Goal: Transaction & Acquisition: Subscribe to service/newsletter

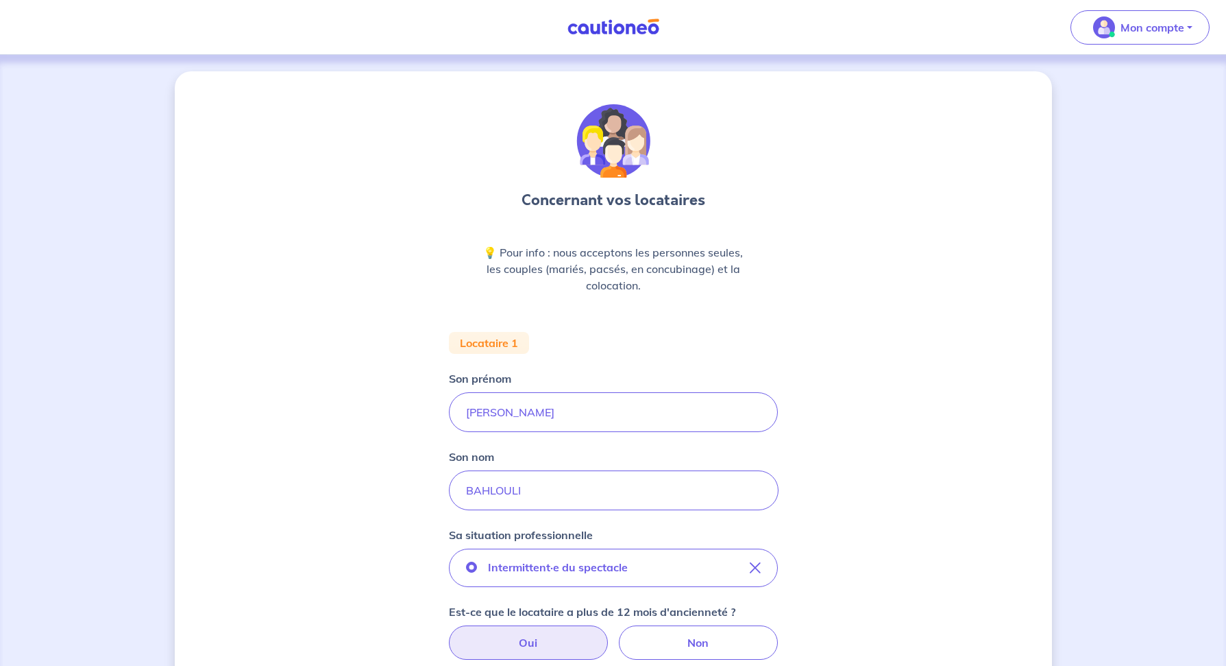
click at [600, 28] on img at bounding box center [613, 27] width 103 height 17
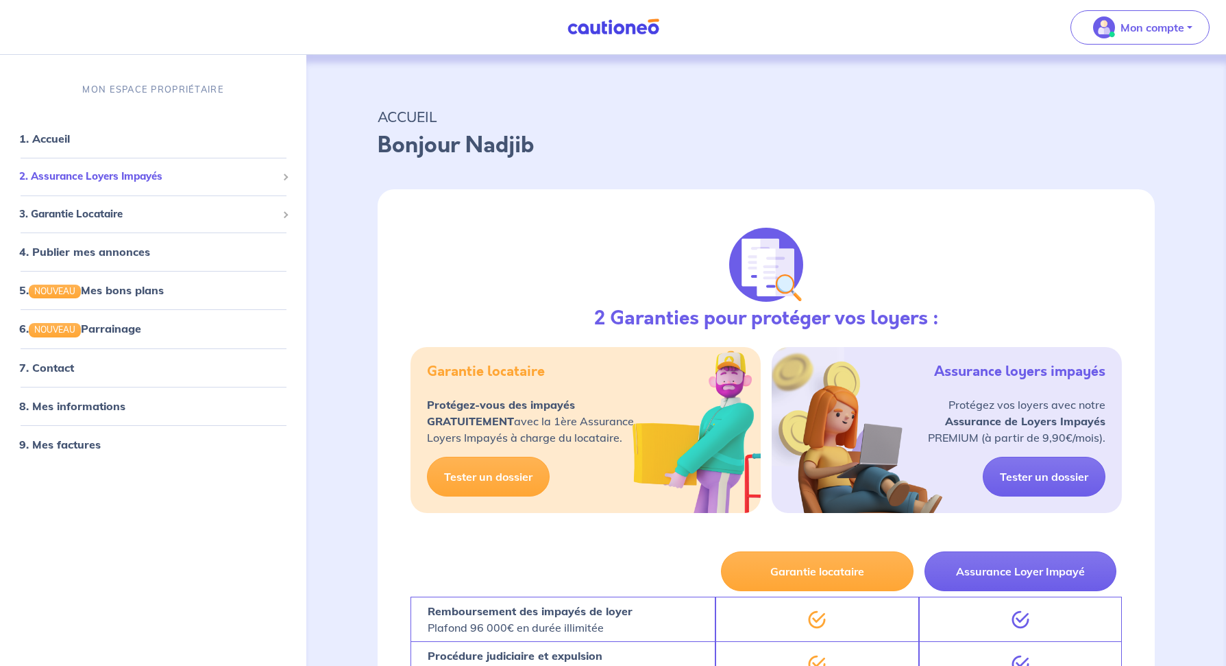
click at [128, 171] on span "2. Assurance Loyers Impayés" at bounding box center [148, 177] width 258 height 16
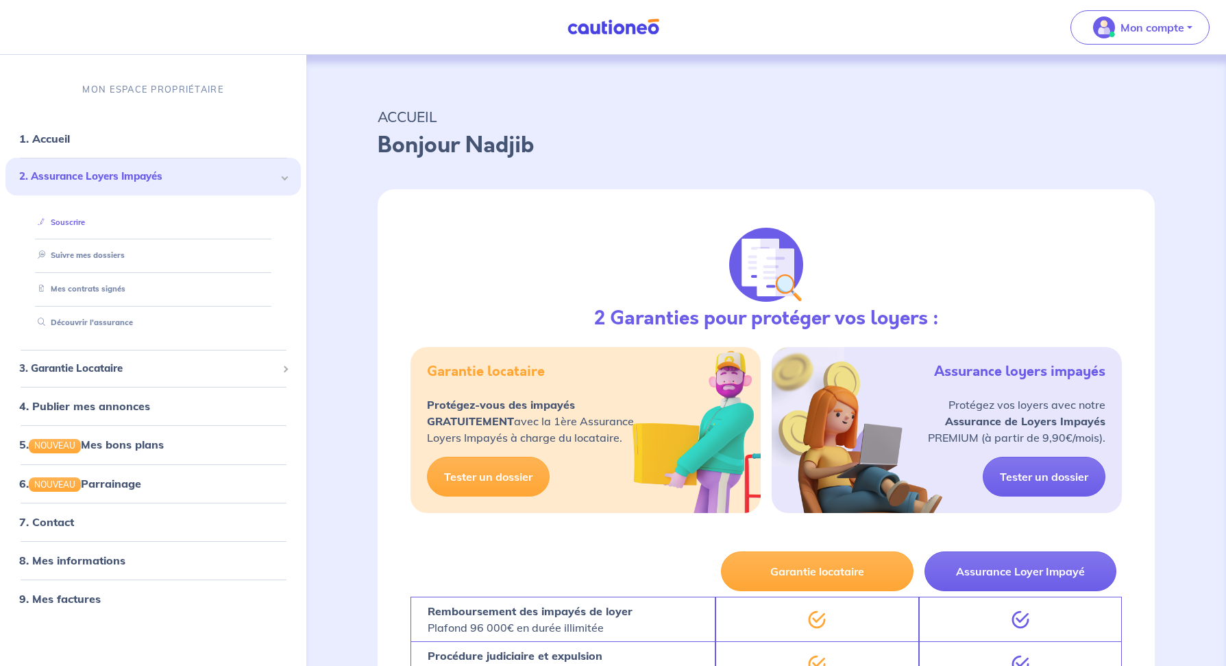
click at [71, 223] on link "Souscrire" at bounding box center [58, 222] width 53 height 10
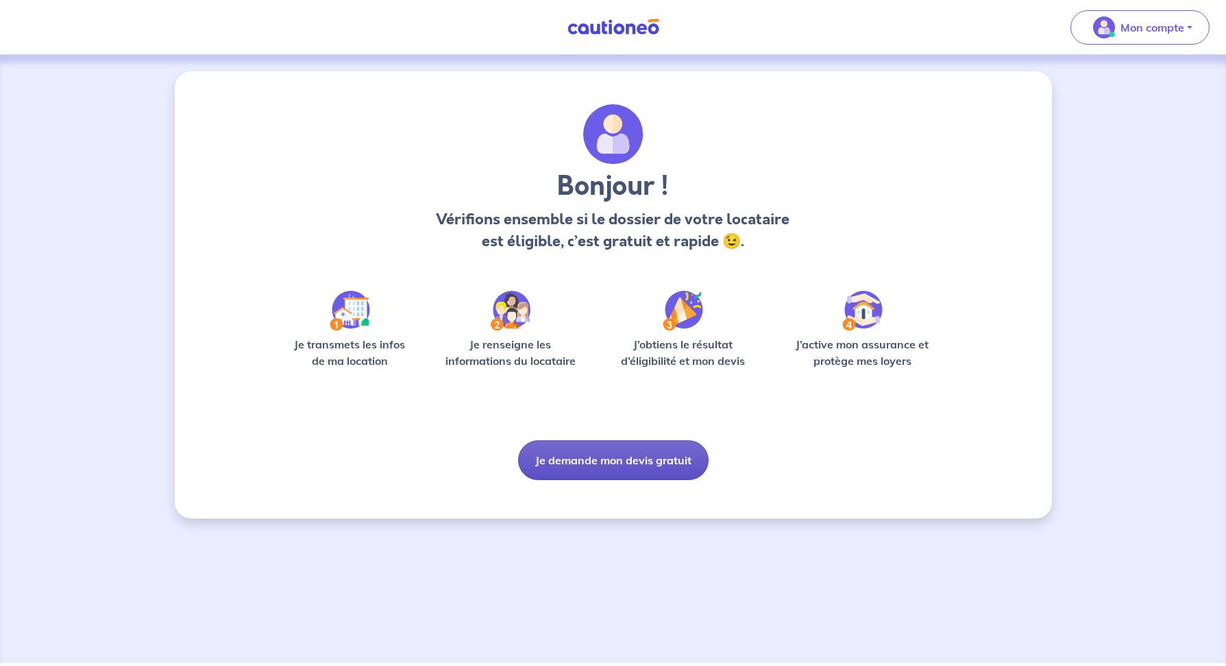
click at [657, 463] on button "Je demande mon devis gratuit" at bounding box center [613, 460] width 191 height 40
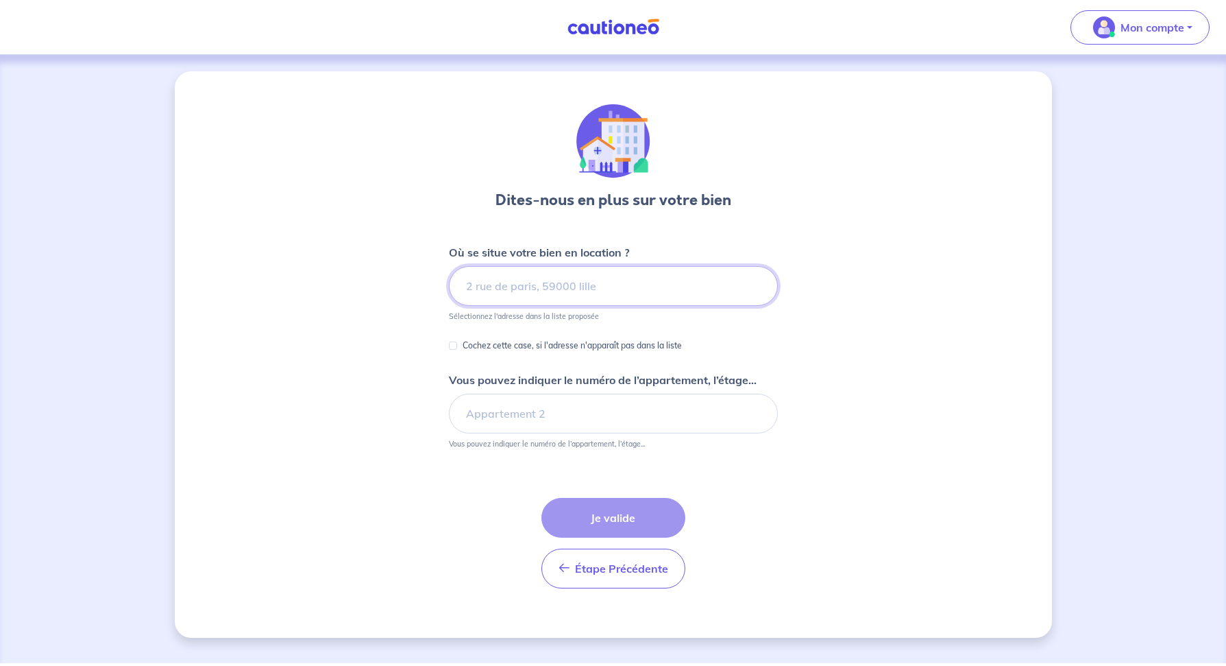
click at [585, 289] on input at bounding box center [613, 286] width 329 height 40
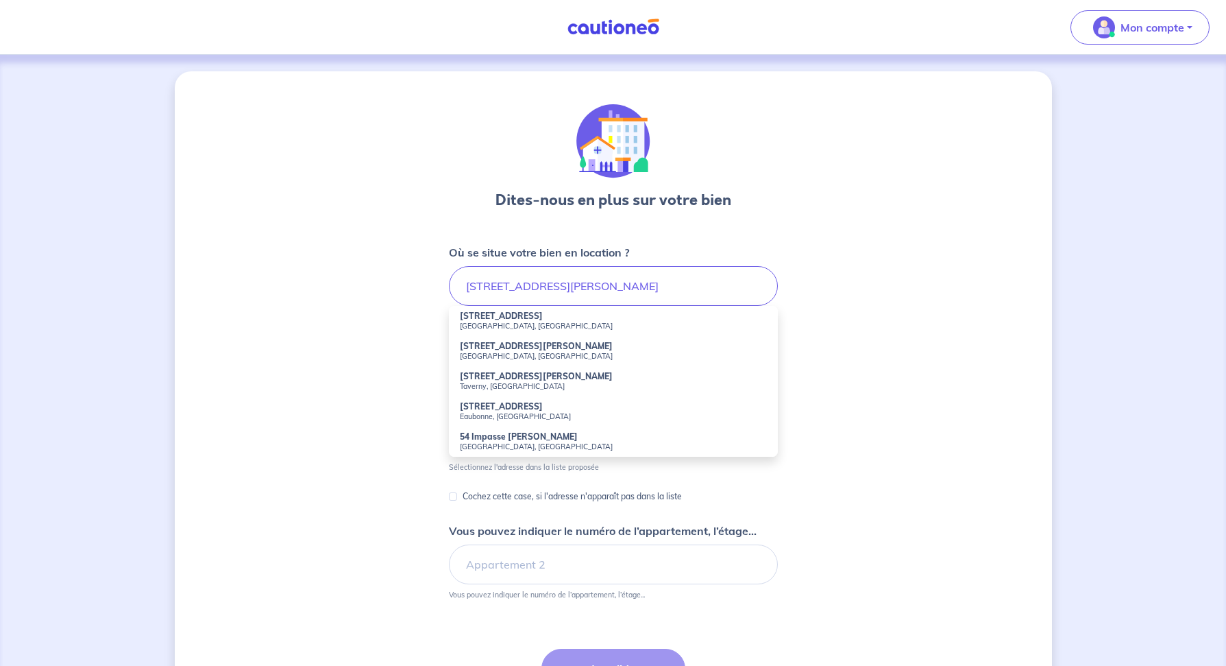
click at [592, 324] on small "Argenteuil, France" at bounding box center [613, 326] width 307 height 10
type input "54 Rue Marguerite, Argenteuil, France"
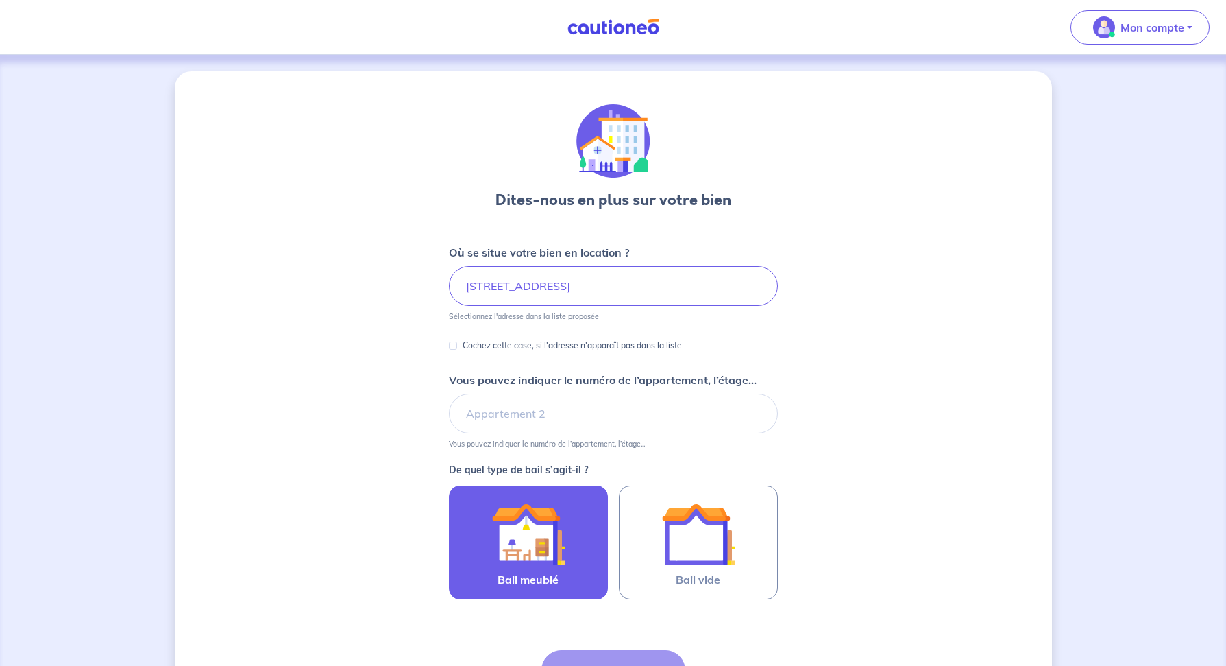
click at [554, 568] on img at bounding box center [528, 534] width 74 height 74
click at [0, 0] on input "Bail meublé" at bounding box center [0, 0] width 0 height 0
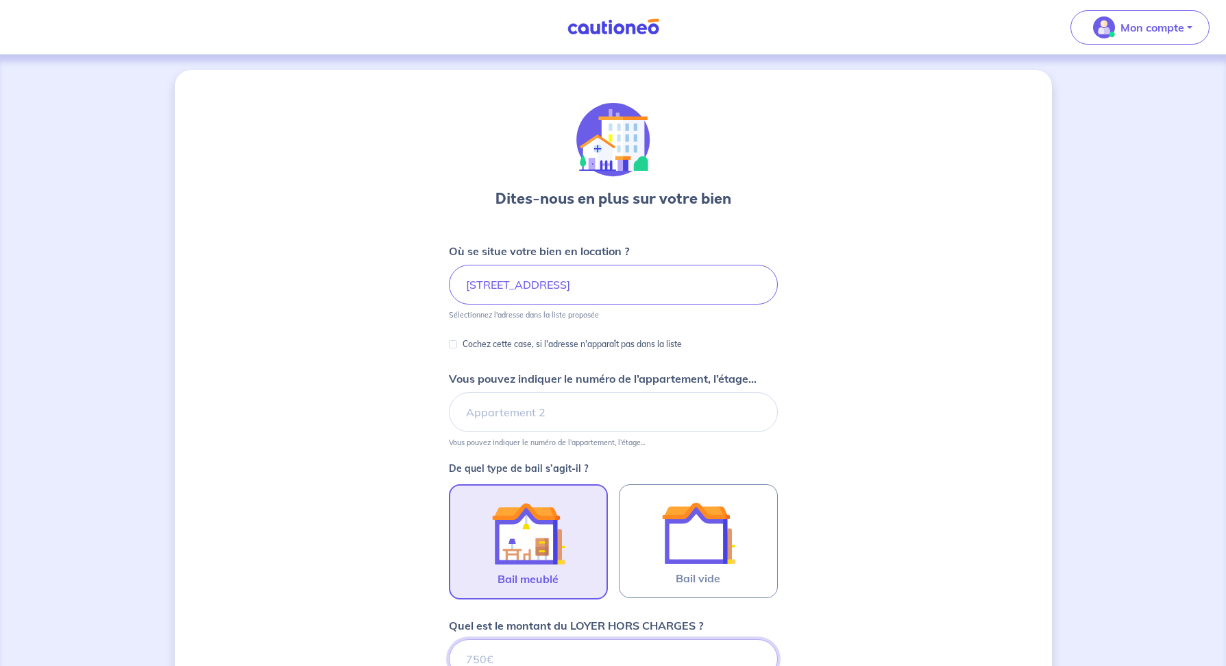
scroll to position [188, 0]
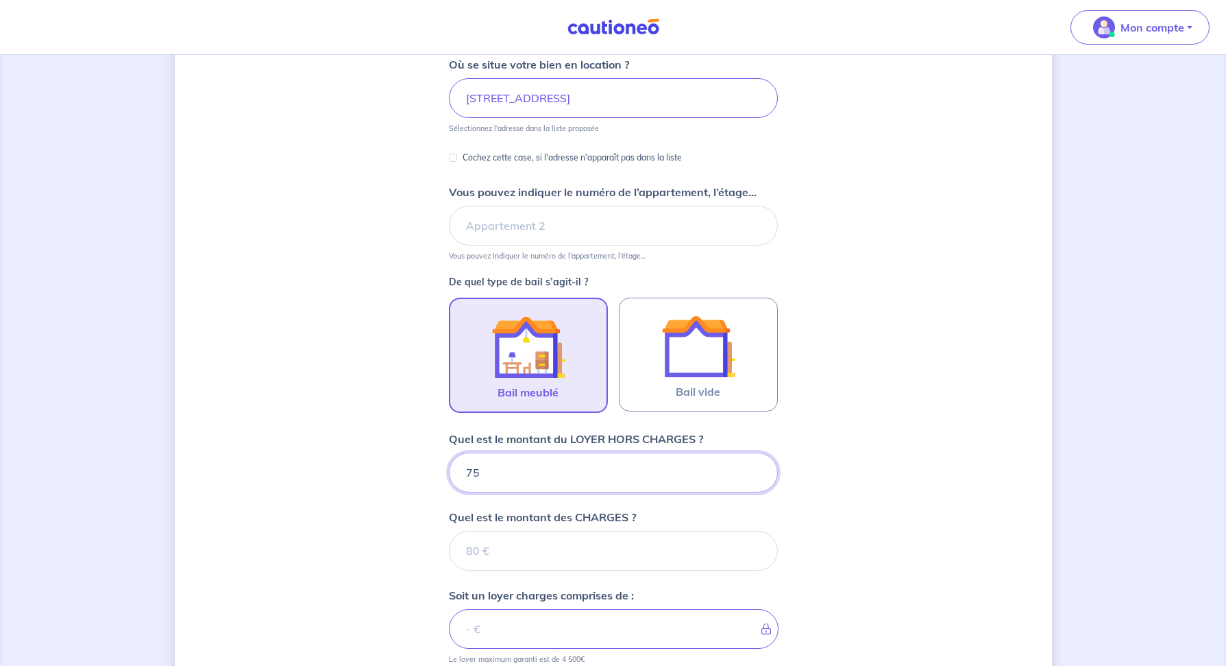
type input "750"
type input "50"
type input "800"
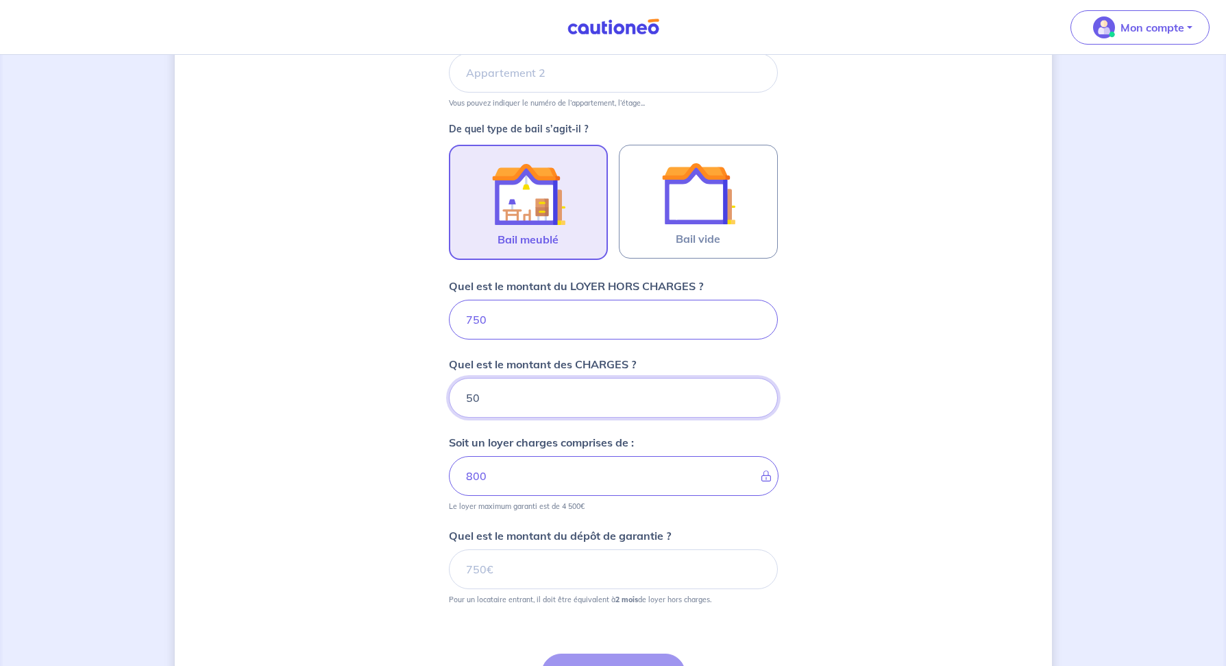
scroll to position [343, 0]
type input "50"
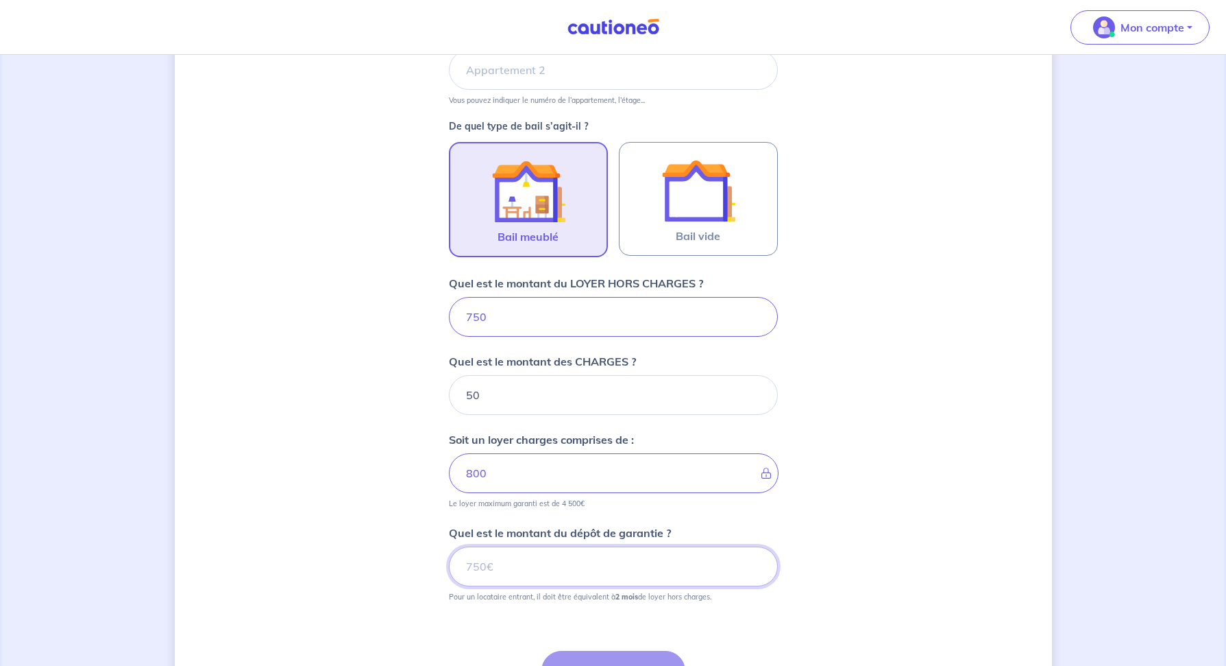
click at [548, 559] on input "Quel est le montant du dépôt de garantie ?" at bounding box center [613, 566] width 329 height 40
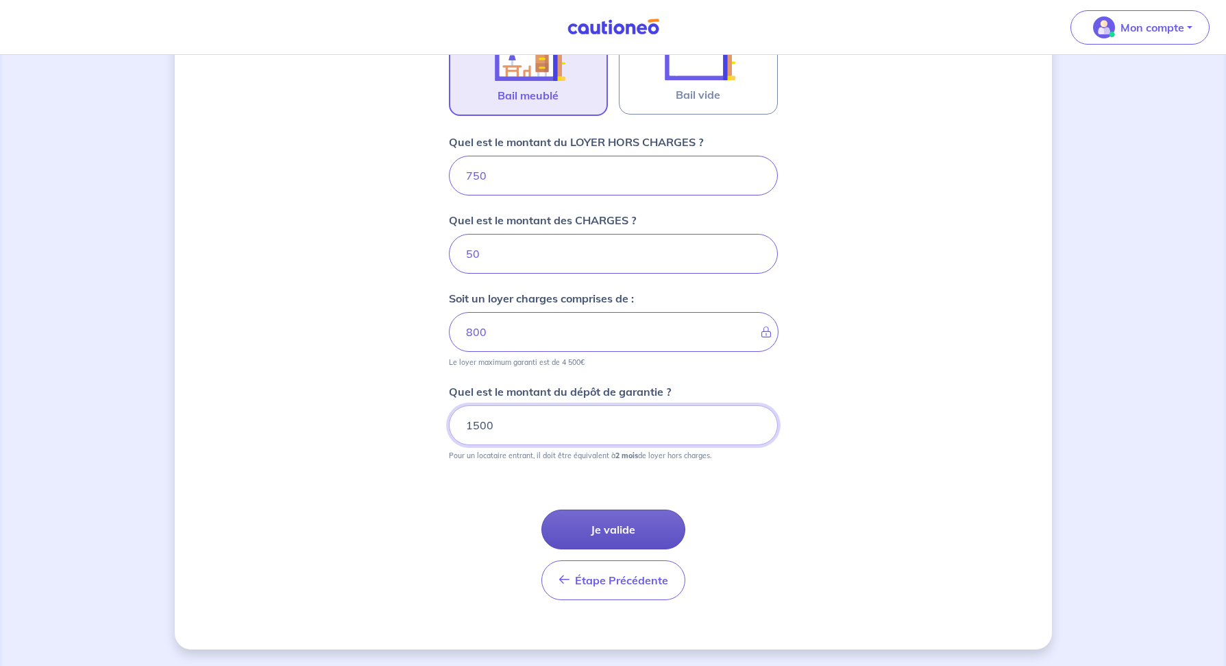
type input "1500"
click at [628, 526] on button "Je valide" at bounding box center [614, 529] width 144 height 40
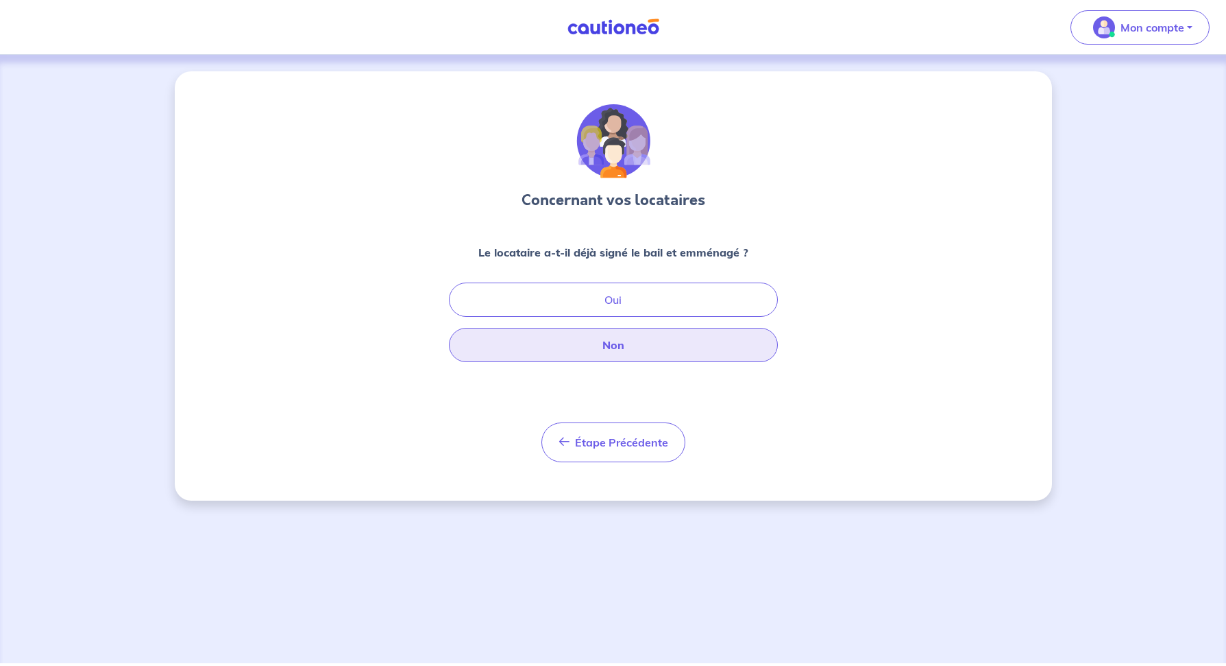
click at [633, 354] on button "Non" at bounding box center [613, 345] width 329 height 34
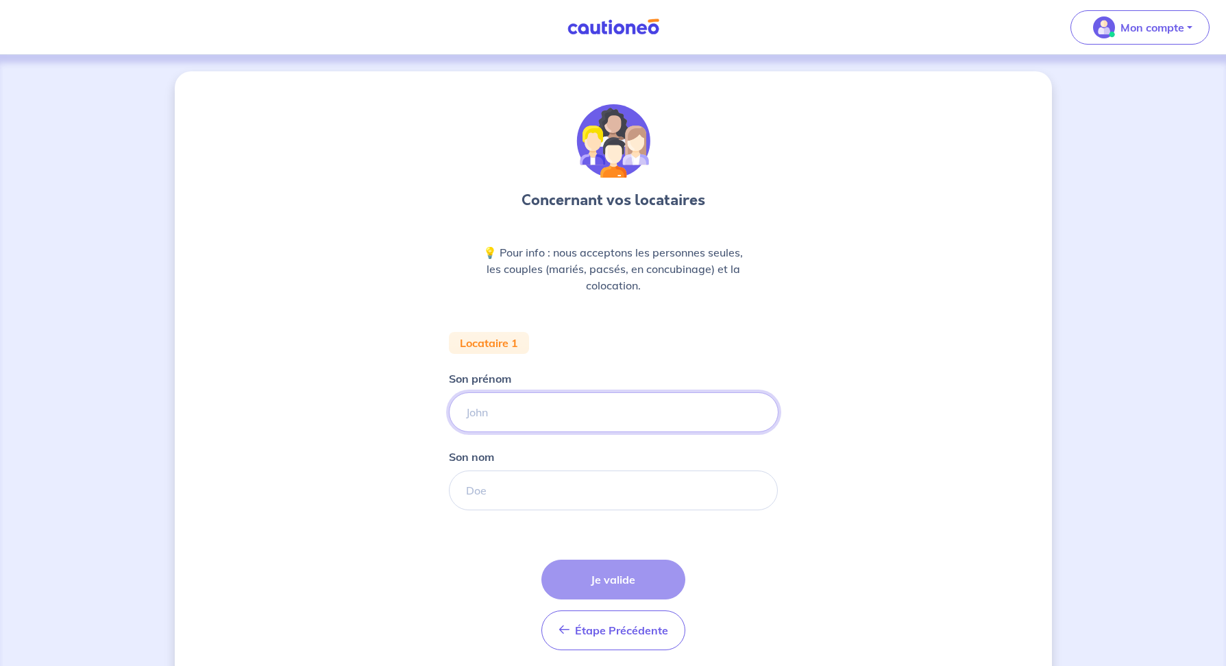
click at [569, 411] on input "Son prénom" at bounding box center [614, 412] width 330 height 40
type input "Abdelkader"
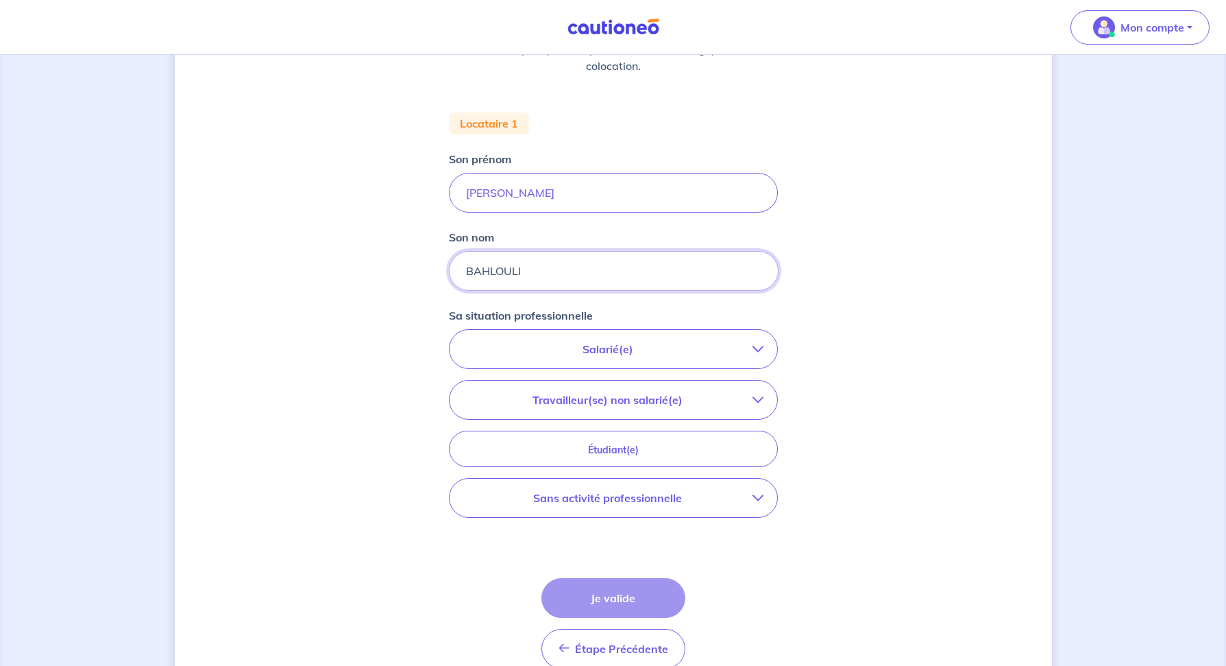
scroll to position [221, 0]
type input "BAHLOULI"
click at [768, 343] on button "Salarié(e)" at bounding box center [614, 347] width 328 height 38
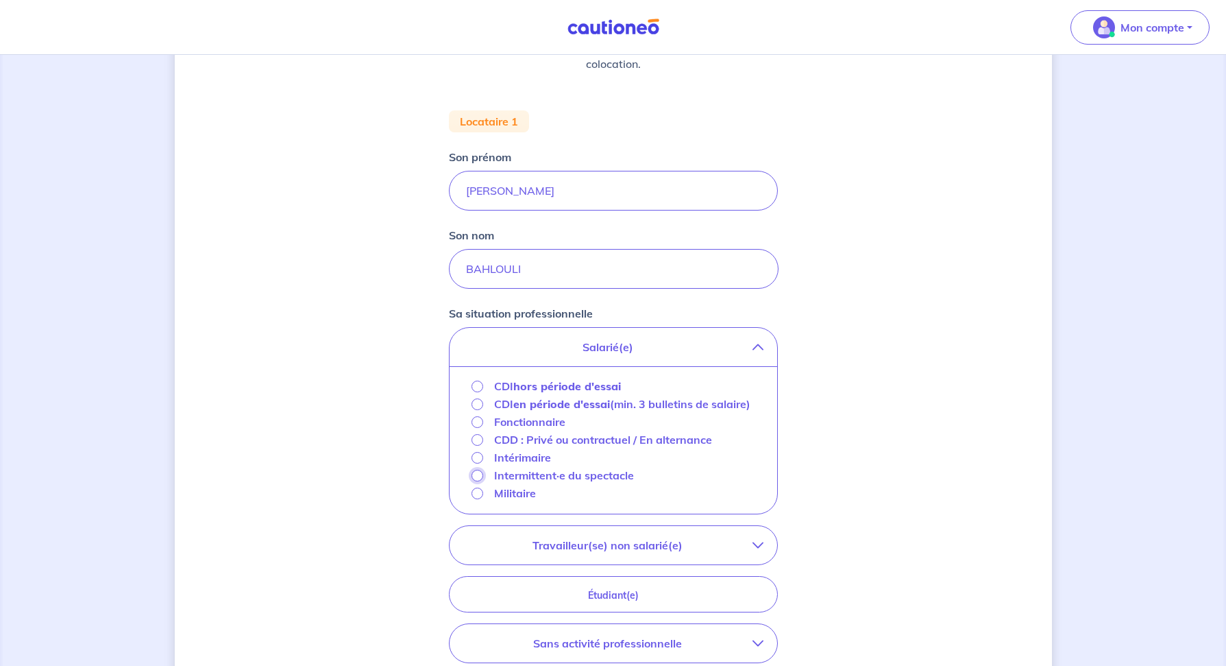
click at [476, 481] on input "Intermittent·e du spectacle" at bounding box center [478, 476] width 12 height 12
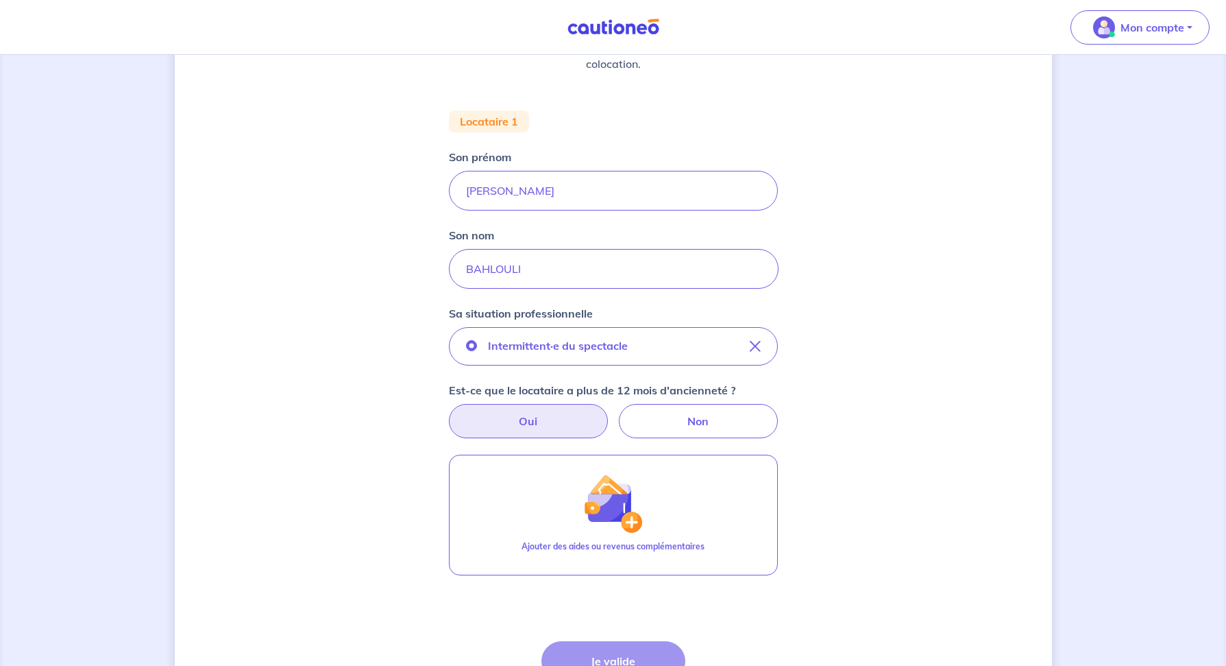
click at [505, 416] on label "Oui" at bounding box center [528, 421] width 159 height 34
click at [609, 413] on input "Oui" at bounding box center [613, 408] width 9 height 9
radio input "true"
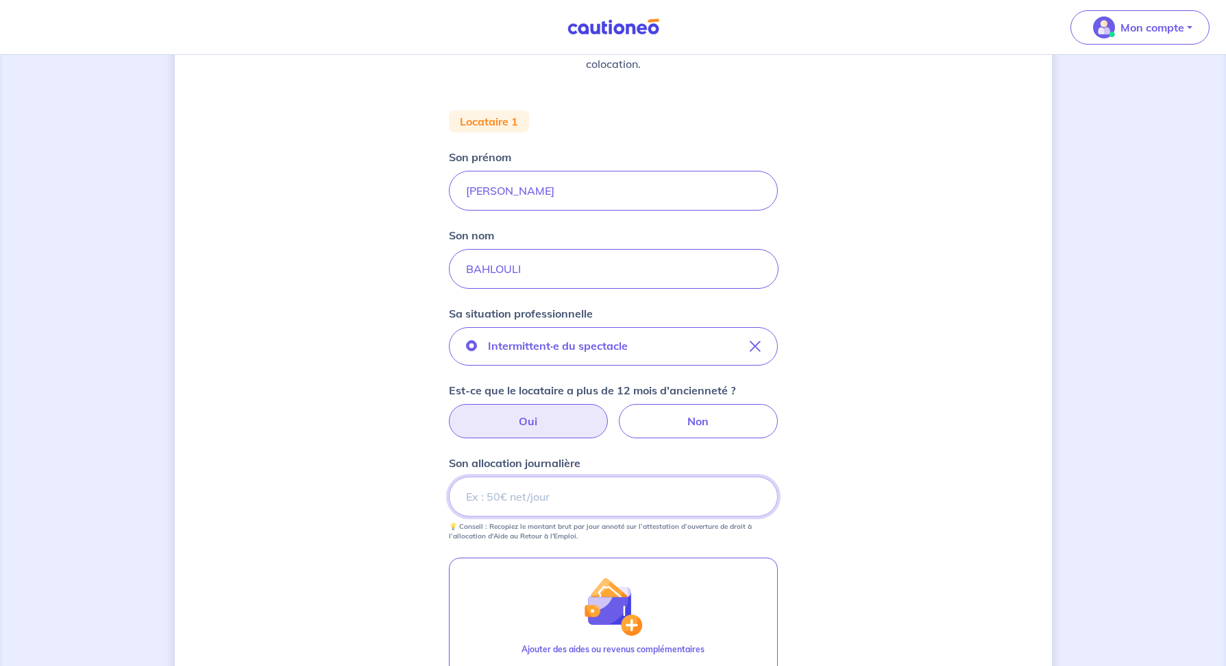
click at [536, 491] on input "Son allocation journalière" at bounding box center [613, 496] width 329 height 40
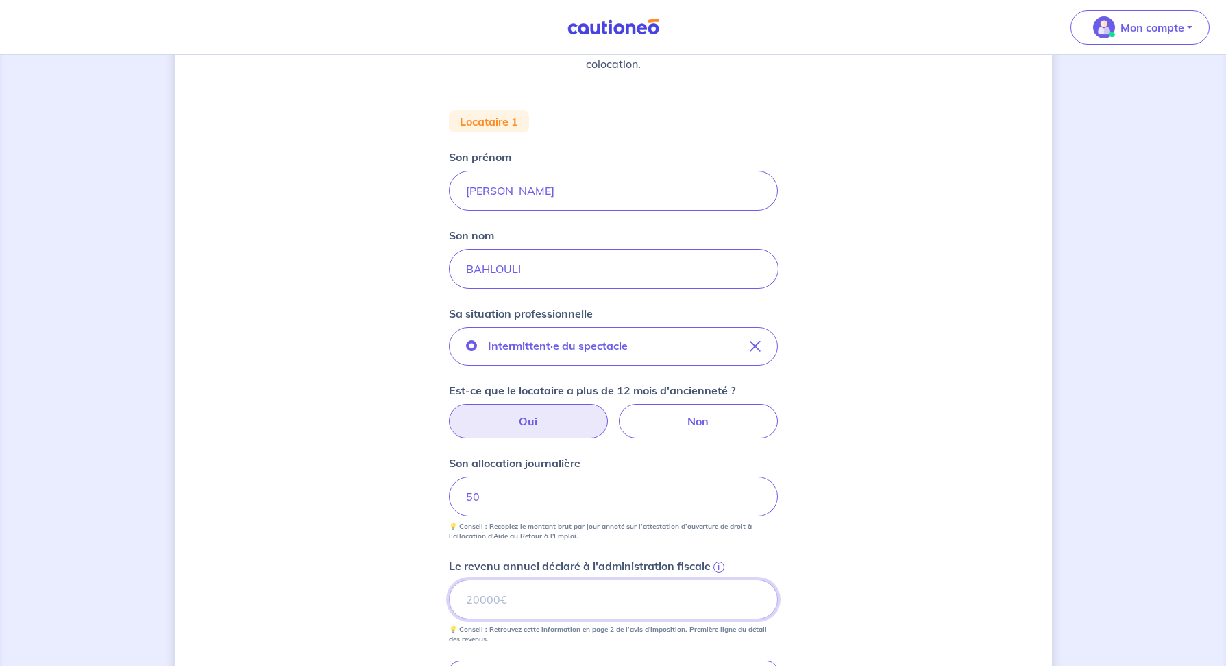
click at [571, 608] on input "Le revenu annuel déclaré à l'administration fiscale i" at bounding box center [613, 599] width 329 height 40
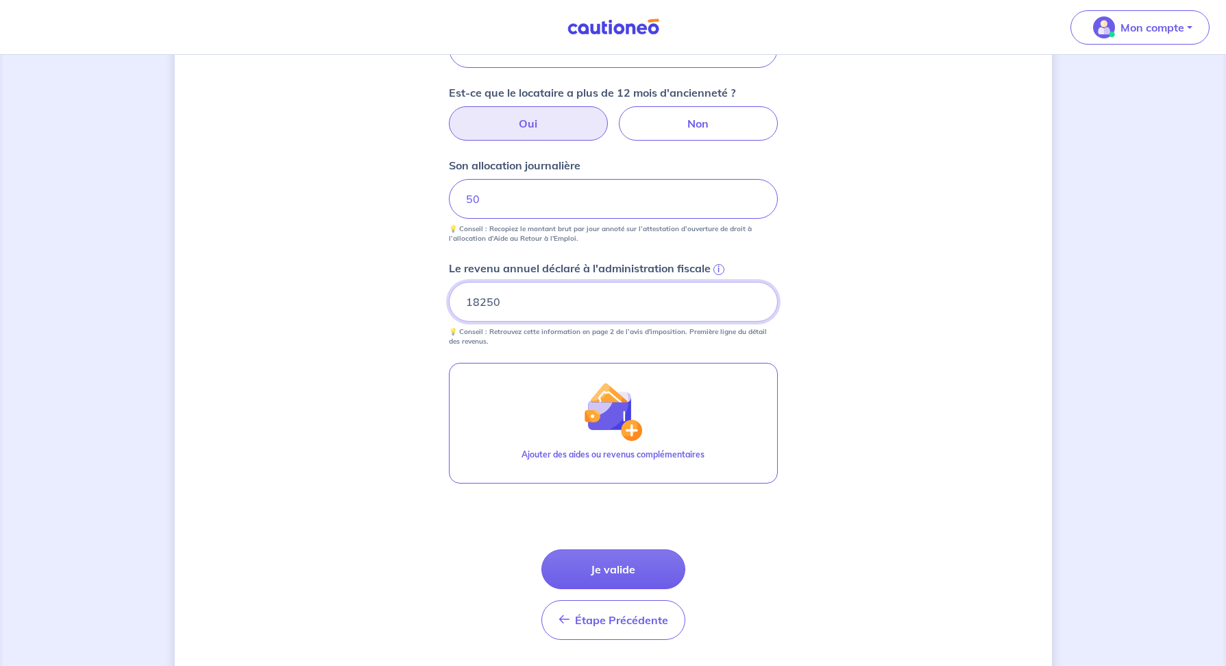
scroll to position [537, 0]
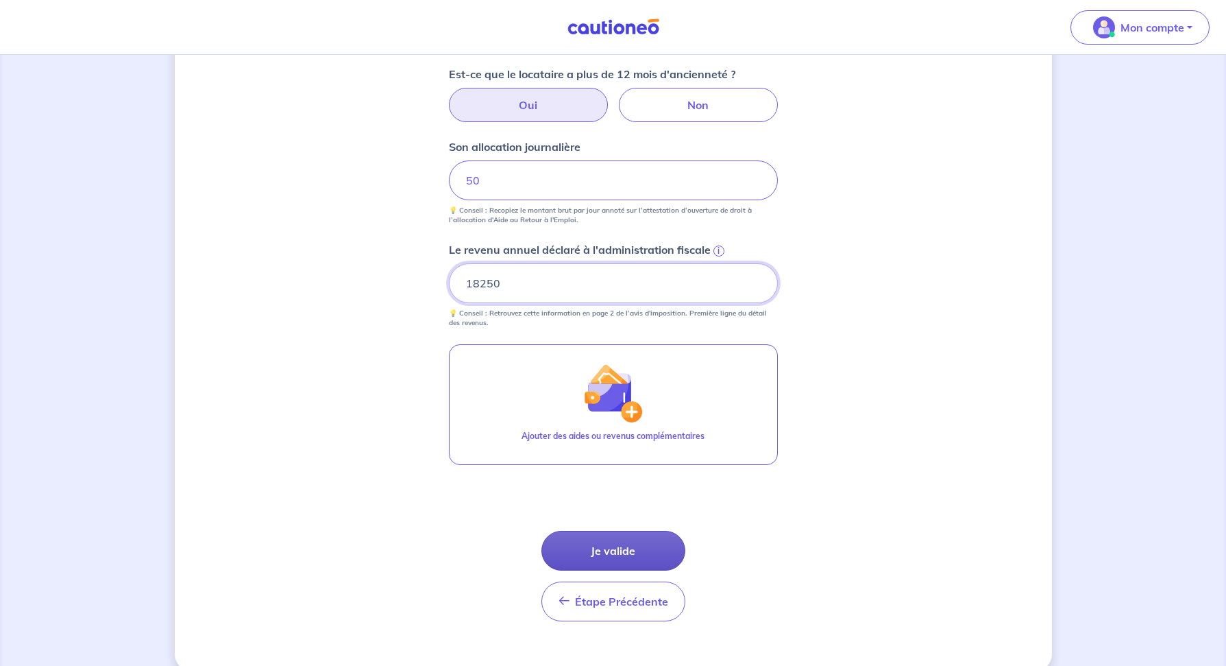
type input "18250"
click at [664, 546] on button "Je valide" at bounding box center [614, 551] width 144 height 40
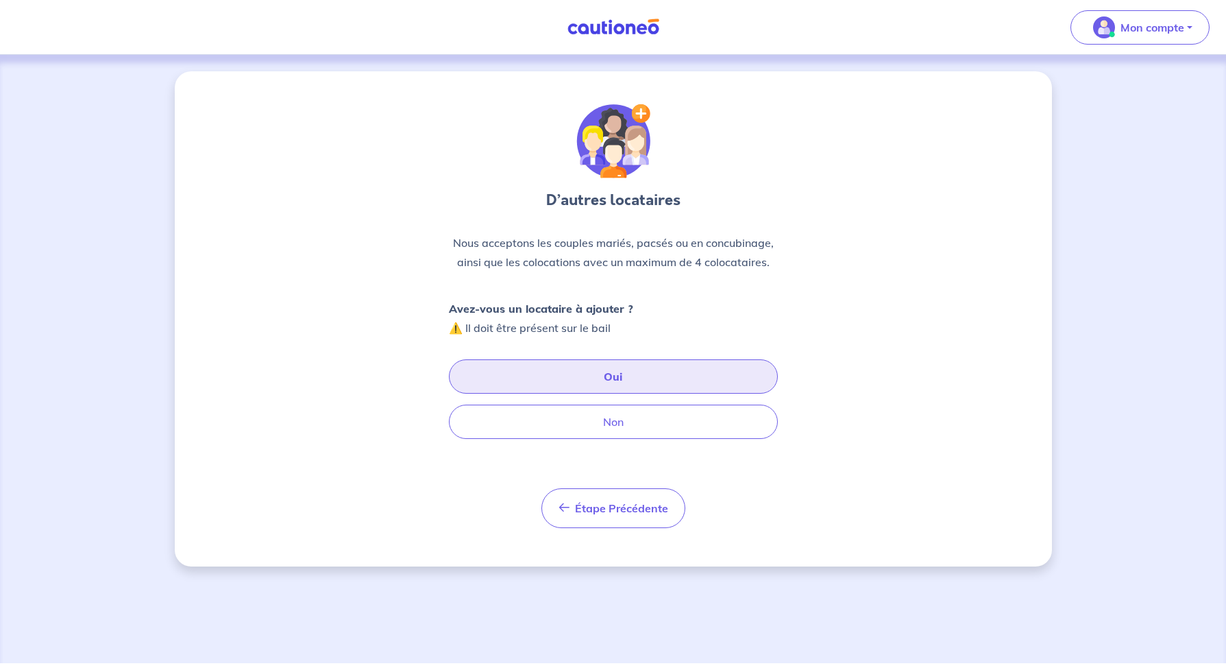
click at [617, 372] on button "Oui" at bounding box center [613, 376] width 329 height 34
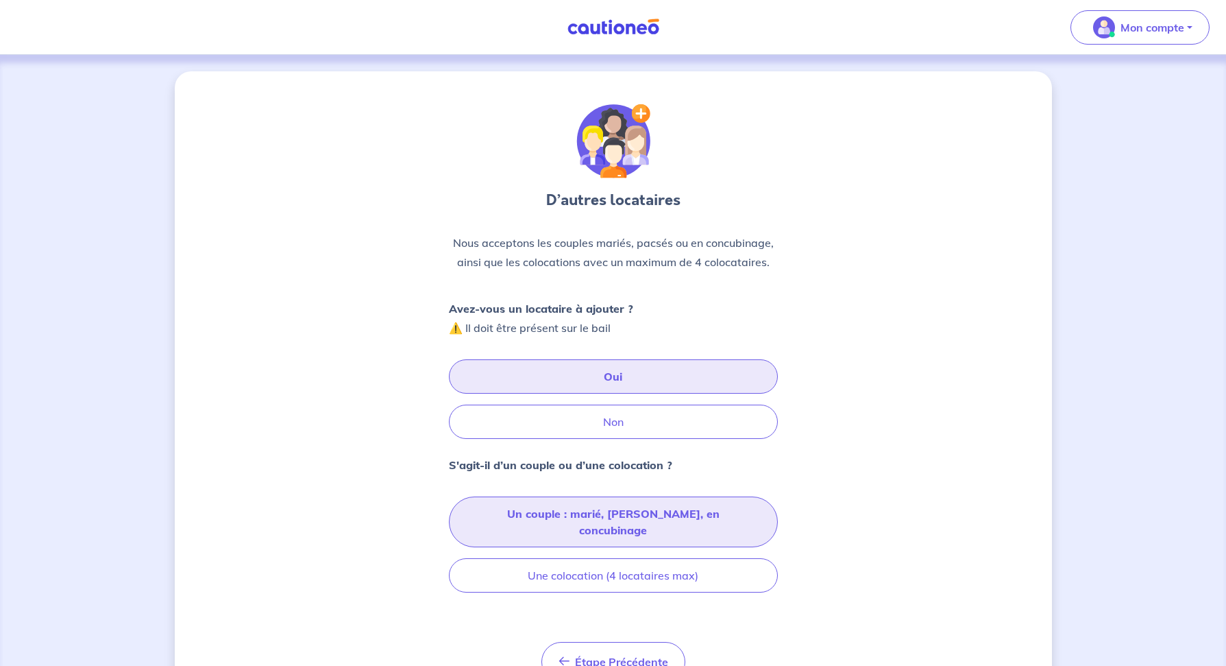
click at [683, 520] on button "Un couple : marié, pacsé, en concubinage" at bounding box center [613, 521] width 329 height 51
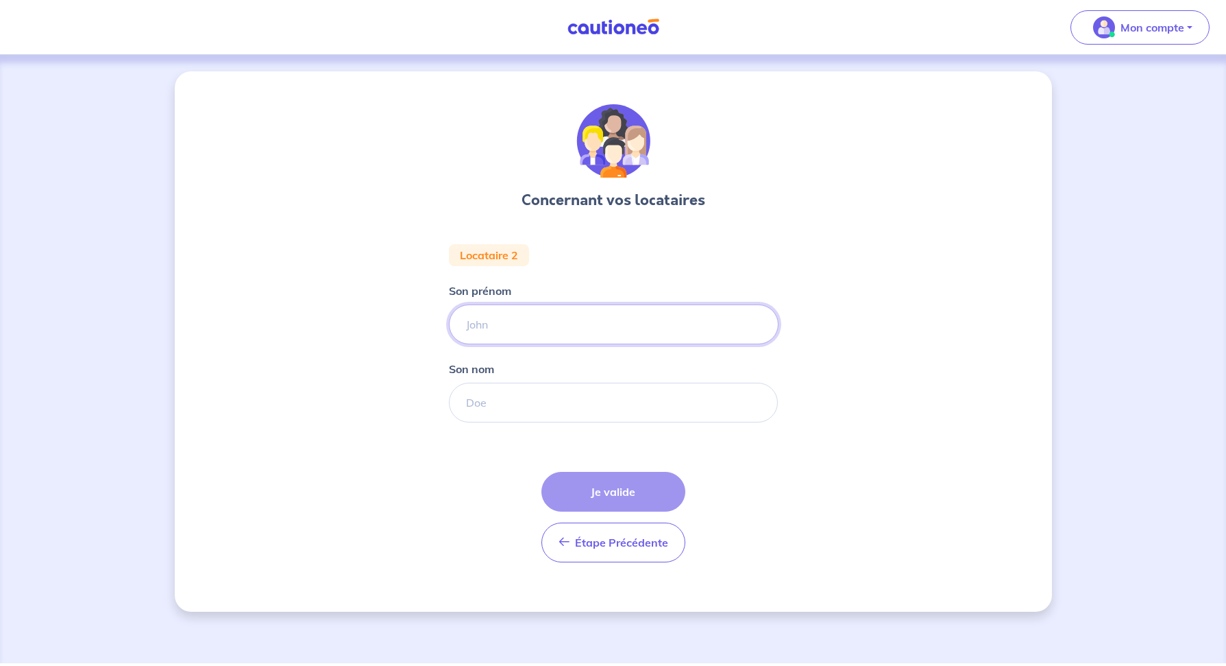
click at [504, 327] on input "Son prénom" at bounding box center [614, 324] width 330 height 40
type input "Johanna"
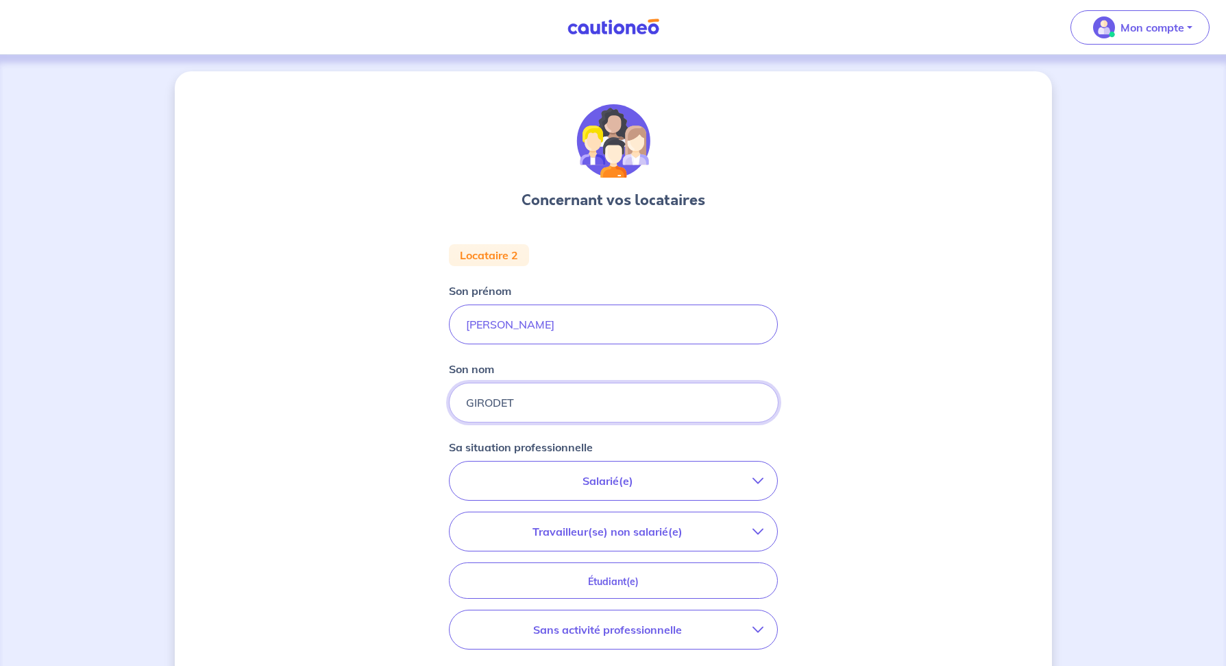
type input "GIRODET"
click at [718, 476] on p "Salarié(e)" at bounding box center [607, 480] width 289 height 16
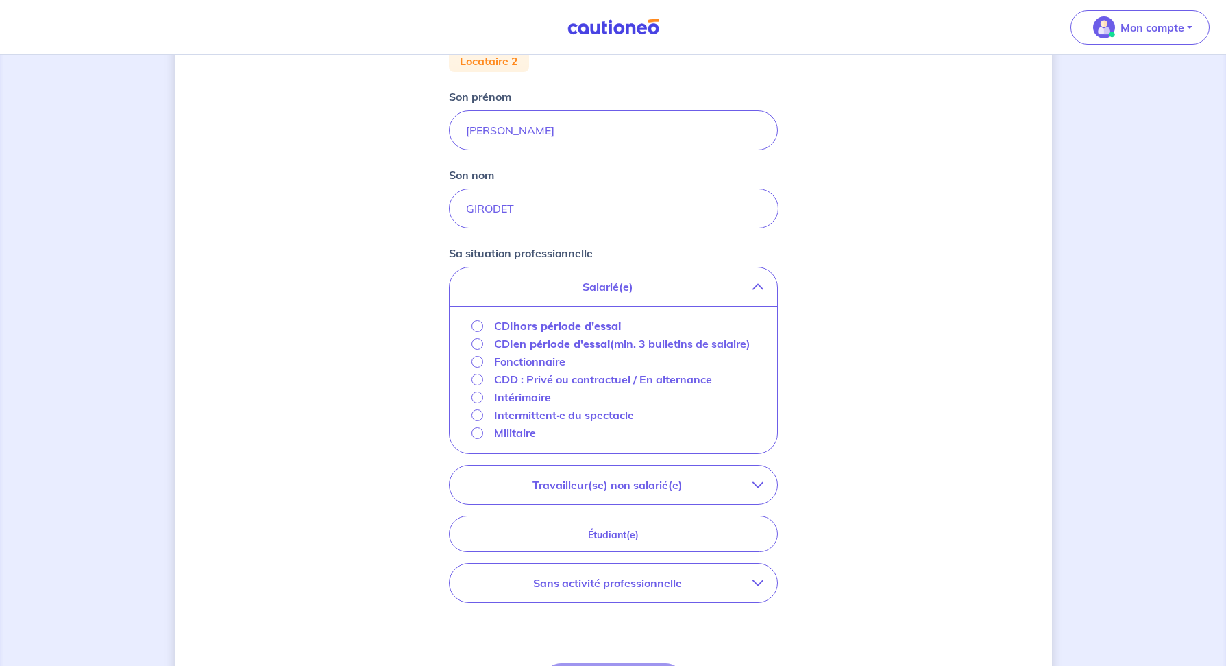
scroll to position [196, 0]
click at [475, 419] on input "Intermittent·e du spectacle" at bounding box center [478, 413] width 12 height 12
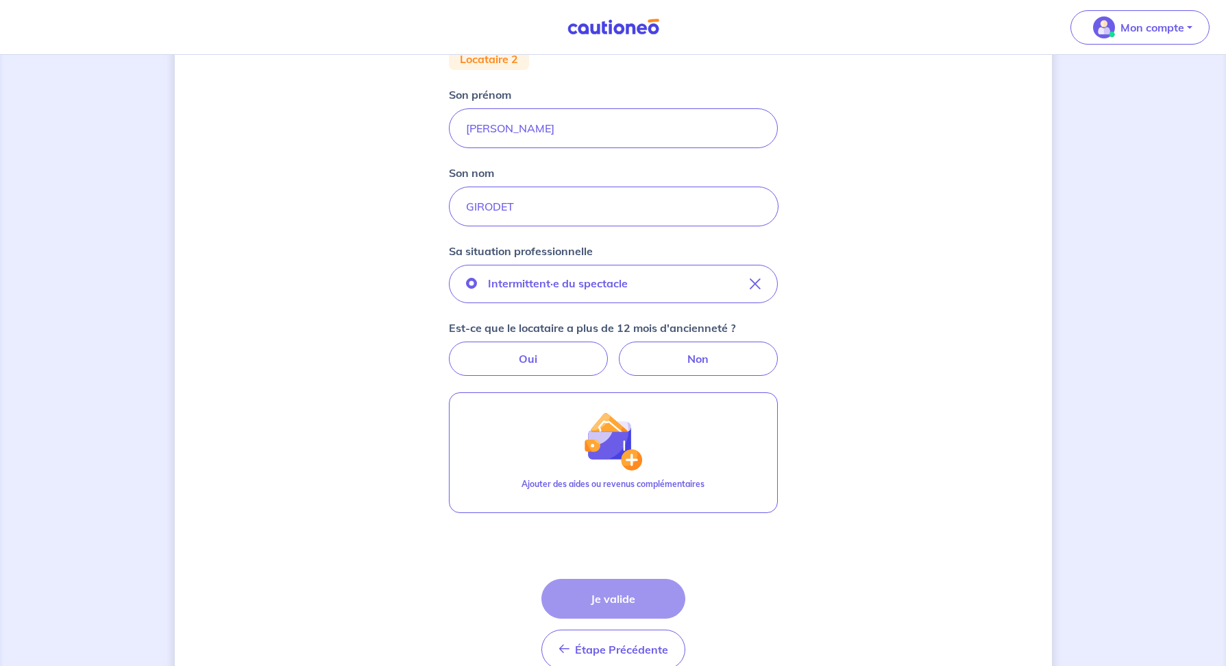
scroll to position [265, 0]
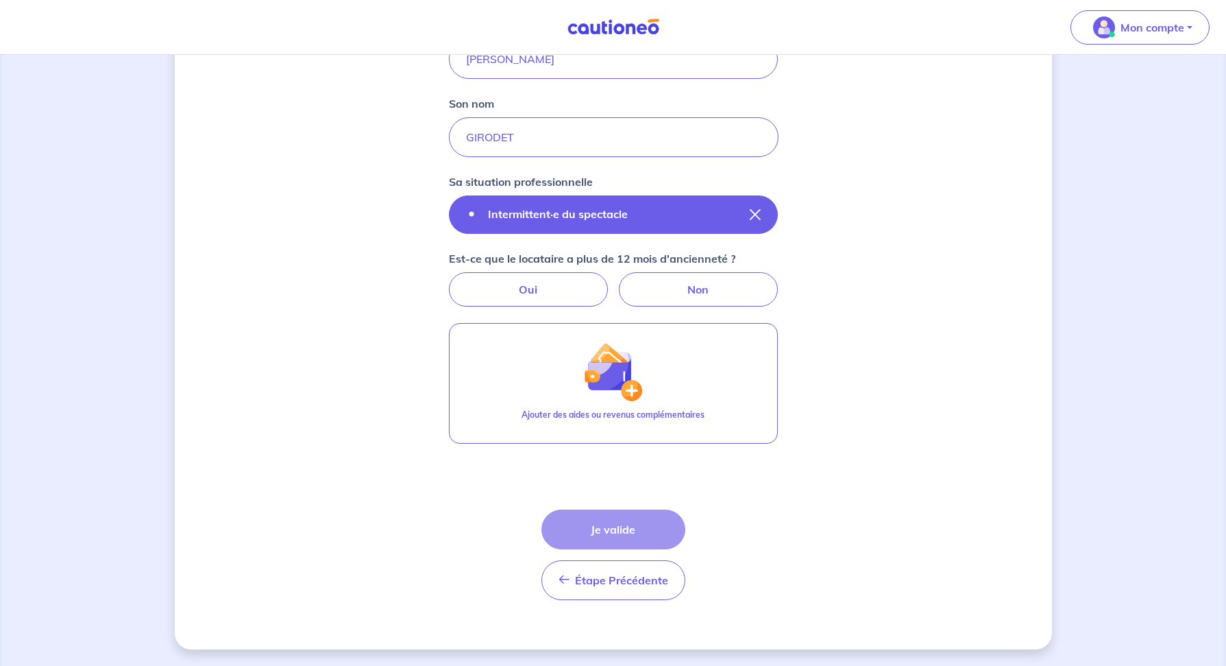
click at [761, 215] on button "Intermittent·e du spectacle" at bounding box center [613, 214] width 329 height 38
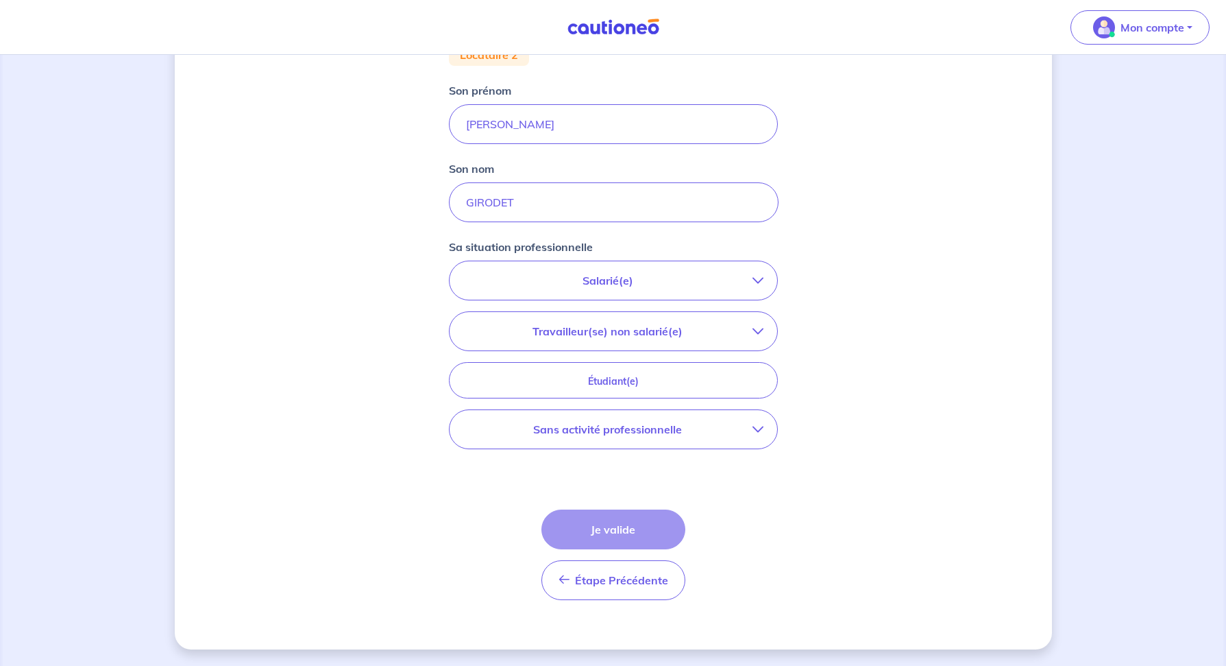
click at [748, 422] on p "Sans activité professionnelle" at bounding box center [607, 429] width 289 height 16
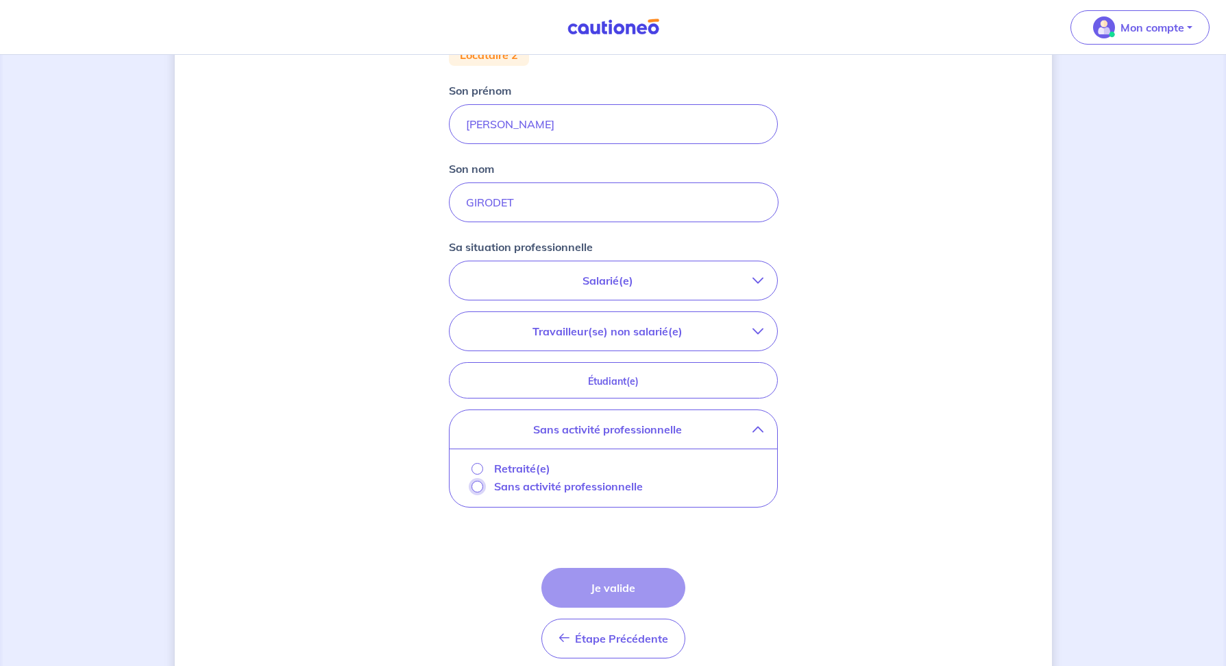
click at [476, 490] on input "Sans activité professionnelle" at bounding box center [478, 487] width 12 height 12
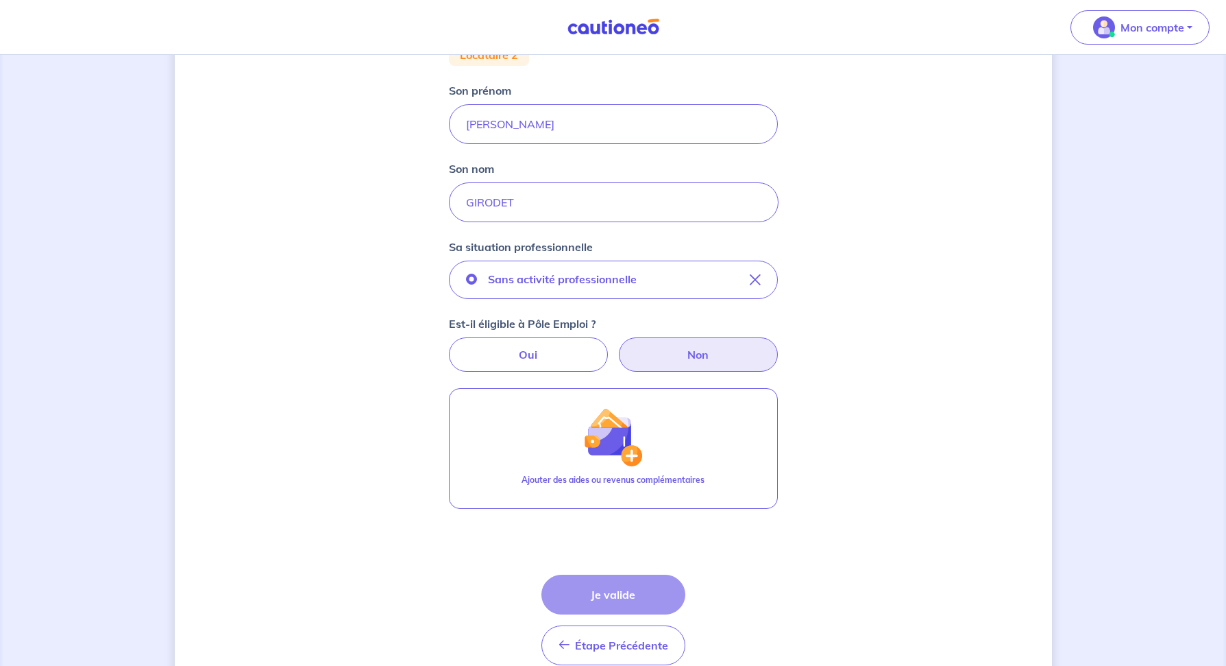
click at [670, 351] on label "Non" at bounding box center [698, 354] width 159 height 34
click at [618, 346] on input "Non" at bounding box center [613, 341] width 9 height 9
radio input "true"
click at [607, 590] on div "Étape Précédente Précédent Je valide Je valide" at bounding box center [614, 619] width 144 height 90
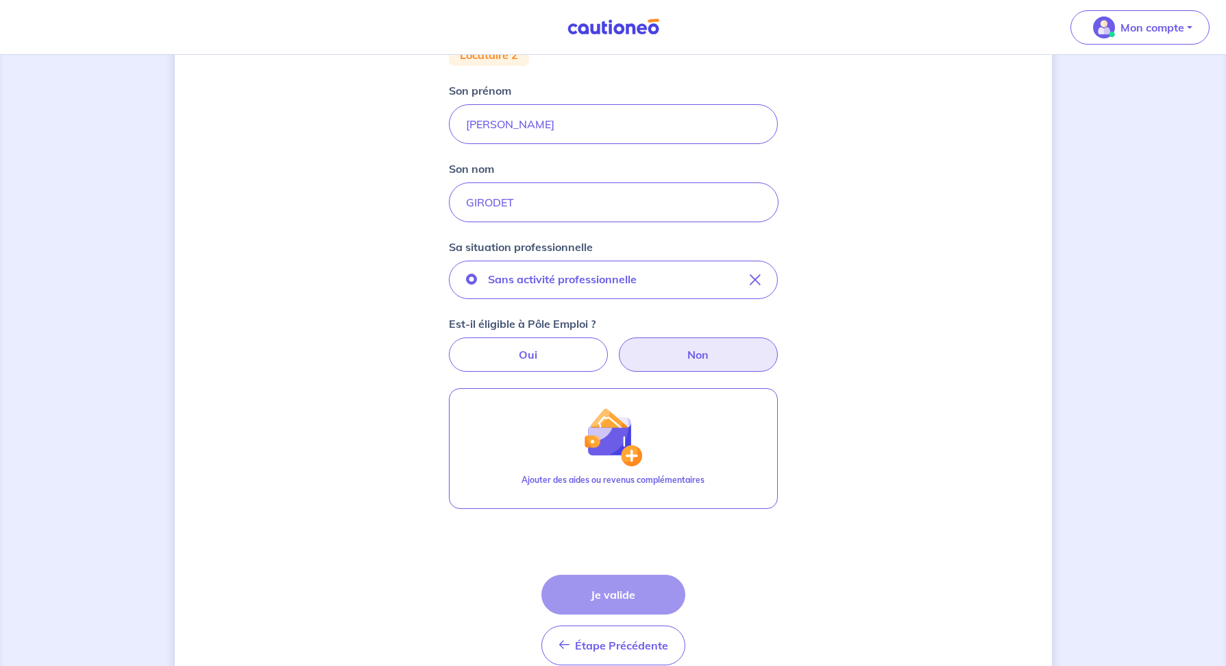
click at [607, 590] on div "Étape Précédente Précédent Je valide Je valide" at bounding box center [614, 619] width 144 height 90
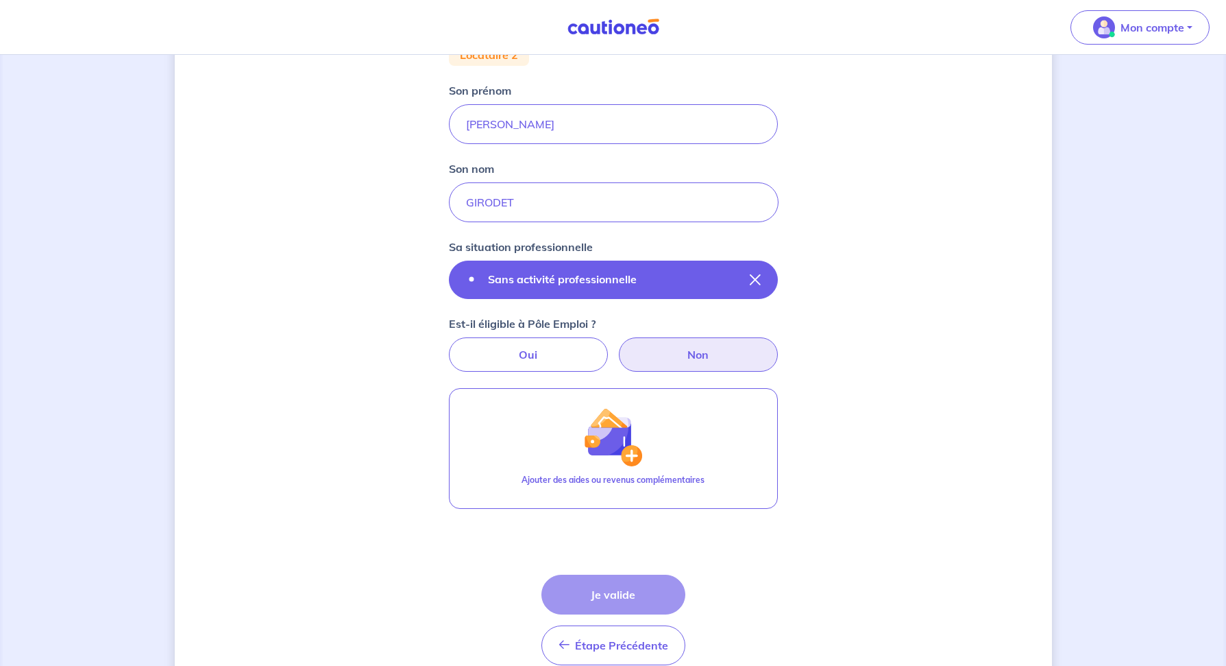
click at [755, 279] on icon "button" at bounding box center [755, 279] width 11 height 11
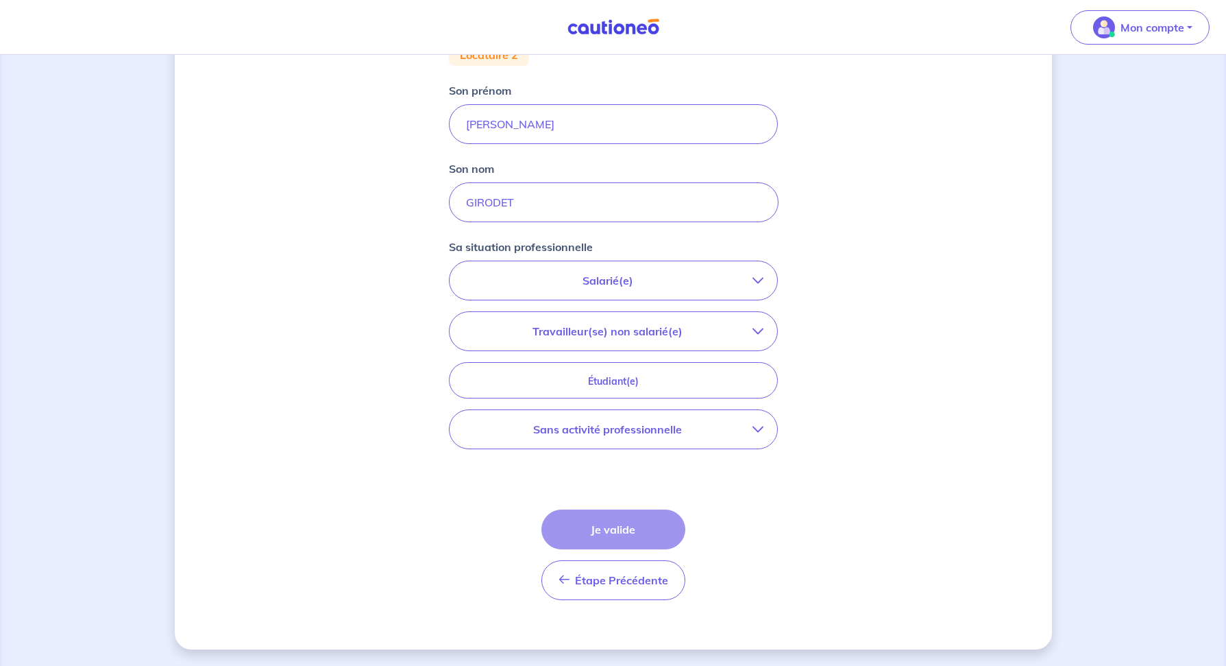
click at [744, 285] on p "Salarié(e)" at bounding box center [607, 280] width 289 height 16
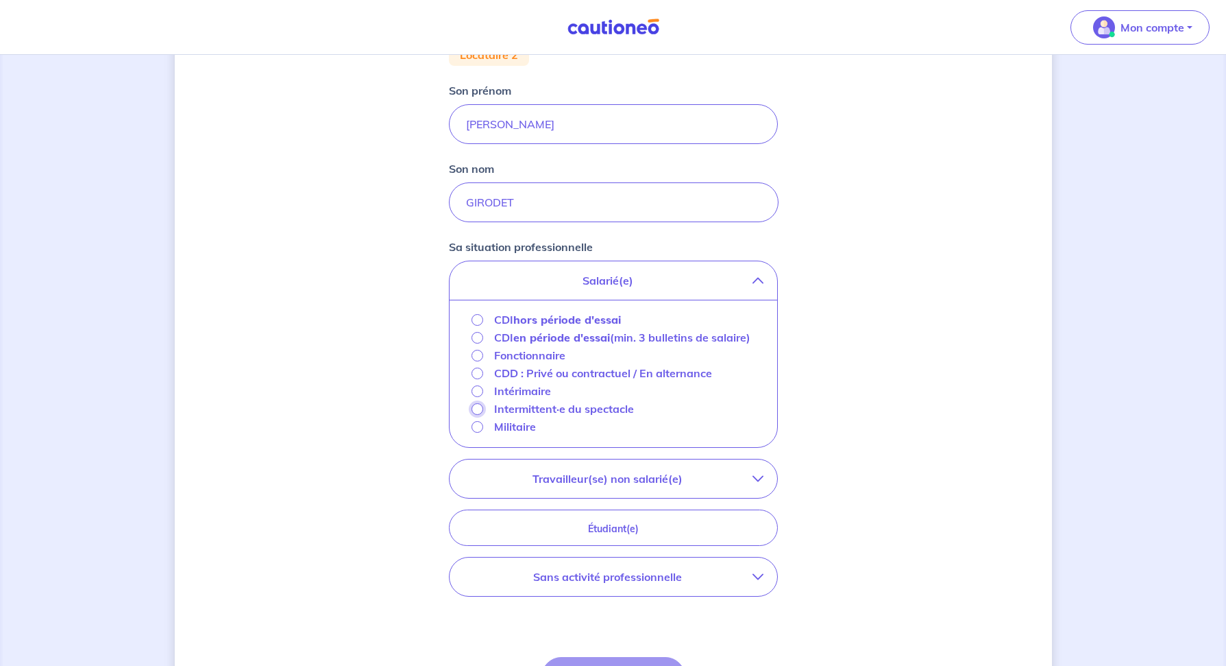
click at [476, 415] on input "Intermittent·e du spectacle" at bounding box center [478, 409] width 12 height 12
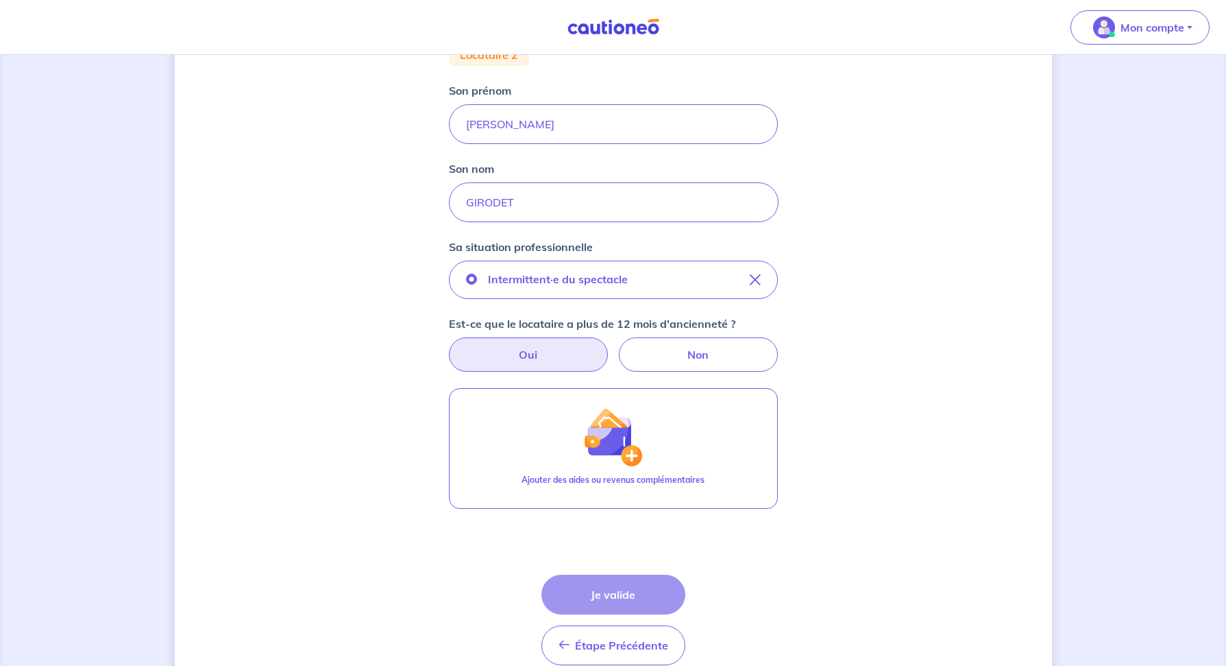
click at [570, 358] on label "Oui" at bounding box center [528, 354] width 159 height 34
click at [609, 346] on input "Oui" at bounding box center [613, 341] width 9 height 9
radio input "true"
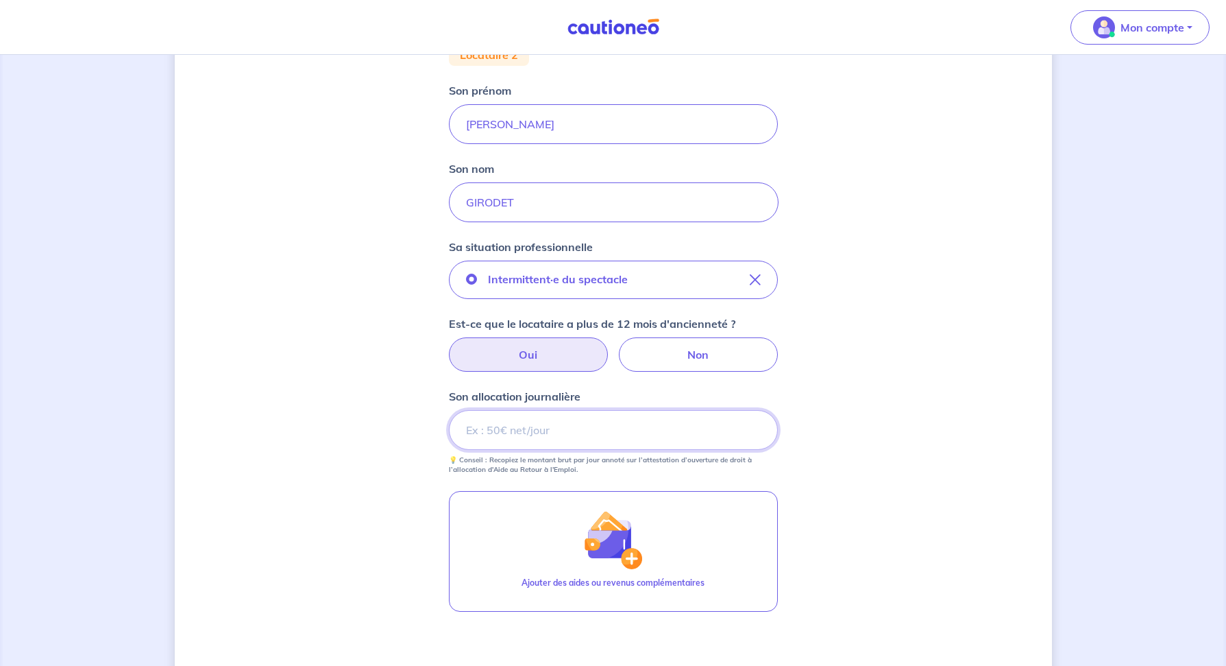
click at [556, 428] on input "Son allocation journalière" at bounding box center [613, 430] width 329 height 40
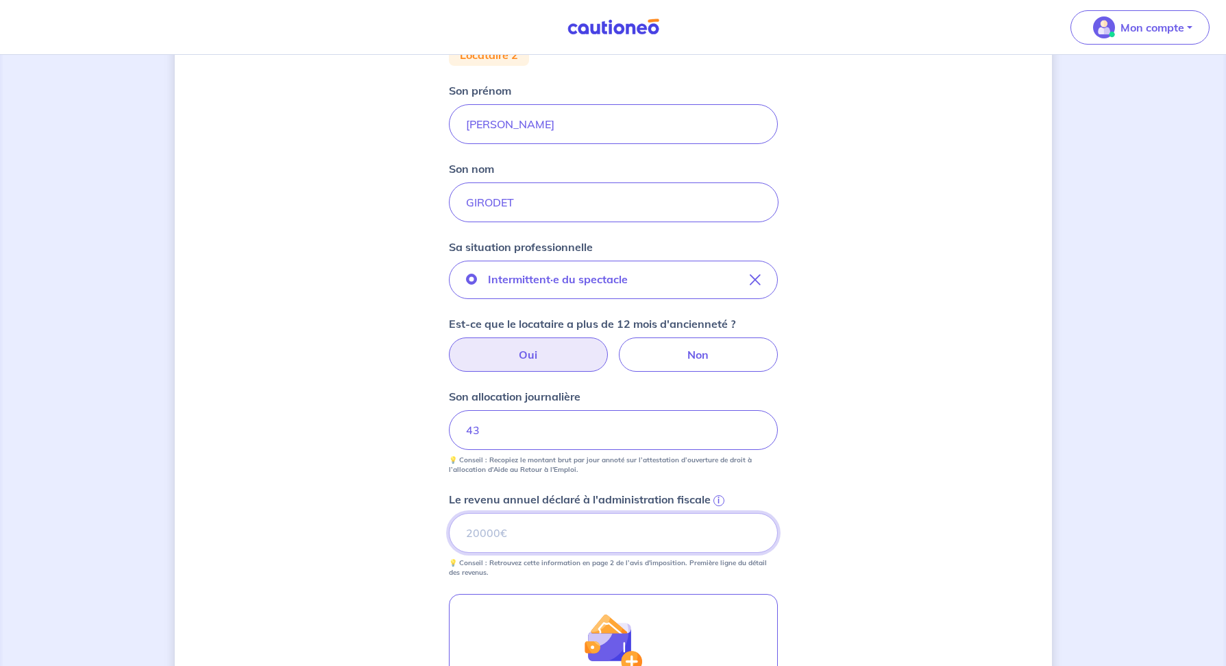
click at [674, 539] on input "Le revenu annuel déclaré à l'administration fiscale i" at bounding box center [613, 533] width 329 height 40
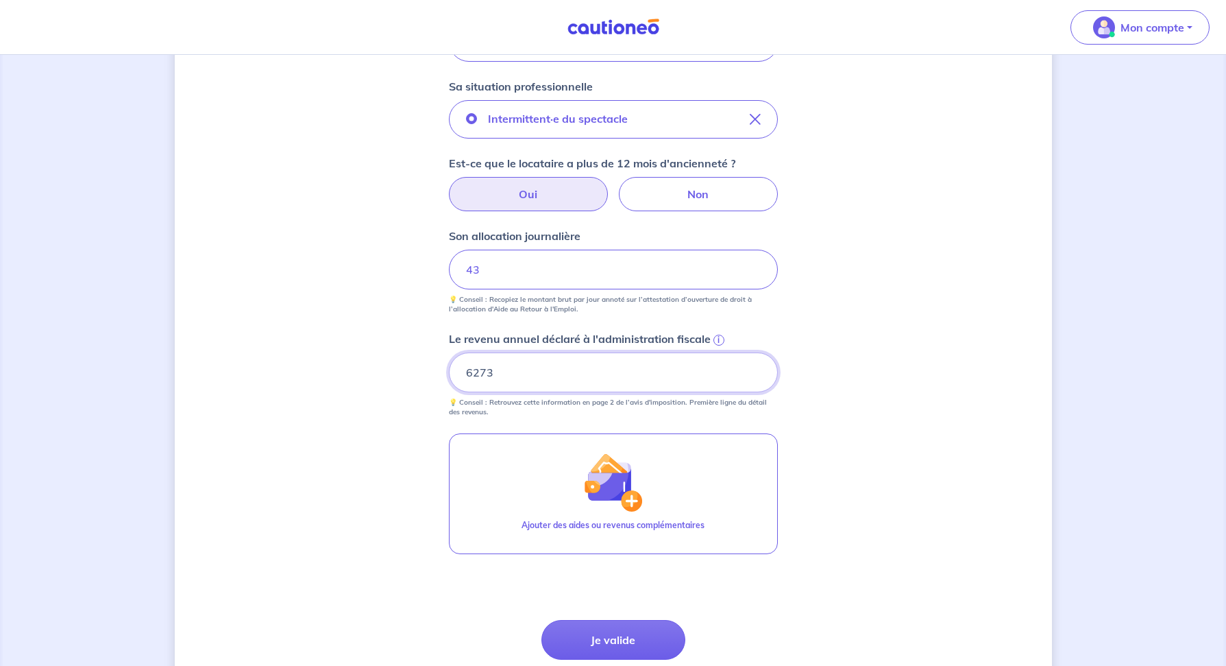
scroll to position [471, 0]
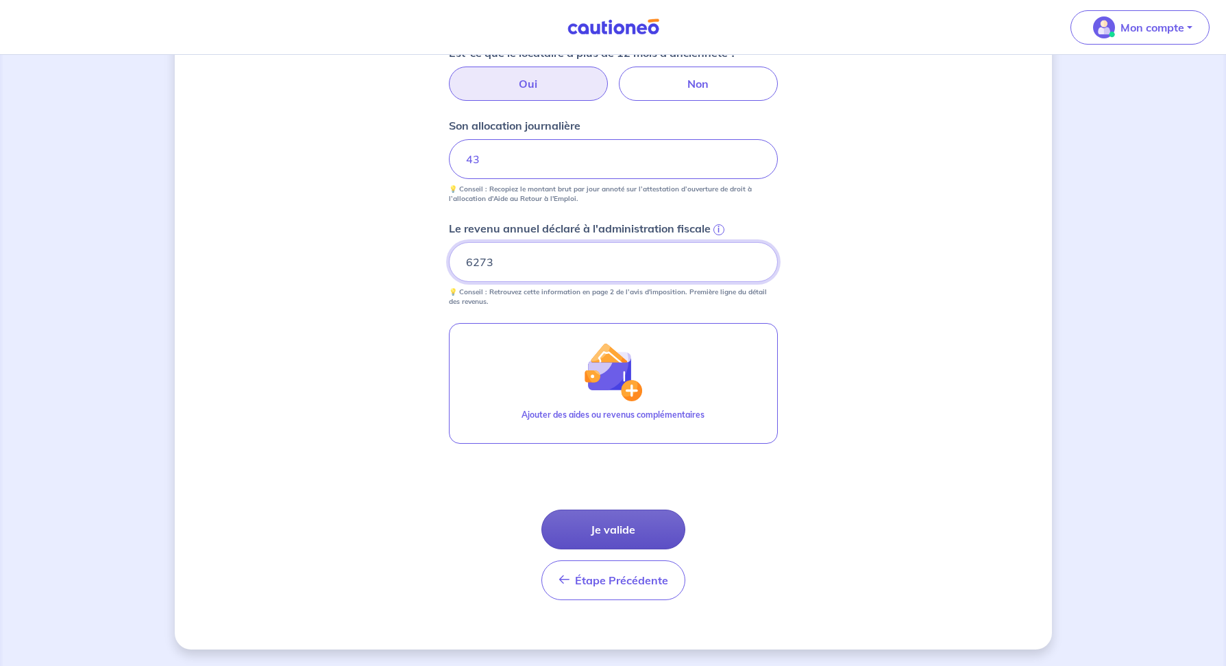
type input "6273"
click at [650, 540] on button "Je valide" at bounding box center [614, 529] width 144 height 40
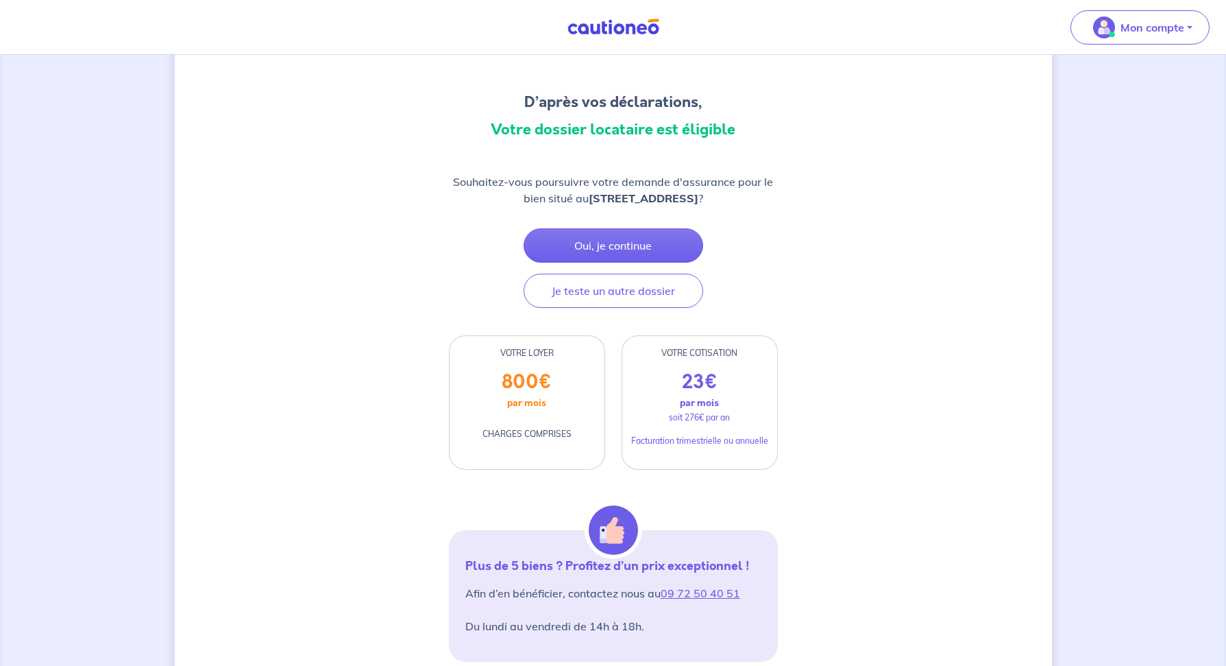
scroll to position [97, 0]
click at [657, 243] on button "Oui, je continue" at bounding box center [614, 247] width 180 height 34
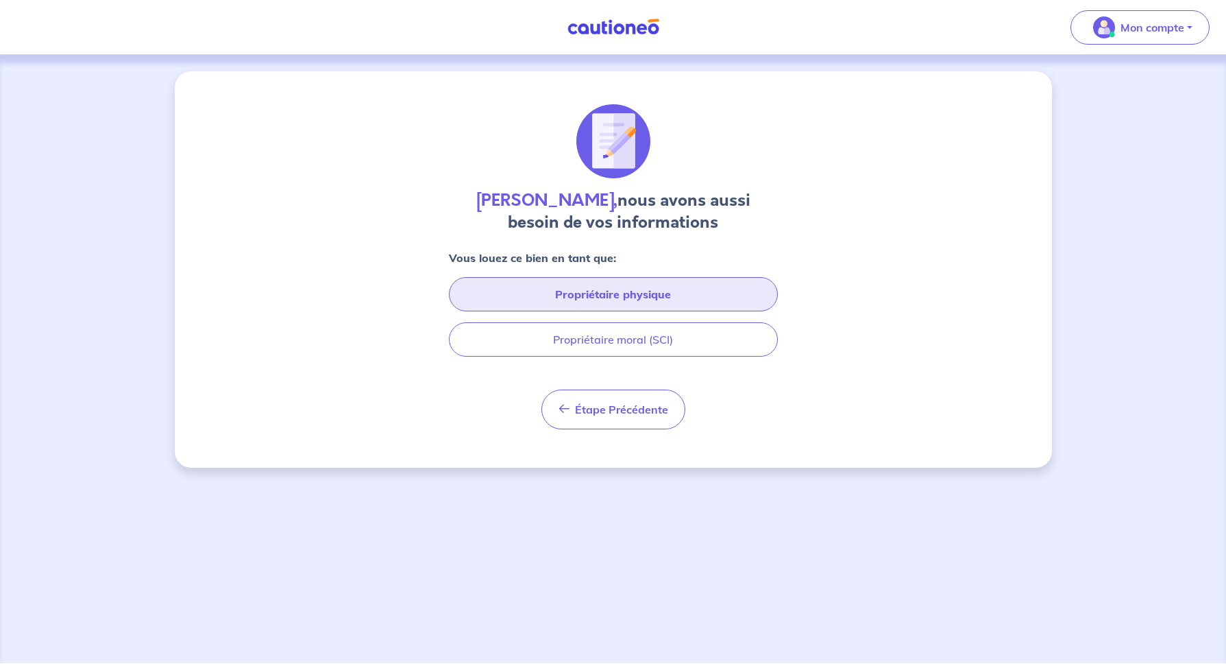
click at [647, 300] on button "Propriétaire physique" at bounding box center [613, 294] width 329 height 34
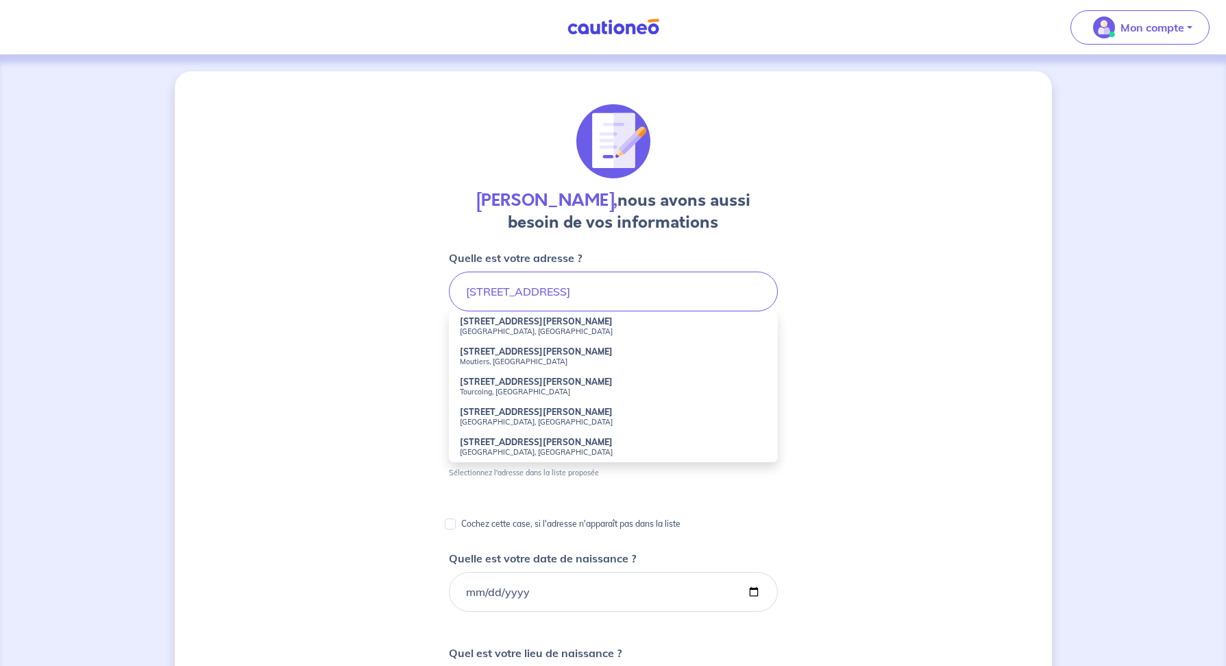
click at [573, 329] on small "Asnières-sur-Seine, France" at bounding box center [613, 331] width 307 height 10
type input "[STREET_ADDRESS]"
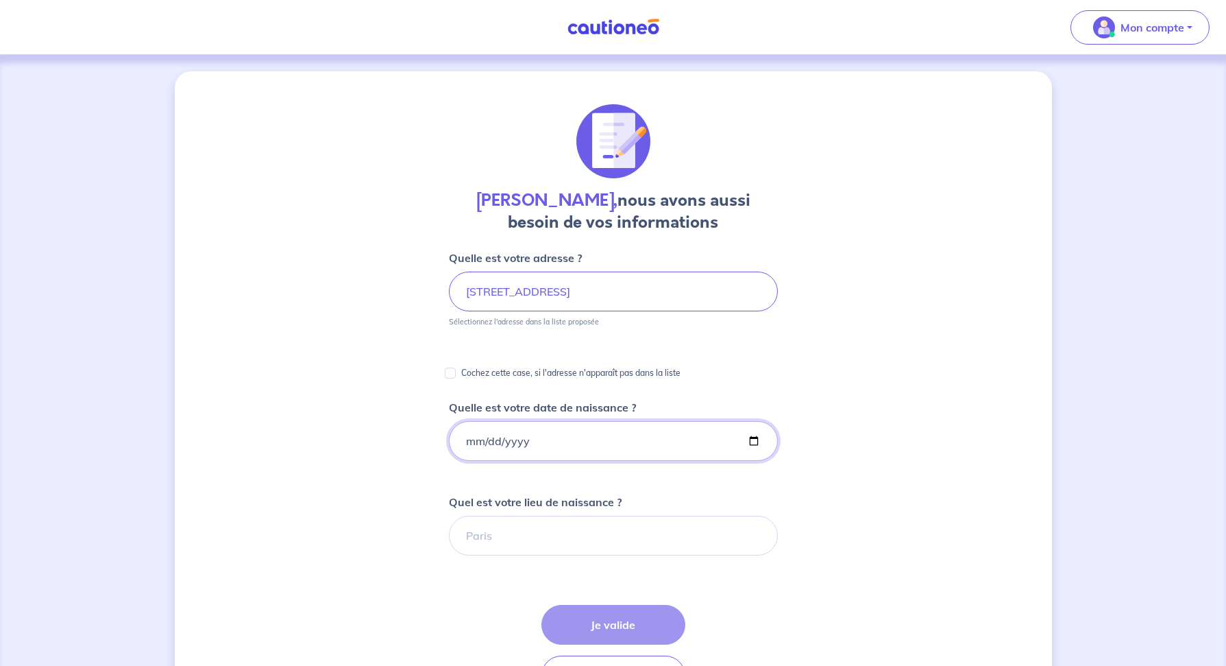
click at [468, 441] on input "Quelle est votre date de naissance ?" at bounding box center [613, 441] width 329 height 40
type input "[DATE]"
click at [603, 533] on input "Quel est votre lieu de naissance ?" at bounding box center [613, 535] width 329 height 40
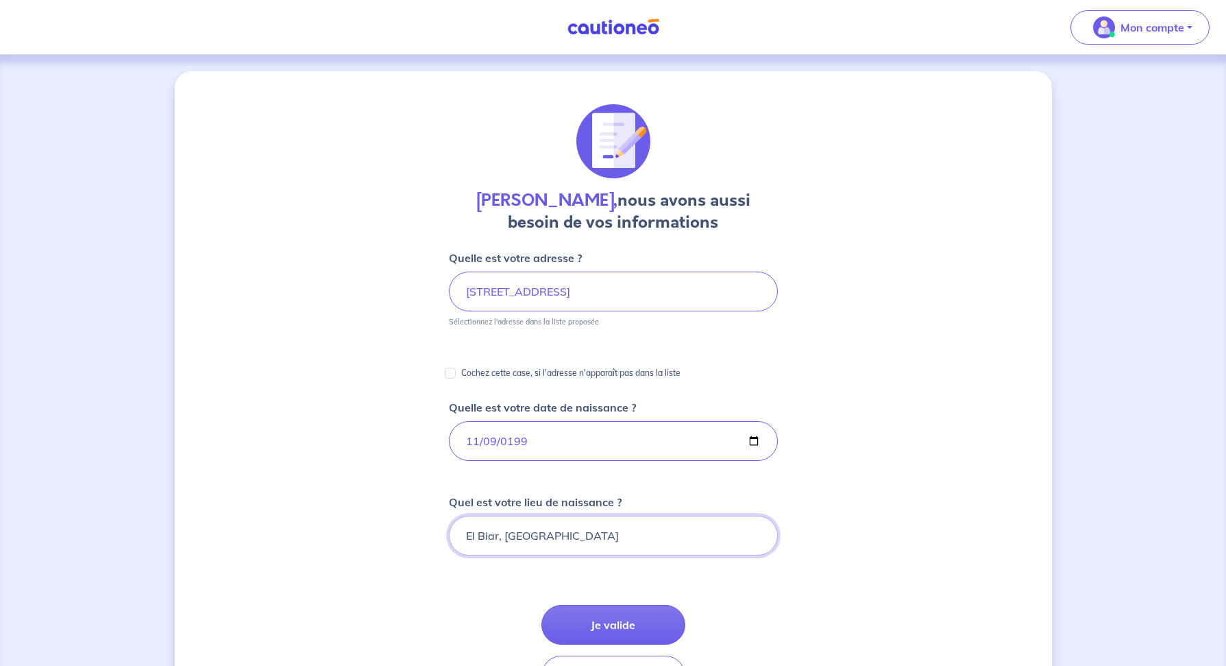
scroll to position [130, 0]
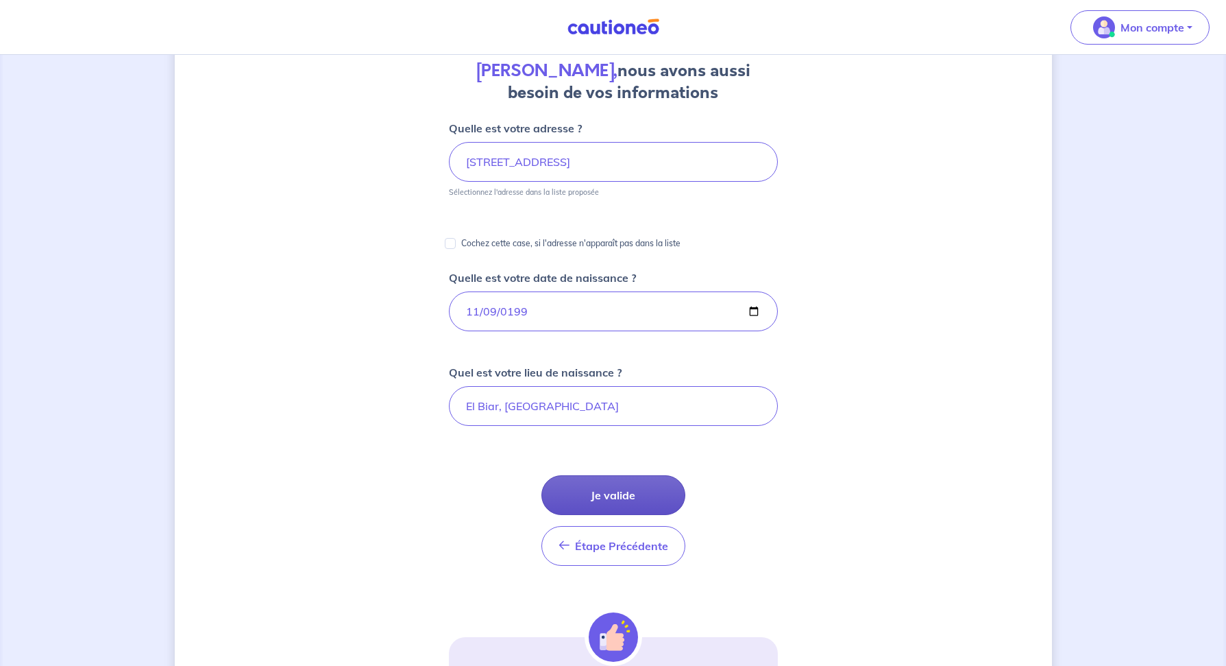
click at [629, 493] on button "Je valide" at bounding box center [614, 495] width 144 height 40
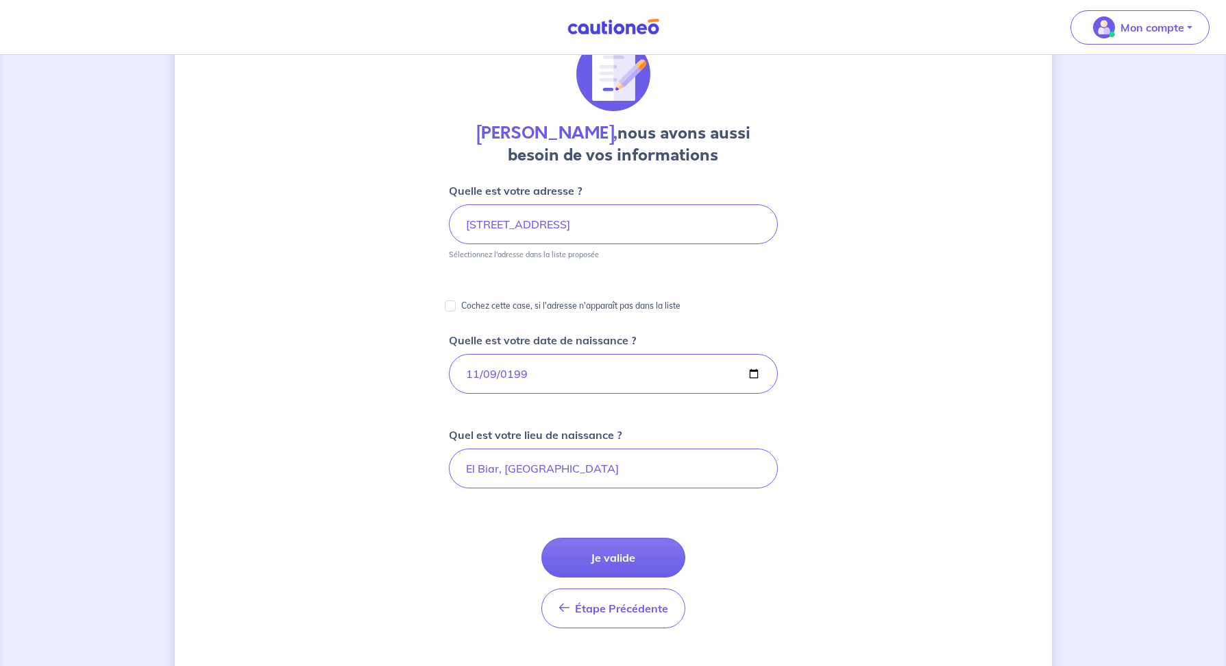
scroll to position [80, 0]
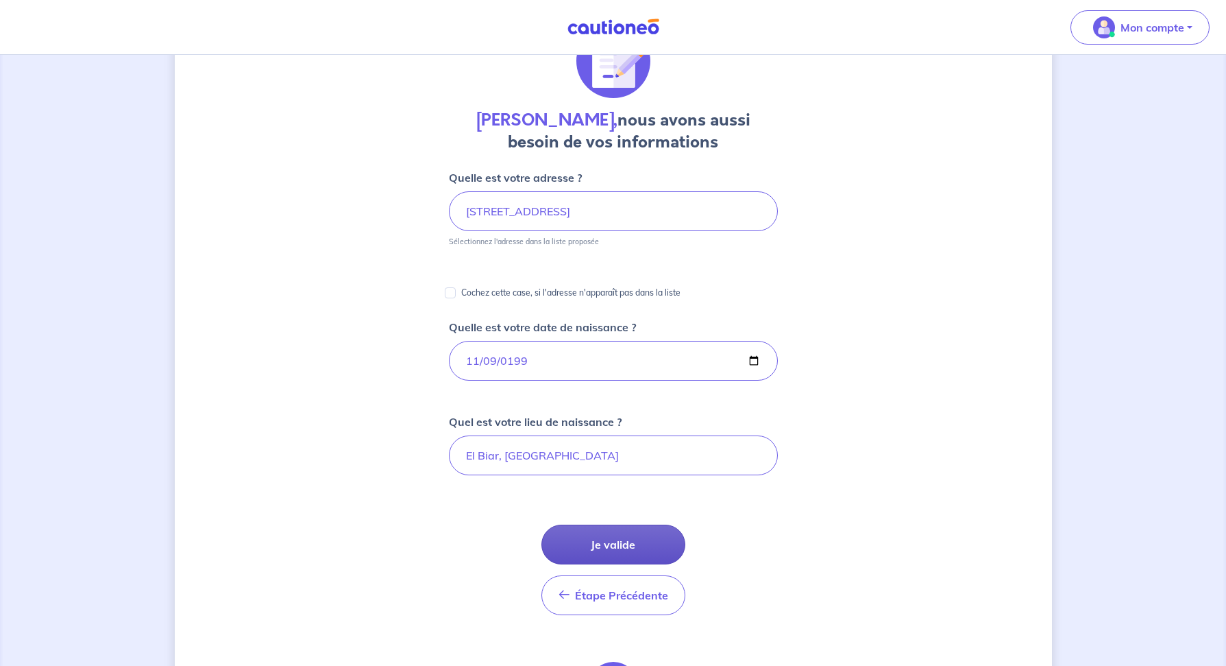
click at [603, 545] on button "Je valide" at bounding box center [614, 544] width 144 height 40
click at [556, 457] on input "El Biar, ALGERIE" at bounding box center [613, 455] width 329 height 40
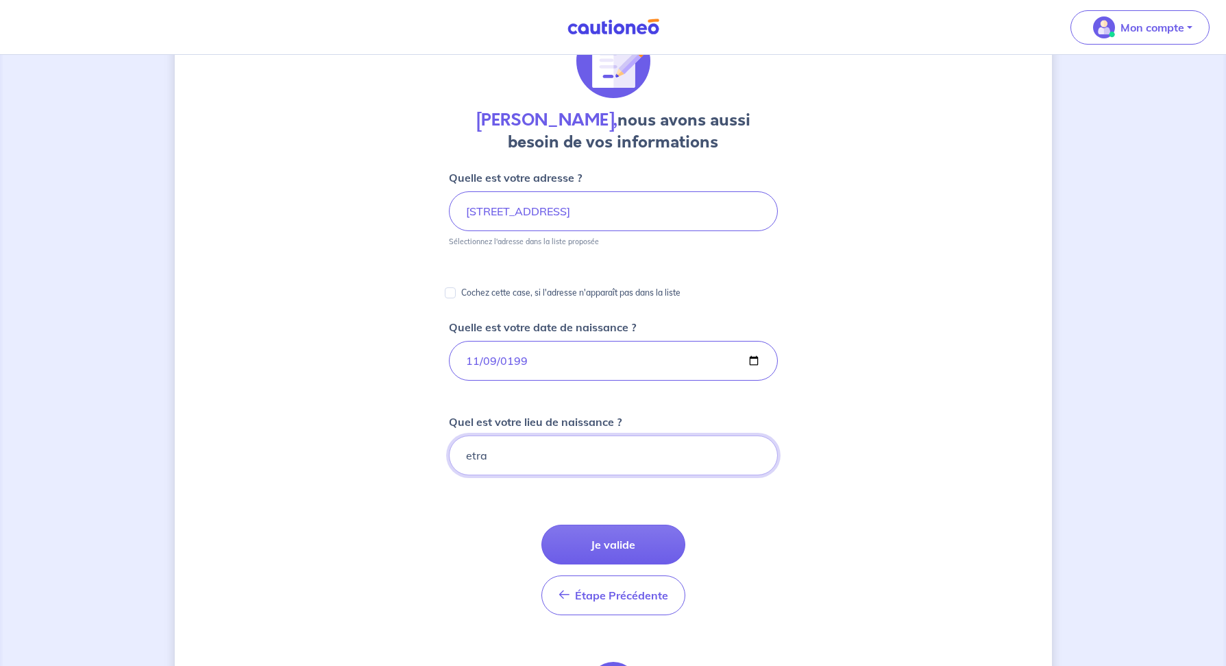
type input "etran"
type input "EL Biar Algerie"
click at [616, 546] on button "Je valide" at bounding box center [614, 544] width 144 height 40
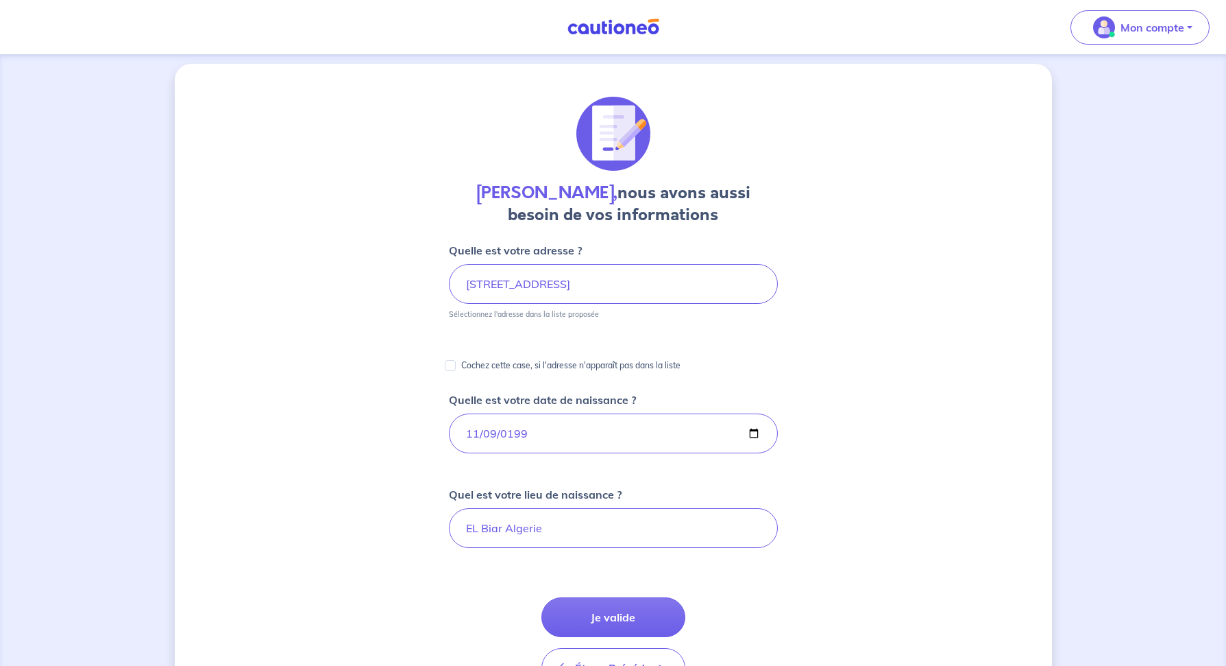
scroll to position [0, 0]
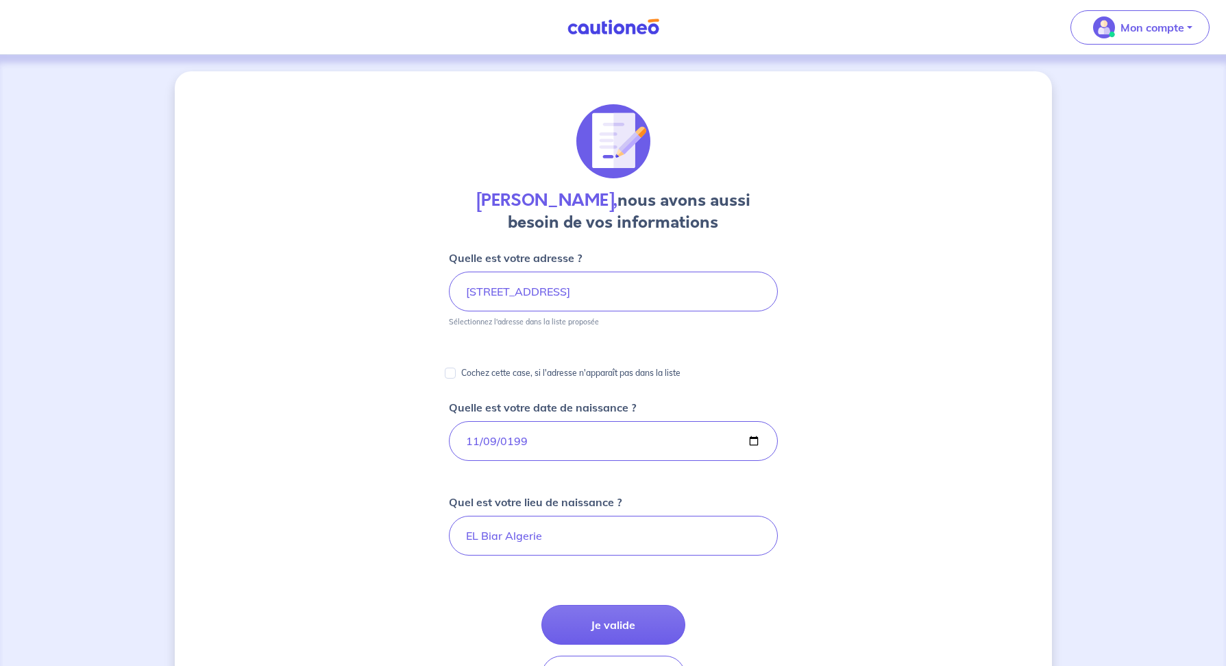
click at [817, 550] on div "Nadjib Belloundja, nous avons aussi besoin de vos informations Quelle est votre…" at bounding box center [613, 514] width 877 height 887
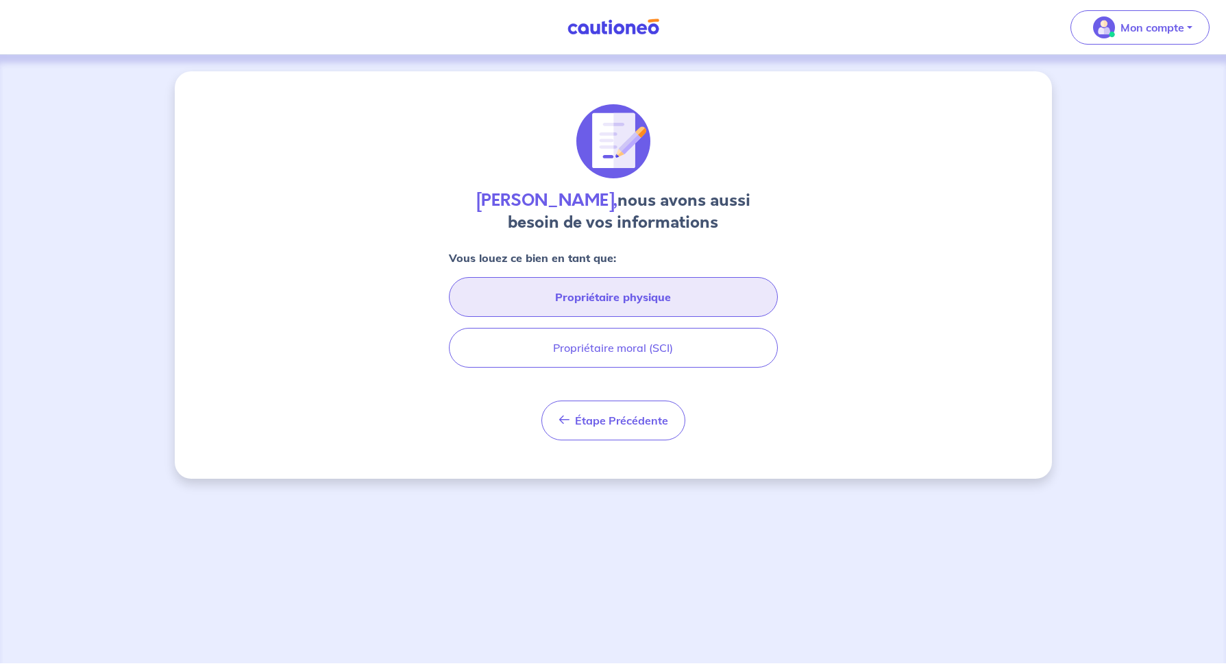
click at [633, 296] on button "Propriétaire physique" at bounding box center [613, 297] width 329 height 40
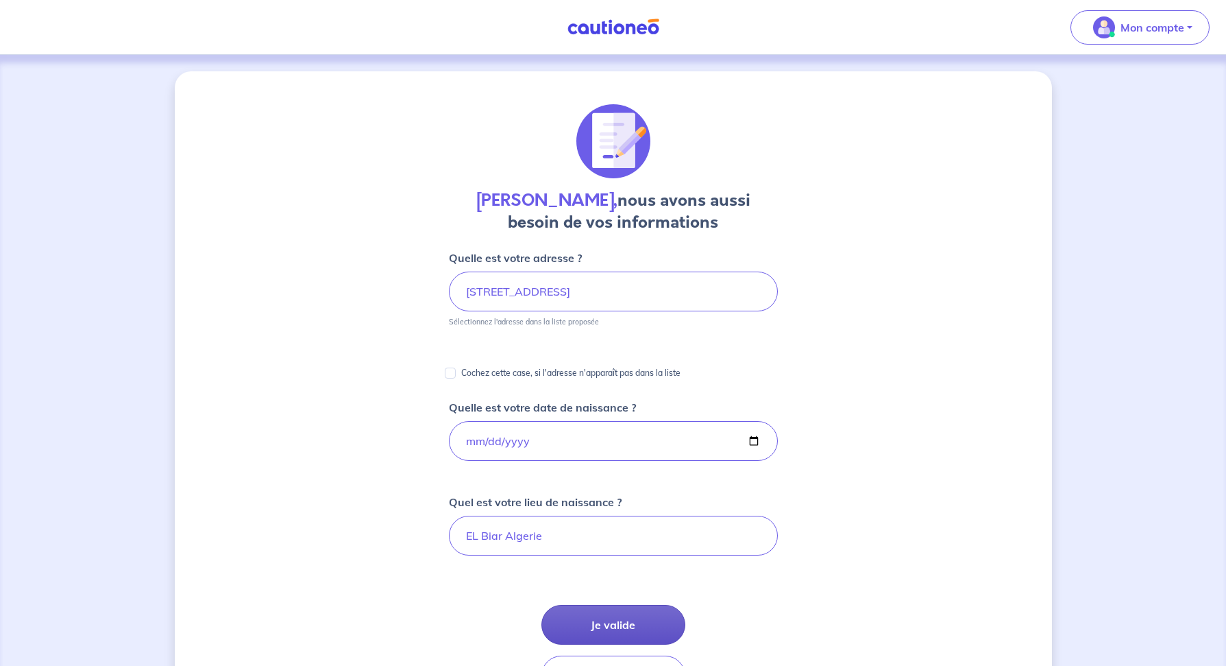
click at [630, 629] on button "Je valide" at bounding box center [614, 625] width 144 height 40
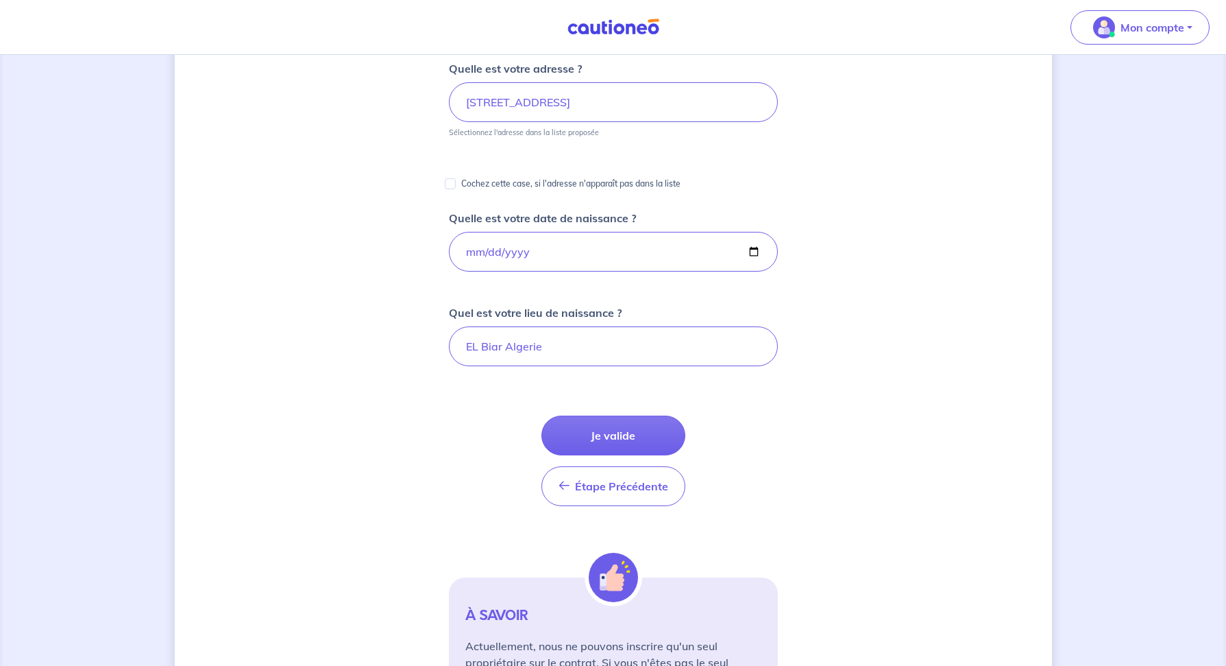
scroll to position [309, 0]
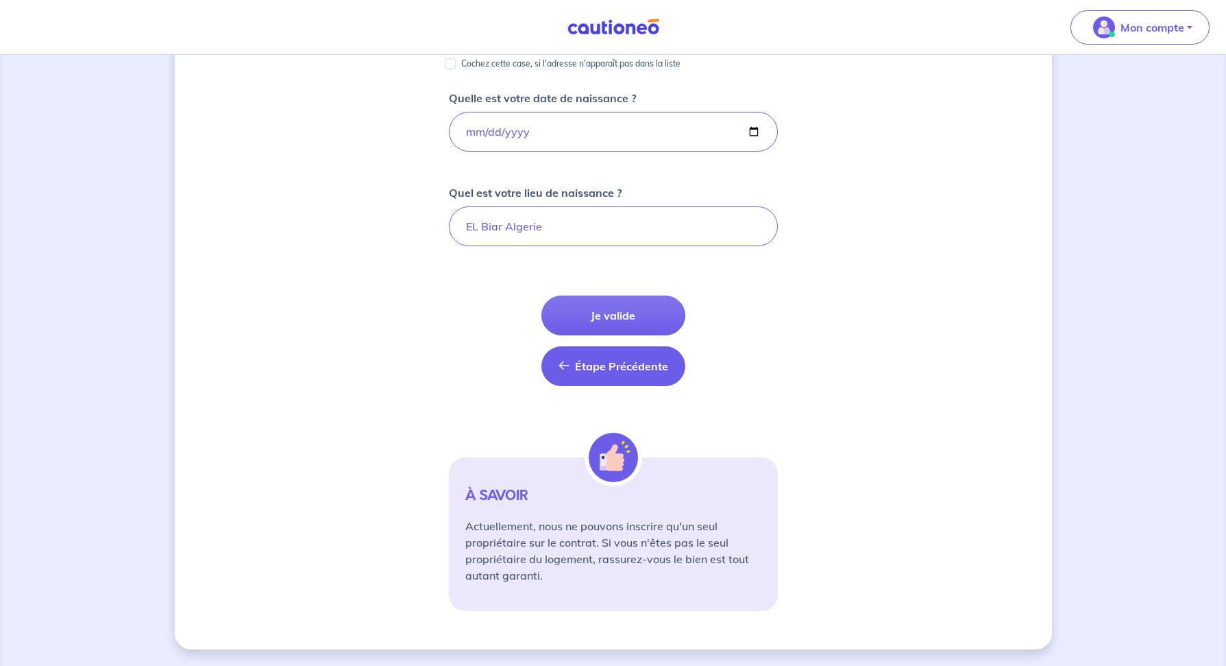
click at [620, 376] on button "Étape Précédente Précédent" at bounding box center [614, 366] width 144 height 40
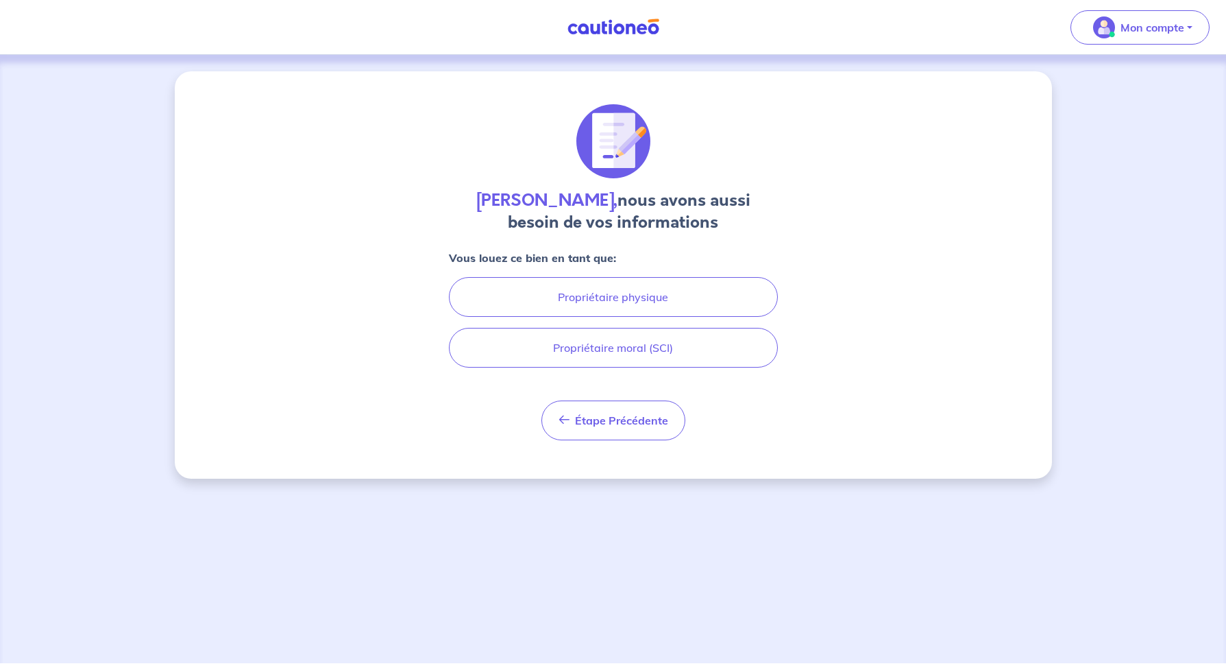
scroll to position [0, 0]
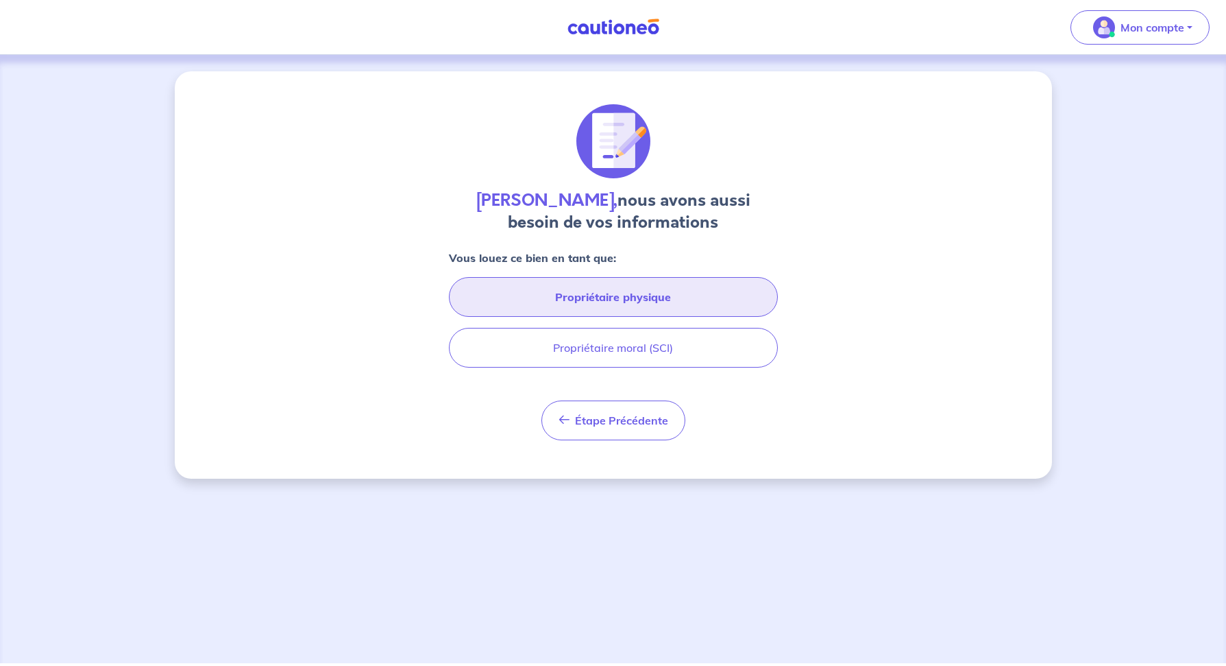
click at [625, 295] on button "Propriétaire physique" at bounding box center [613, 297] width 329 height 40
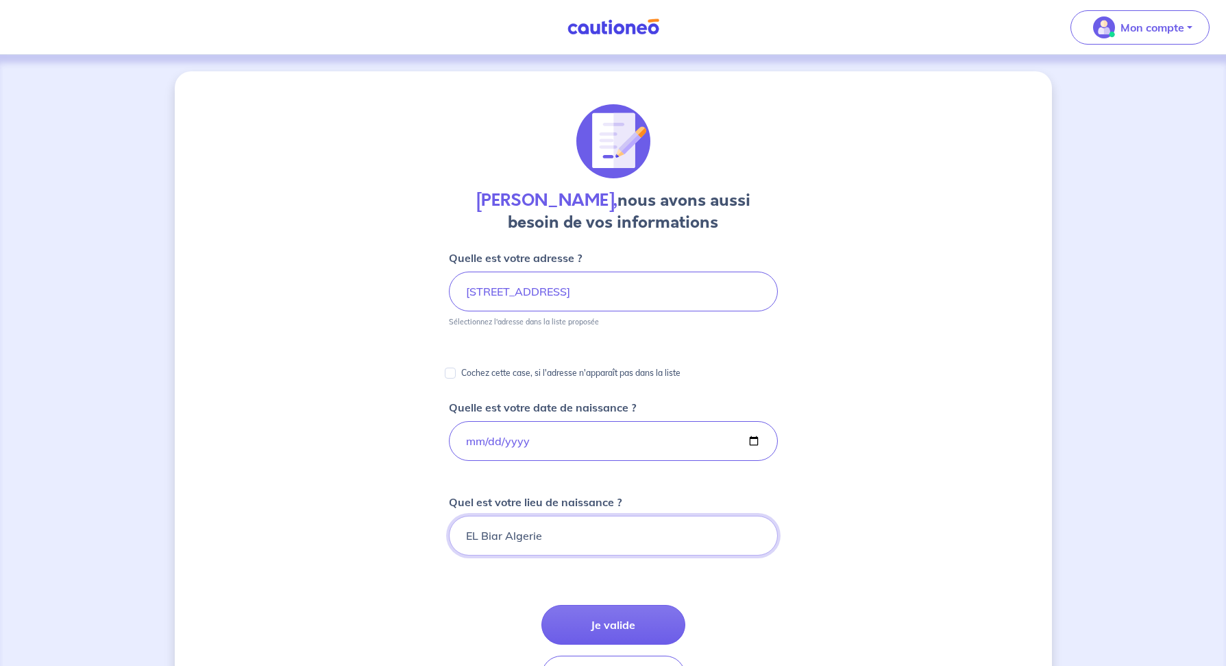
click at [570, 531] on input "EL Biar Algerie" at bounding box center [613, 535] width 329 height 40
type input "Algerie"
click at [597, 618] on button "Je valide" at bounding box center [614, 625] width 144 height 40
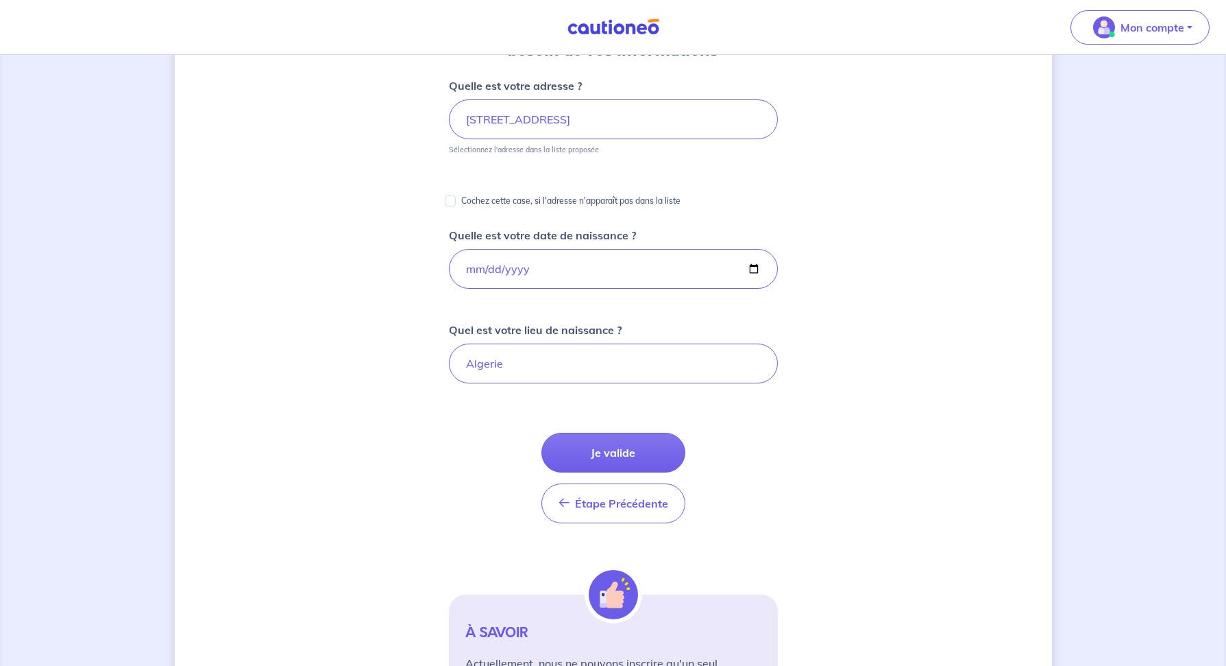
scroll to position [162, 0]
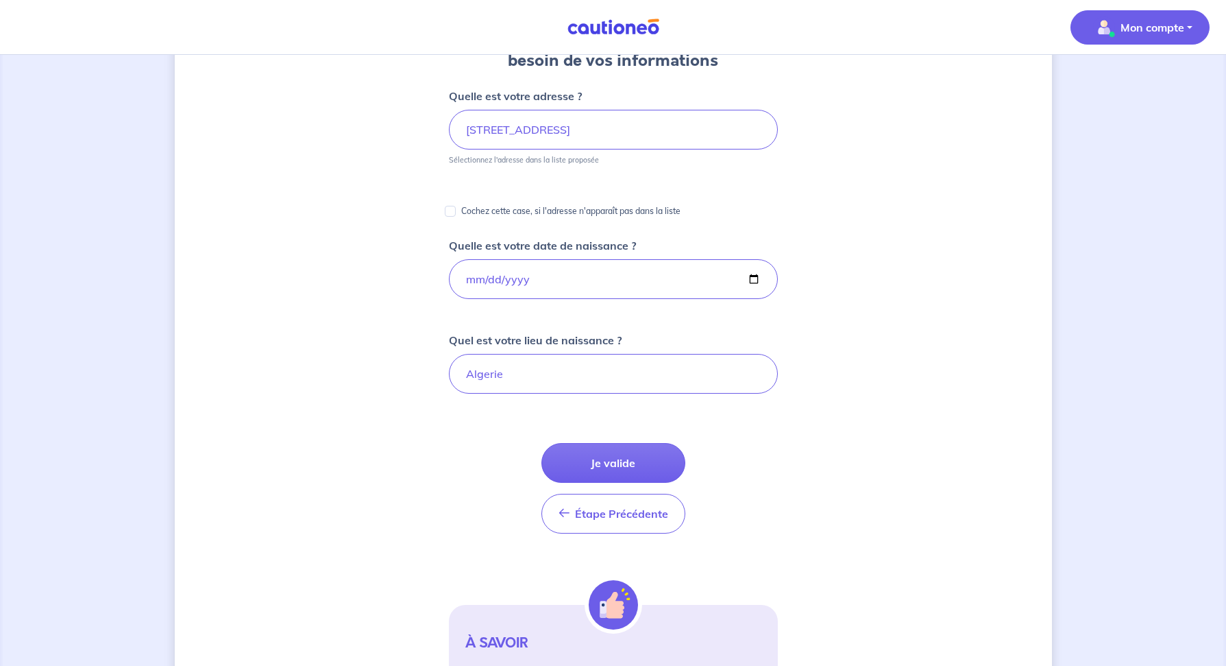
click at [1147, 38] on span "Mon compte" at bounding box center [1136, 27] width 97 height 22
click at [864, 323] on div "[PERSON_NAME], nous avons aussi besoin de vos informations Quelle est votre adr…" at bounding box center [613, 353] width 877 height 887
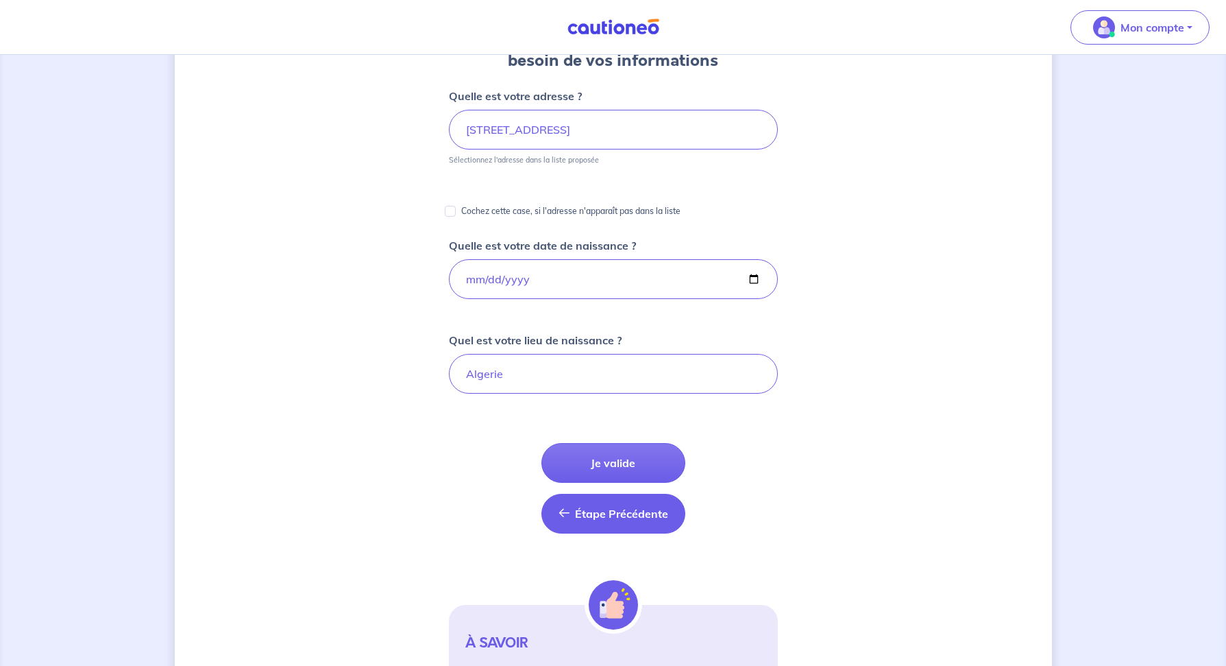
click at [600, 526] on button "Étape Précédente Précédent" at bounding box center [614, 514] width 144 height 40
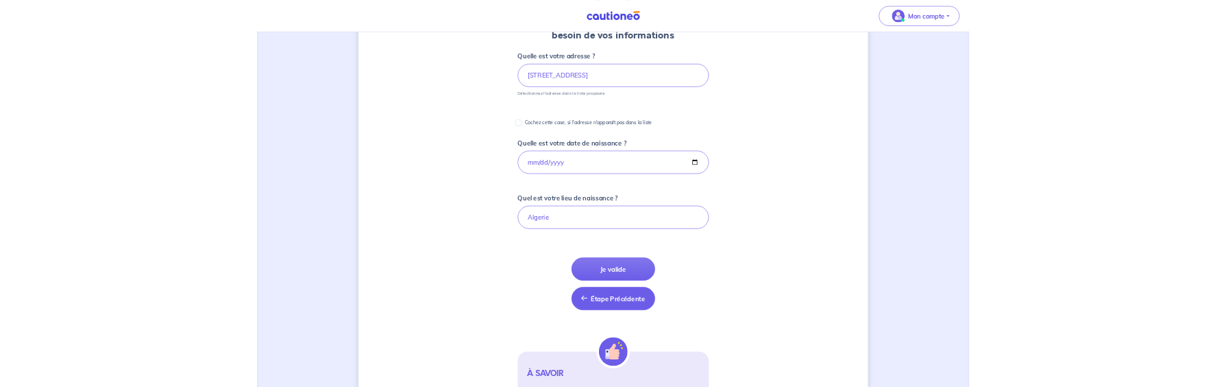
scroll to position [0, 0]
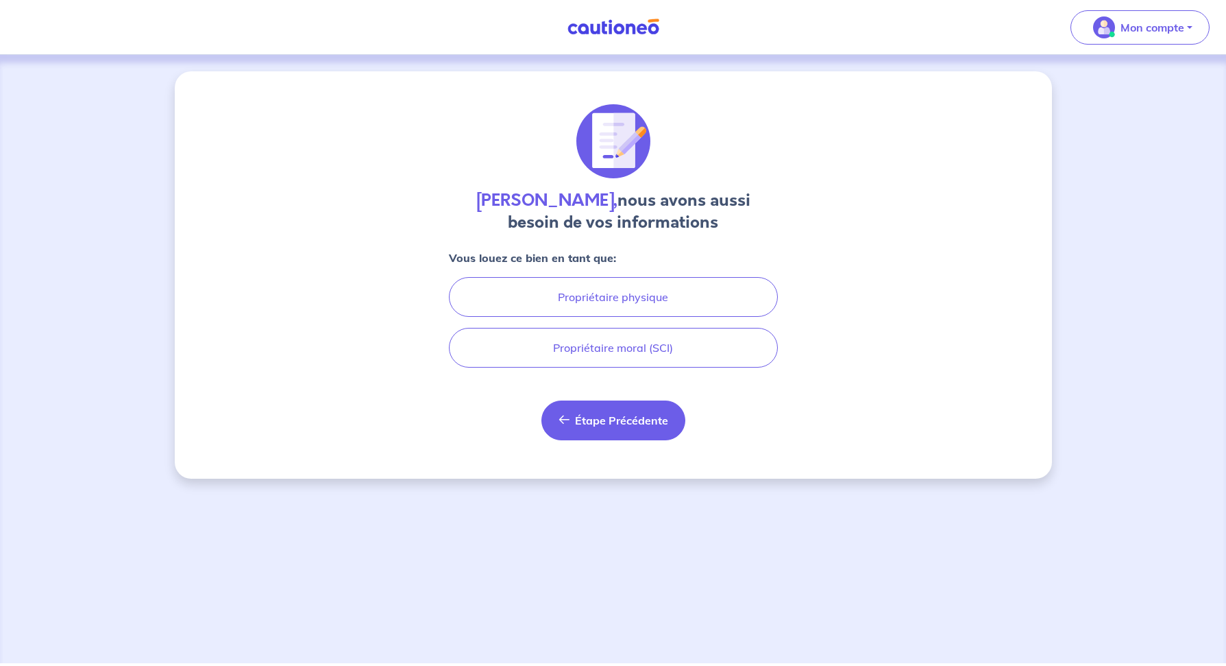
click at [605, 422] on span "Étape Précédente" at bounding box center [621, 420] width 93 height 14
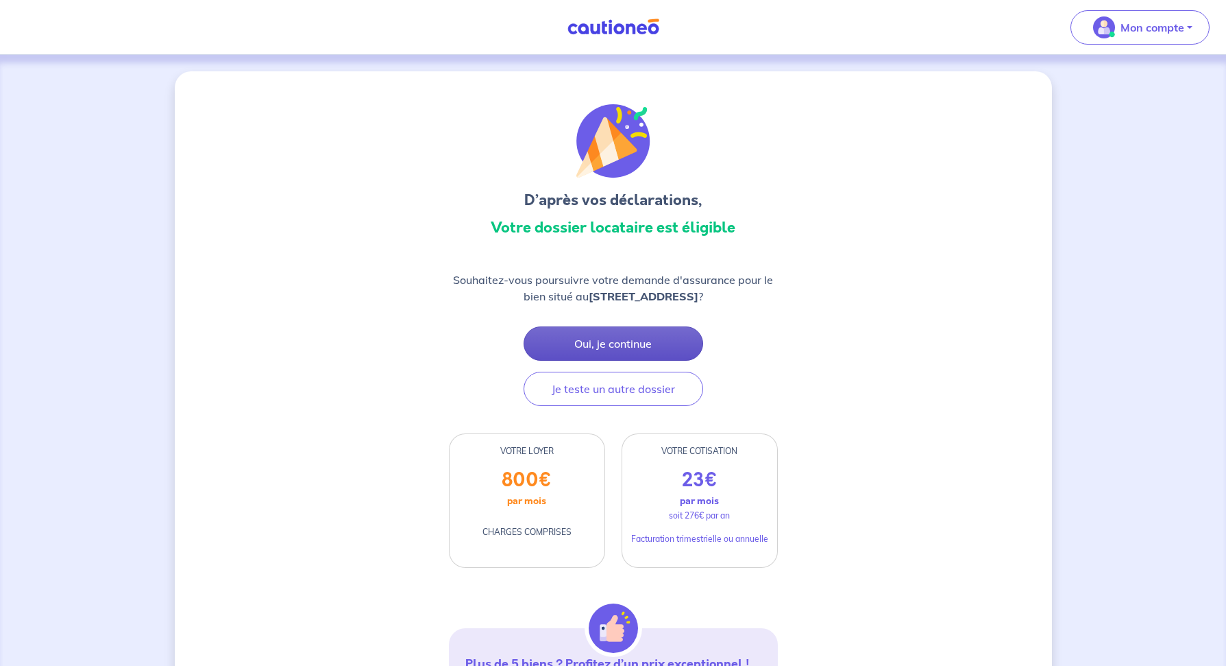
click at [653, 348] on button "Oui, je continue" at bounding box center [614, 343] width 180 height 34
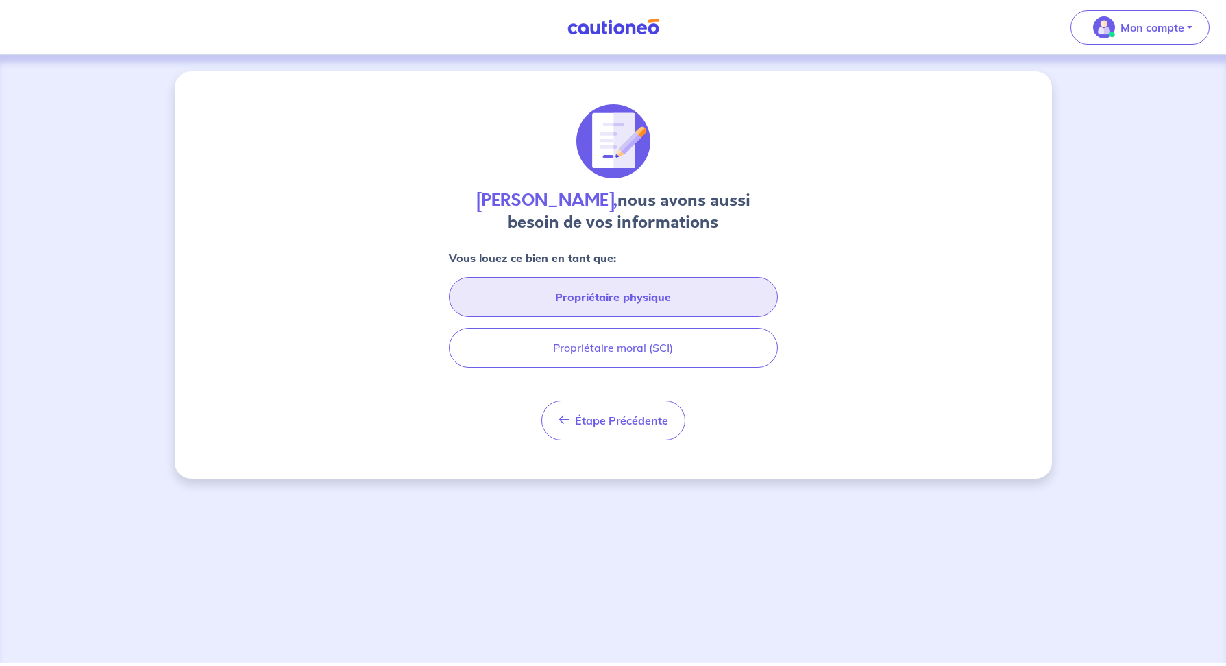
click at [637, 306] on button "Propriétaire physique" at bounding box center [613, 297] width 329 height 40
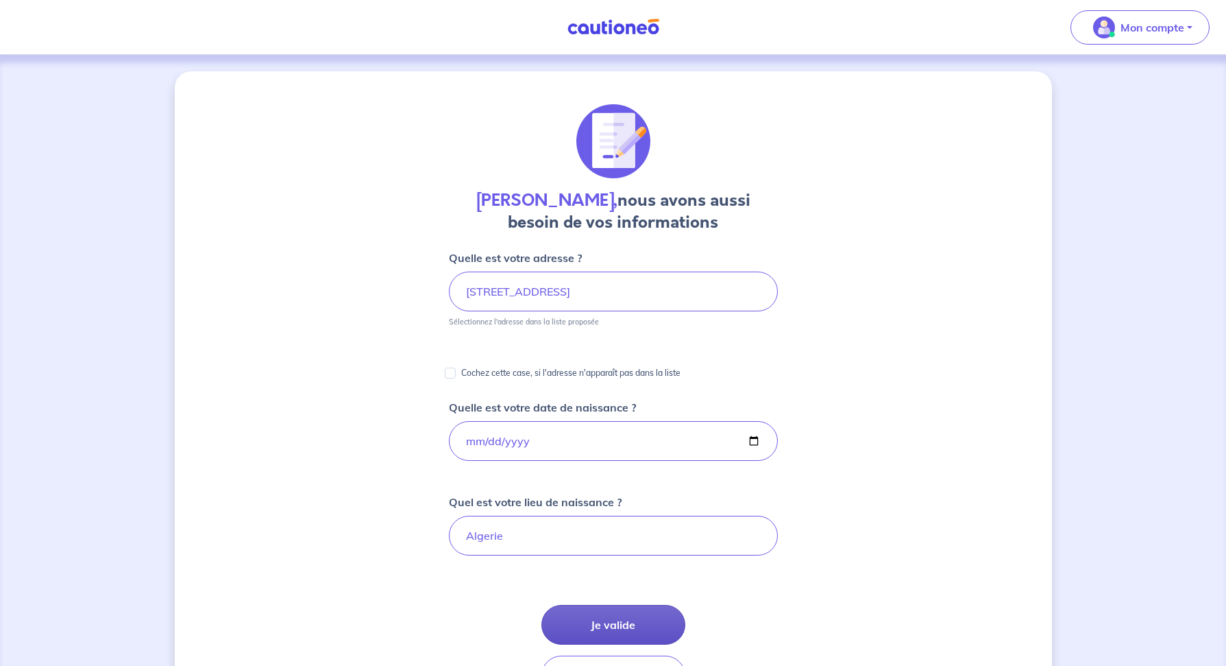
click at [611, 623] on button "Je valide" at bounding box center [614, 625] width 144 height 40
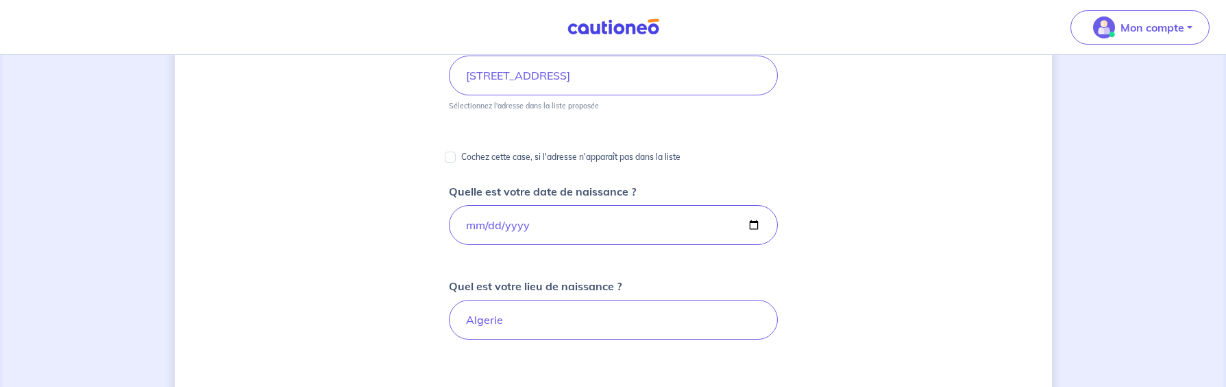
scroll to position [425, 0]
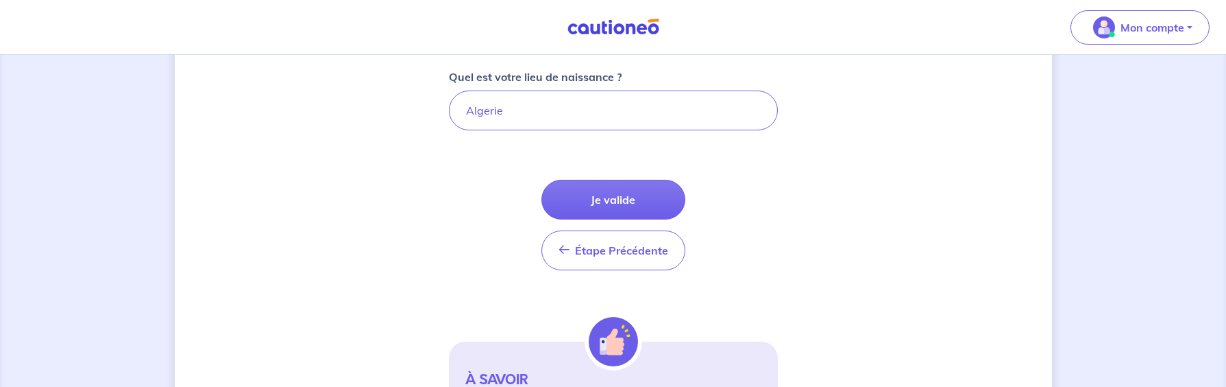
click at [598, 178] on form "Quelle est votre adresse ? [STREET_ADDRESS][PERSON_NAME] Sélectionnez l'adresse…" at bounding box center [613, 160] width 329 height 670
click at [595, 204] on button "Je valide" at bounding box center [614, 200] width 144 height 40
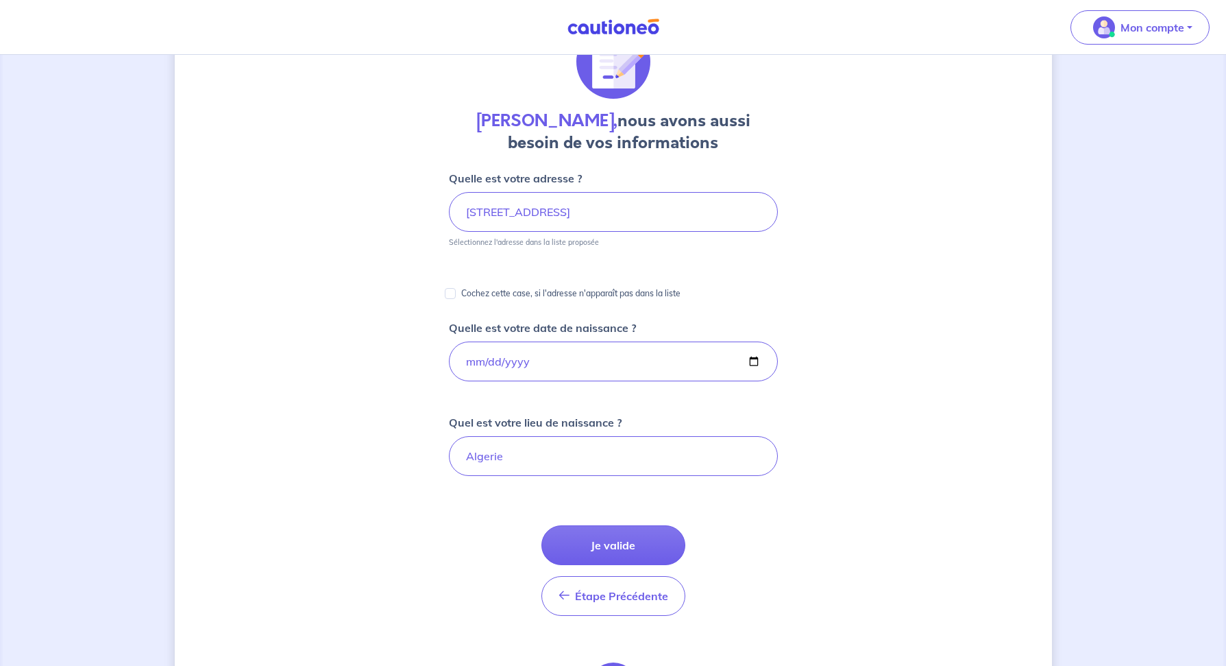
scroll to position [34, 0]
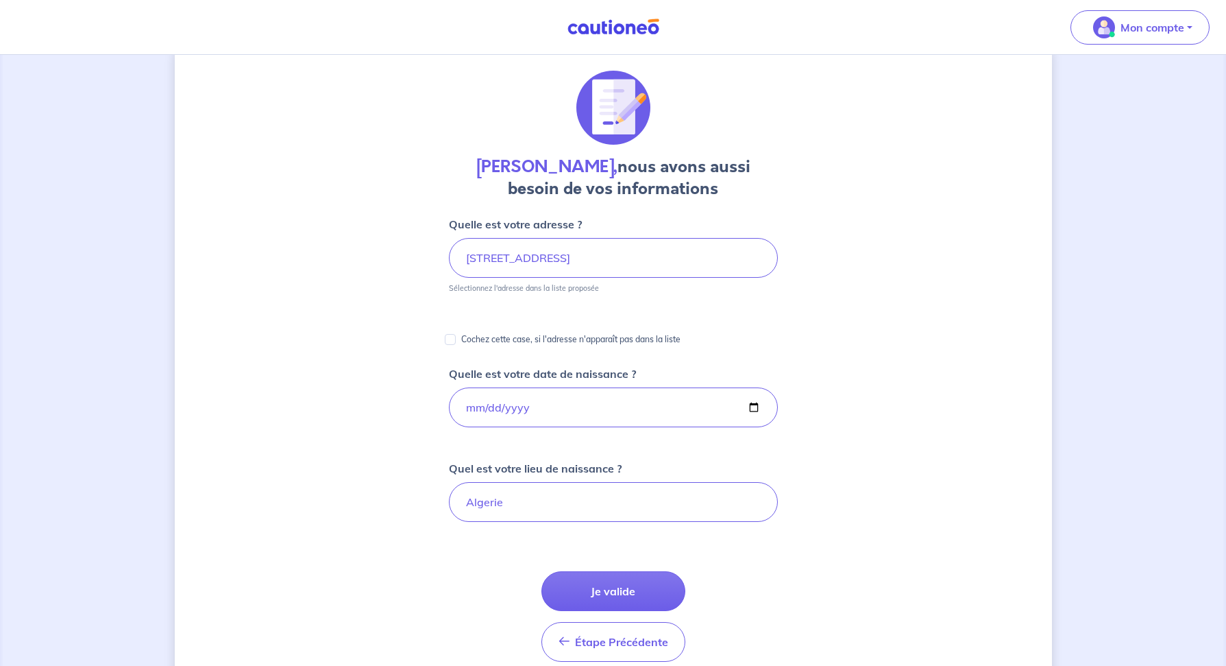
click at [608, 27] on img at bounding box center [613, 27] width 103 height 17
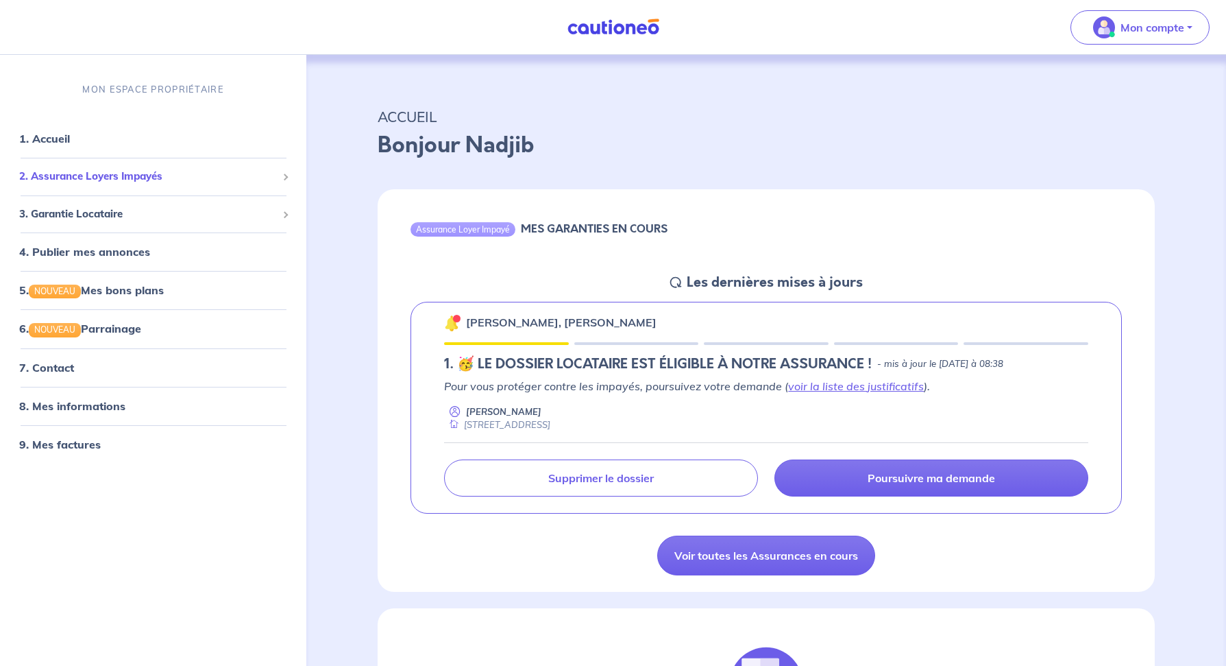
click at [106, 164] on div "2. Assurance Loyers Impayés" at bounding box center [152, 176] width 295 height 27
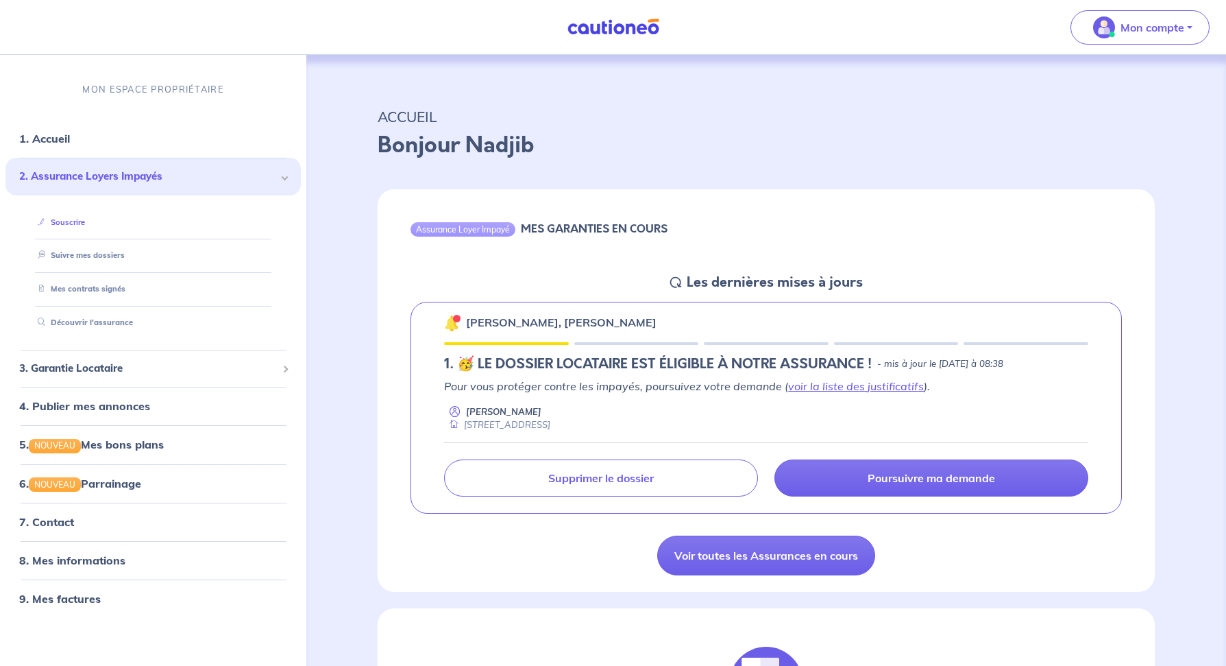
click at [81, 221] on link "Souscrire" at bounding box center [58, 222] width 53 height 10
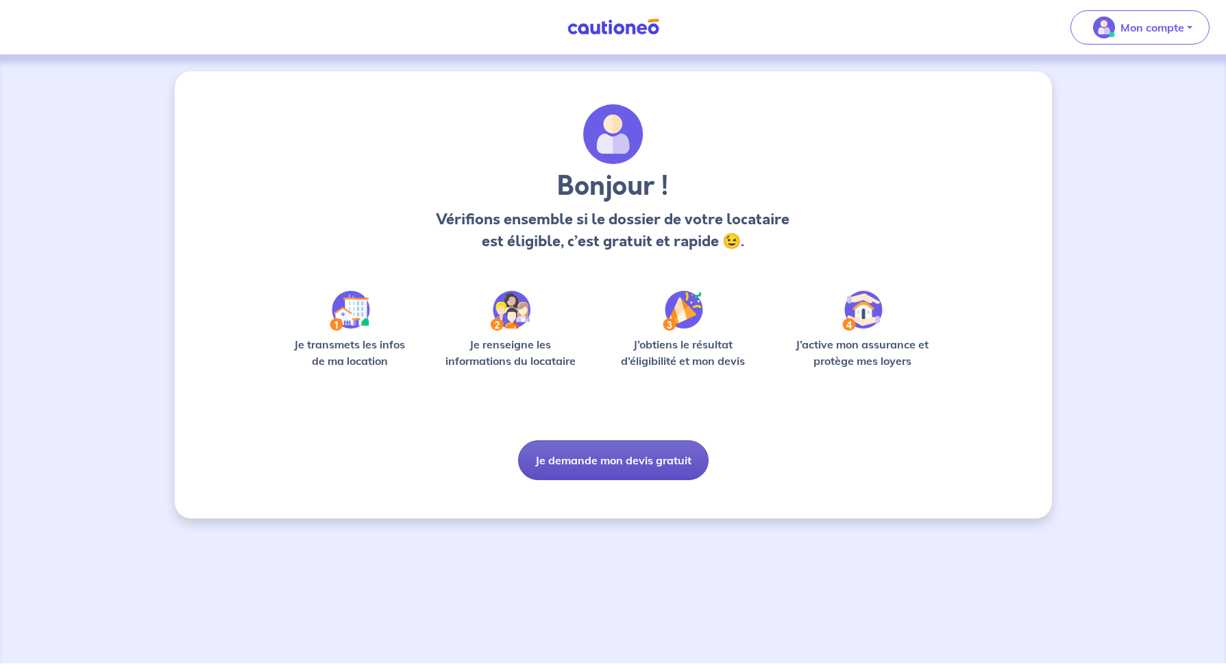
click at [627, 462] on button "Je demande mon devis gratuit" at bounding box center [613, 460] width 191 height 40
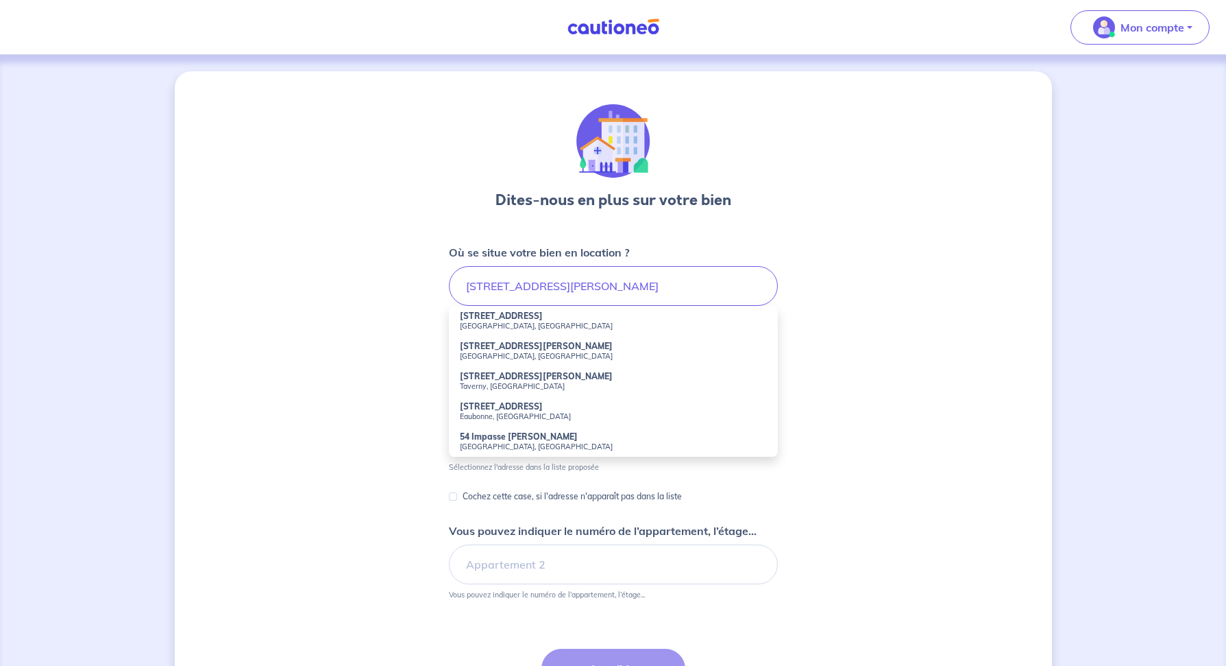
click at [515, 313] on strong "54 Rue Marguerite" at bounding box center [501, 316] width 83 height 10
type input "54 Rue Marguerite, Argenteuil, France"
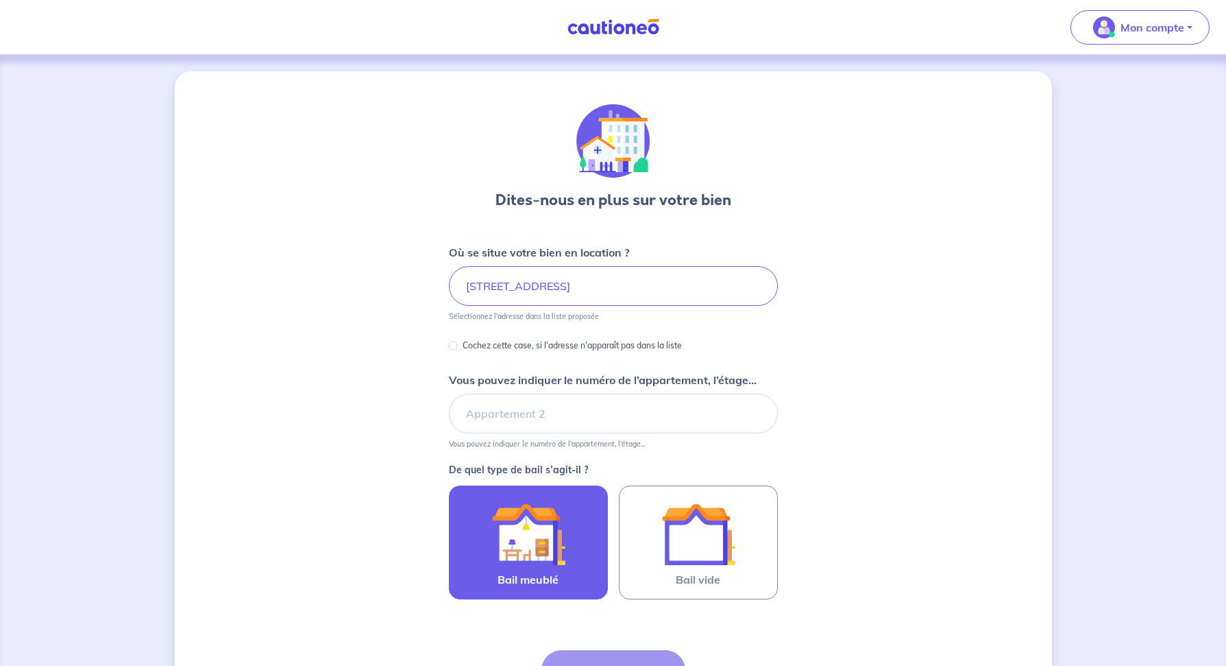
click at [563, 522] on img at bounding box center [528, 534] width 74 height 74
click at [0, 0] on input "Bail meublé" at bounding box center [0, 0] width 0 height 0
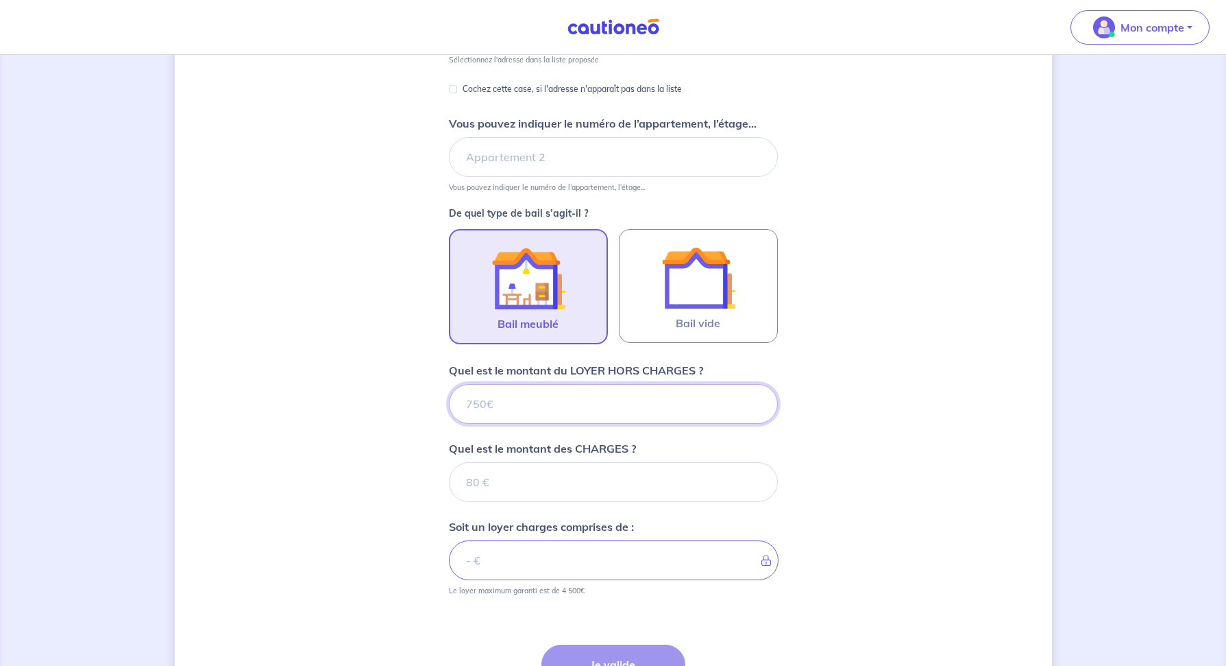
scroll to position [261, 0]
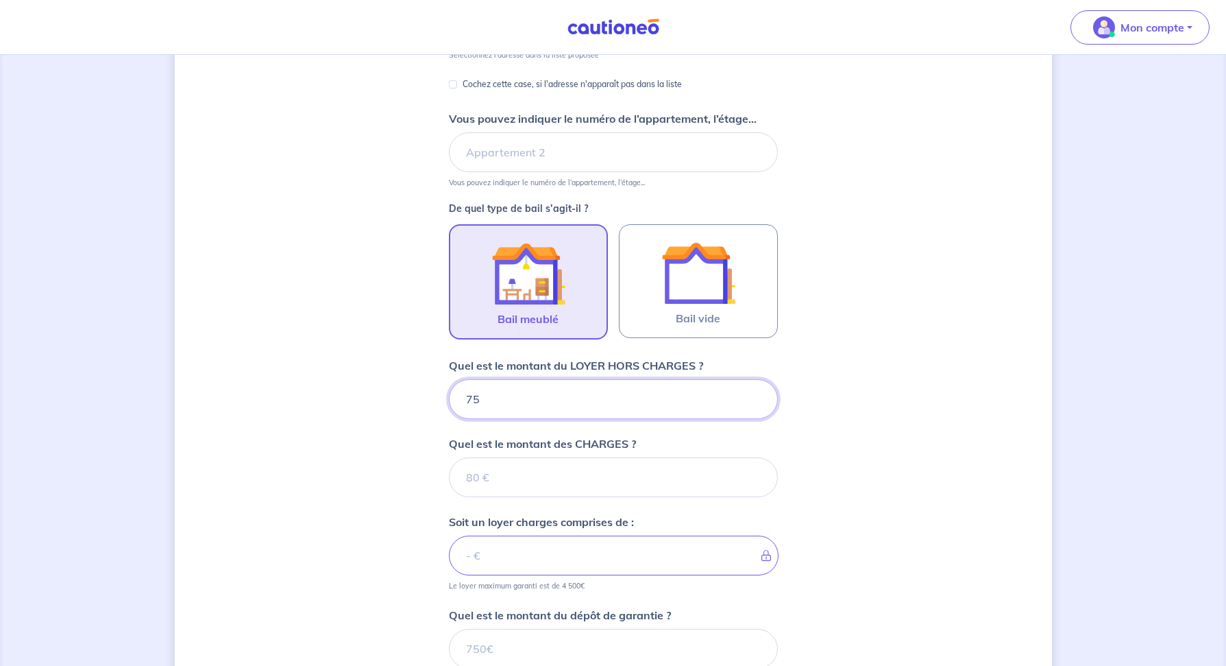
type input "750"
type input "50"
type input "755"
type input "50"
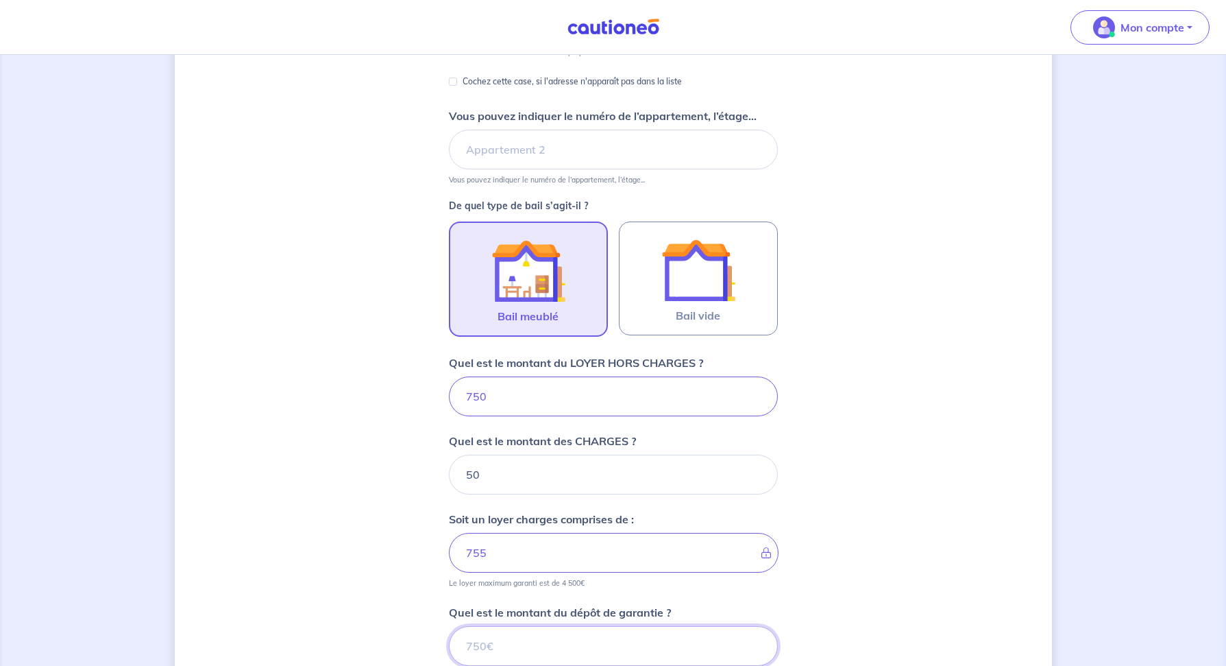
type input "800"
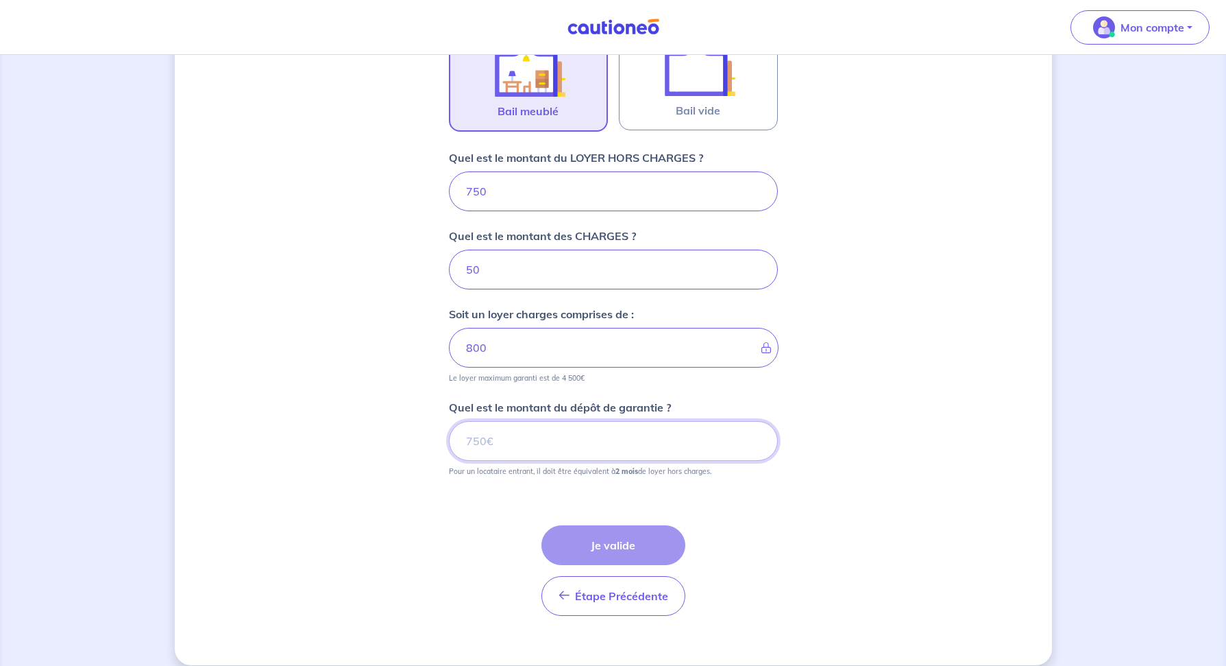
scroll to position [468, 0]
type input "1500"
click at [612, 548] on button "Je valide" at bounding box center [614, 546] width 144 height 40
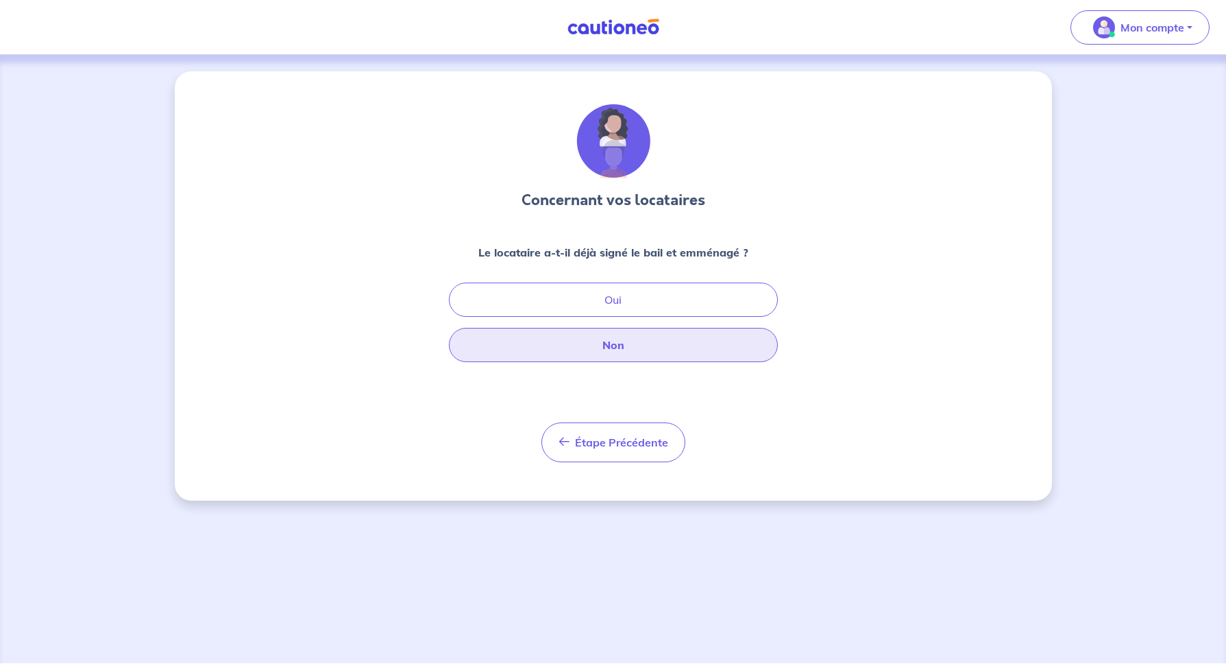
click at [632, 351] on button "Non" at bounding box center [613, 345] width 329 height 34
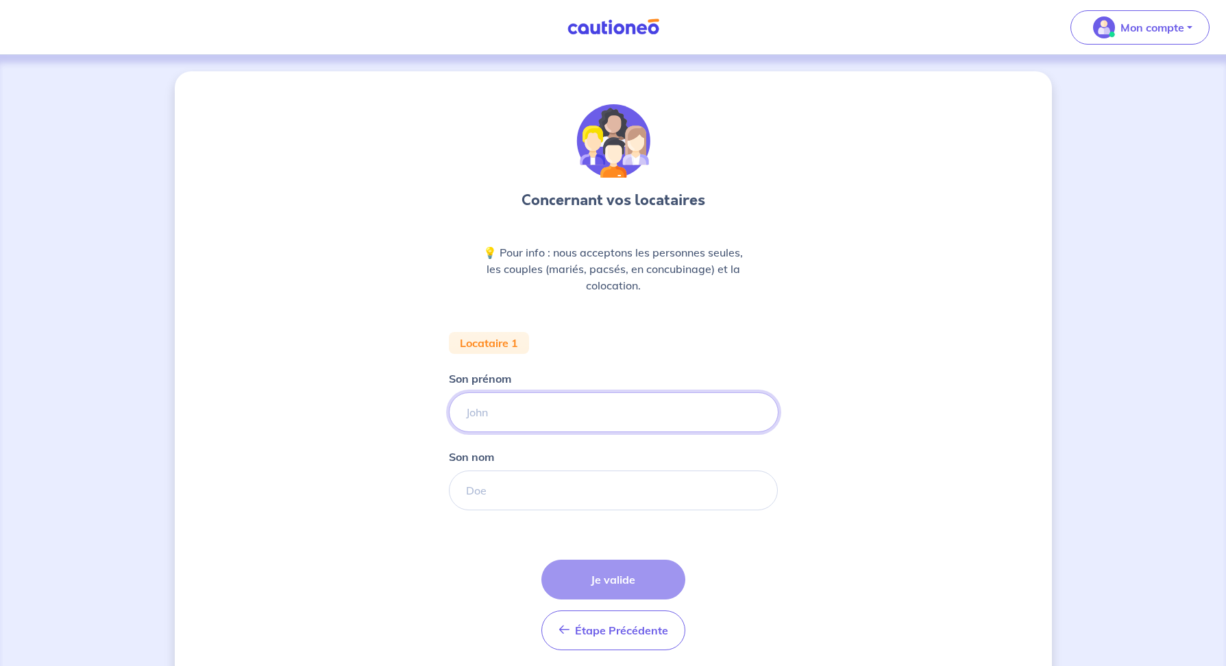
click at [555, 403] on input "Son prénom" at bounding box center [614, 412] width 330 height 40
type input "Abdelkader"
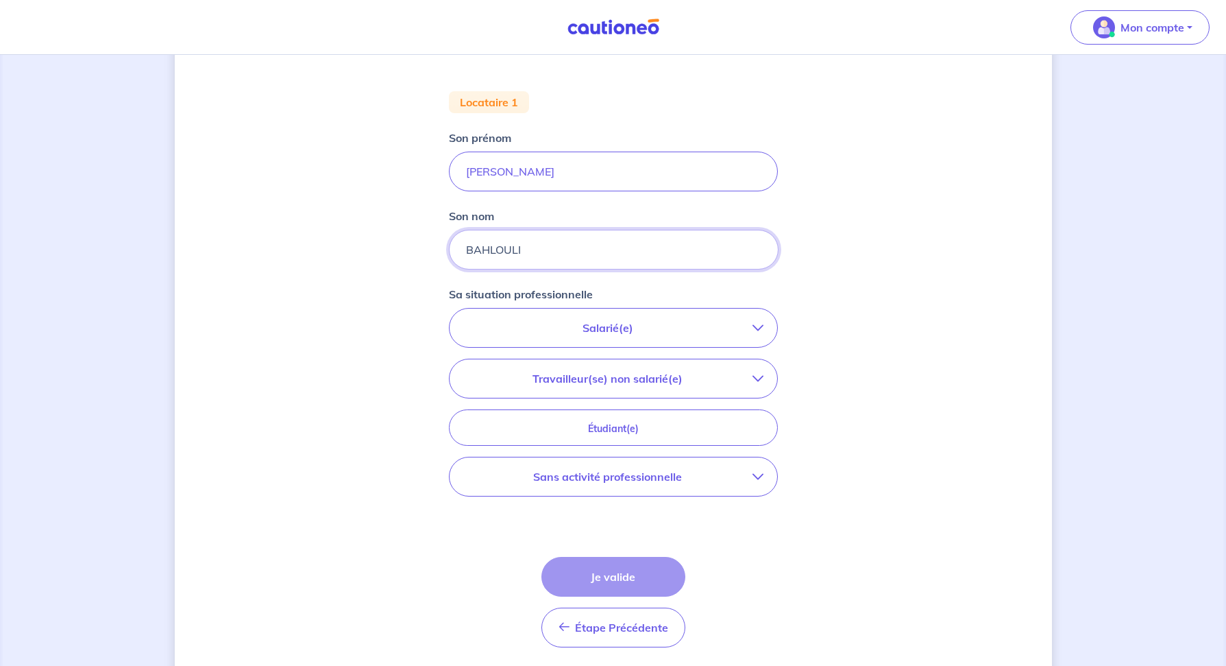
scroll to position [260, 0]
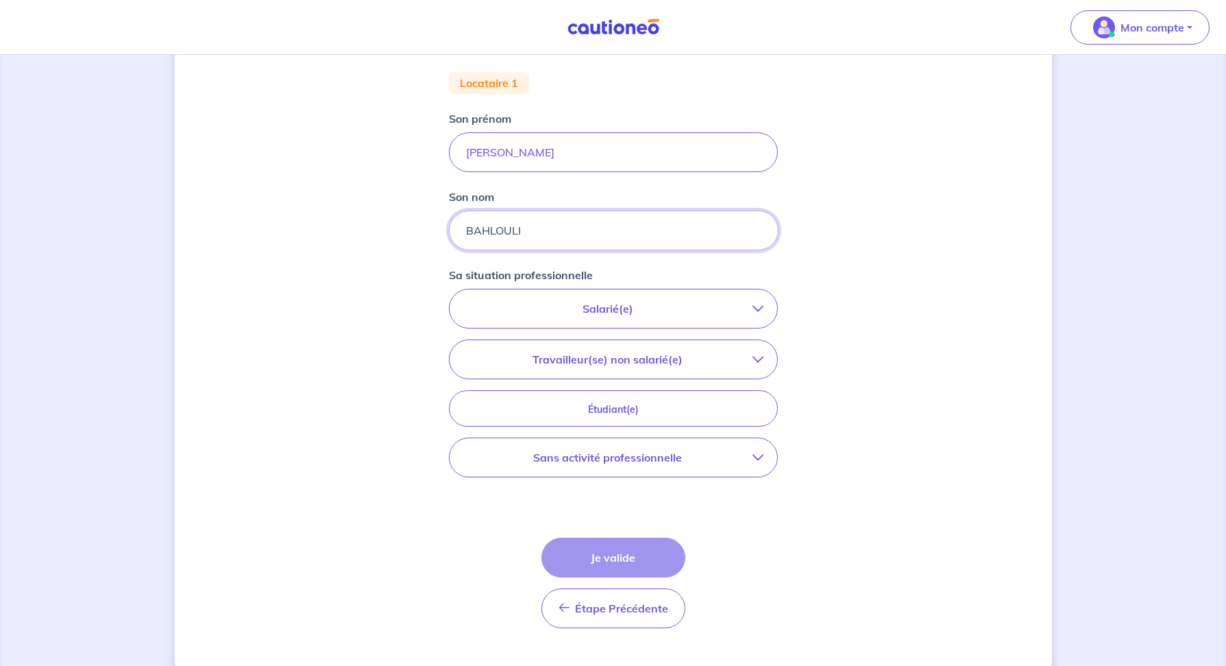
type input "BAHLOULI"
click at [764, 322] on button "Salarié(e)" at bounding box center [614, 308] width 328 height 38
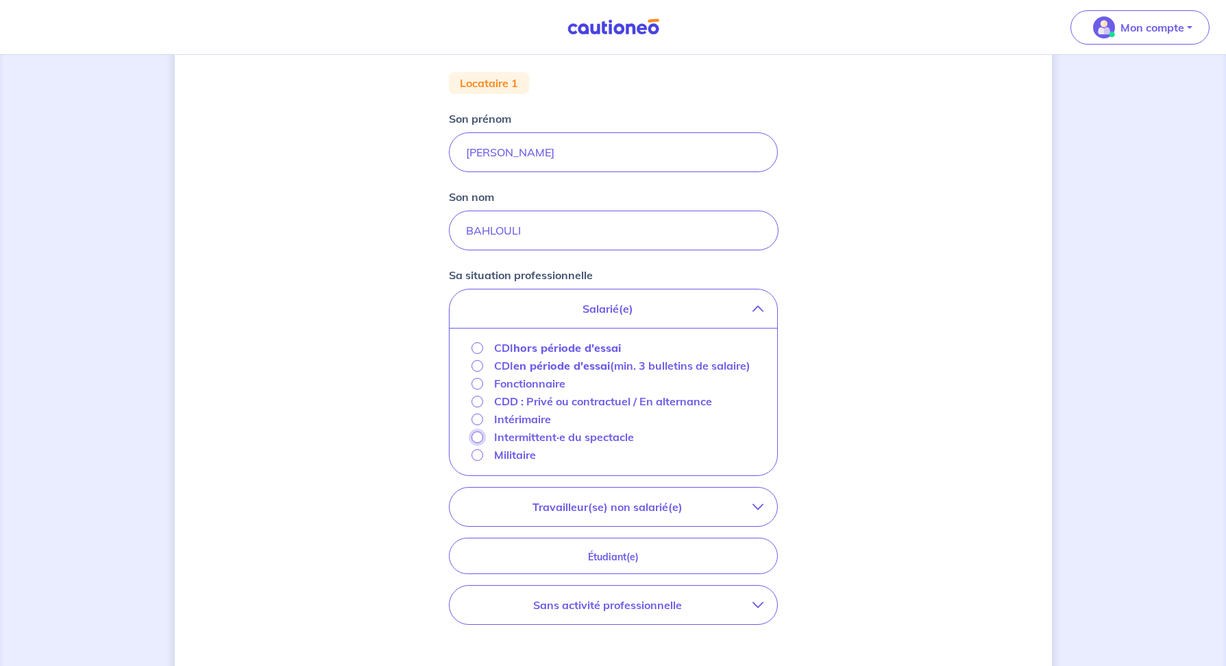
click at [475, 443] on input "Intermittent·e du spectacle" at bounding box center [478, 437] width 12 height 12
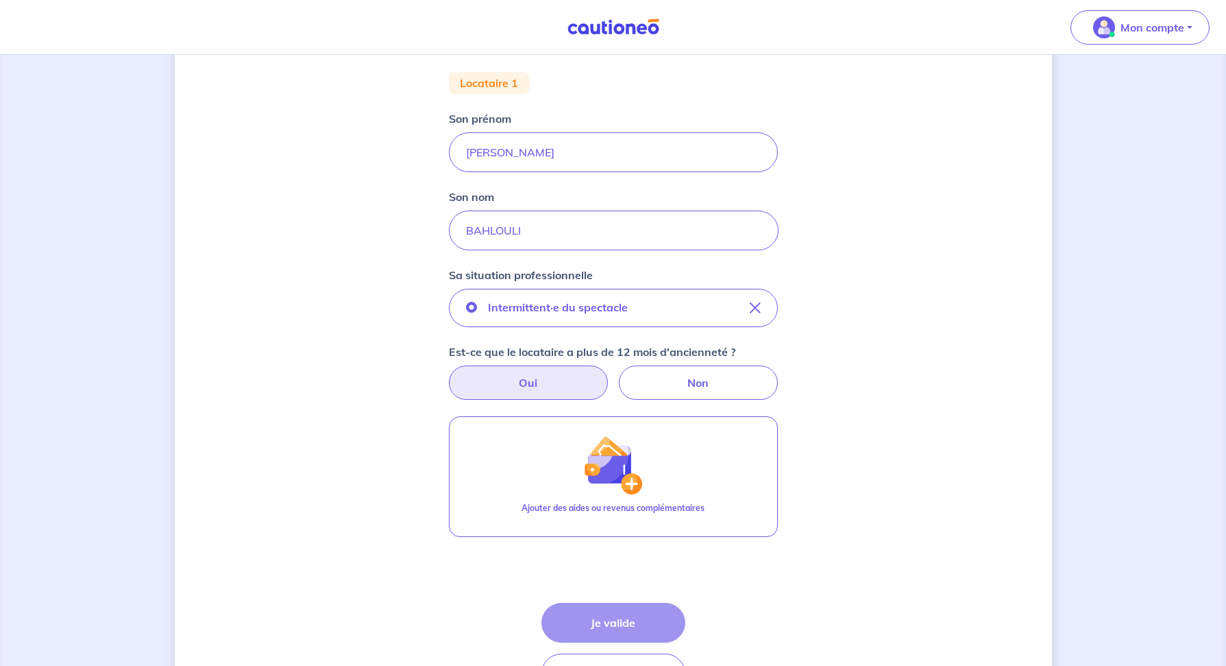
click at [562, 385] on label "Oui" at bounding box center [528, 382] width 159 height 34
click at [609, 374] on input "Oui" at bounding box center [613, 369] width 9 height 9
radio input "true"
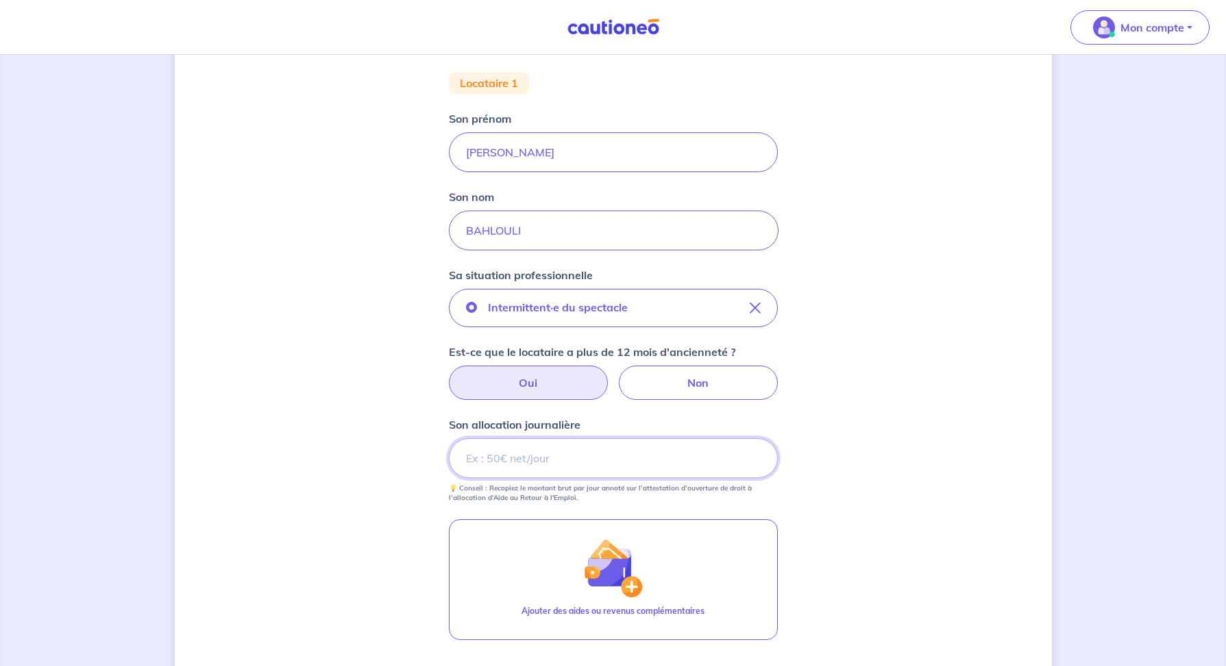
click at [566, 467] on input "Son allocation journalière" at bounding box center [613, 458] width 329 height 40
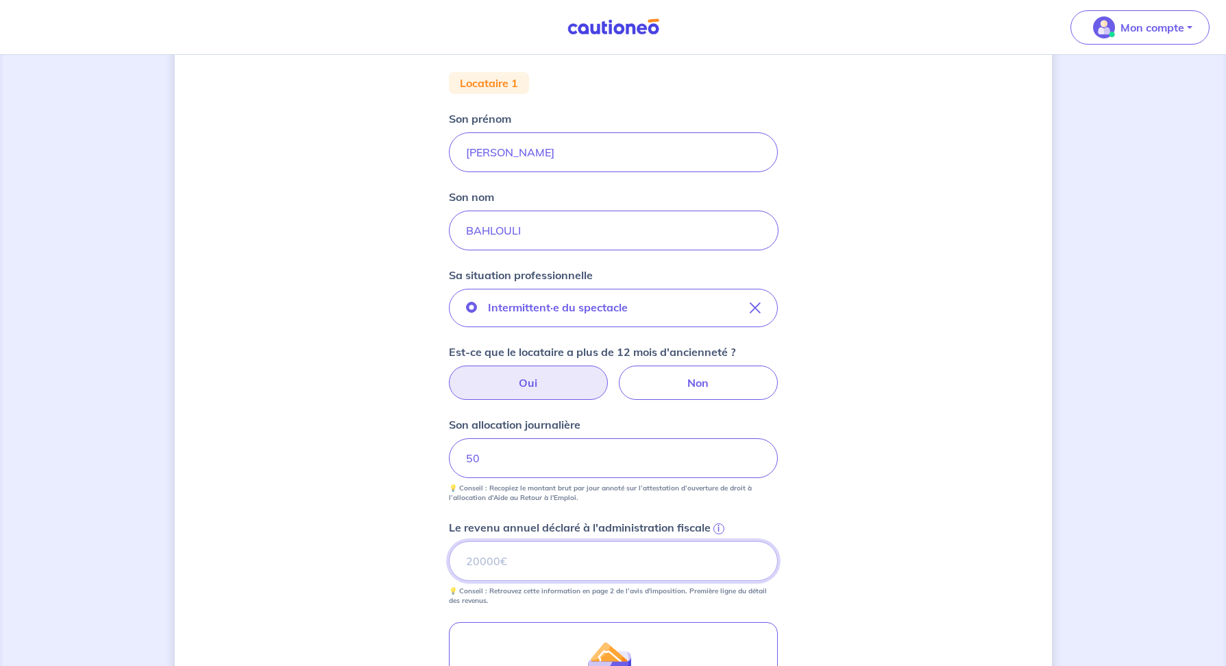
click at [555, 567] on input "Le revenu annuel déclaré à l'administration fiscale i" at bounding box center [613, 561] width 329 height 40
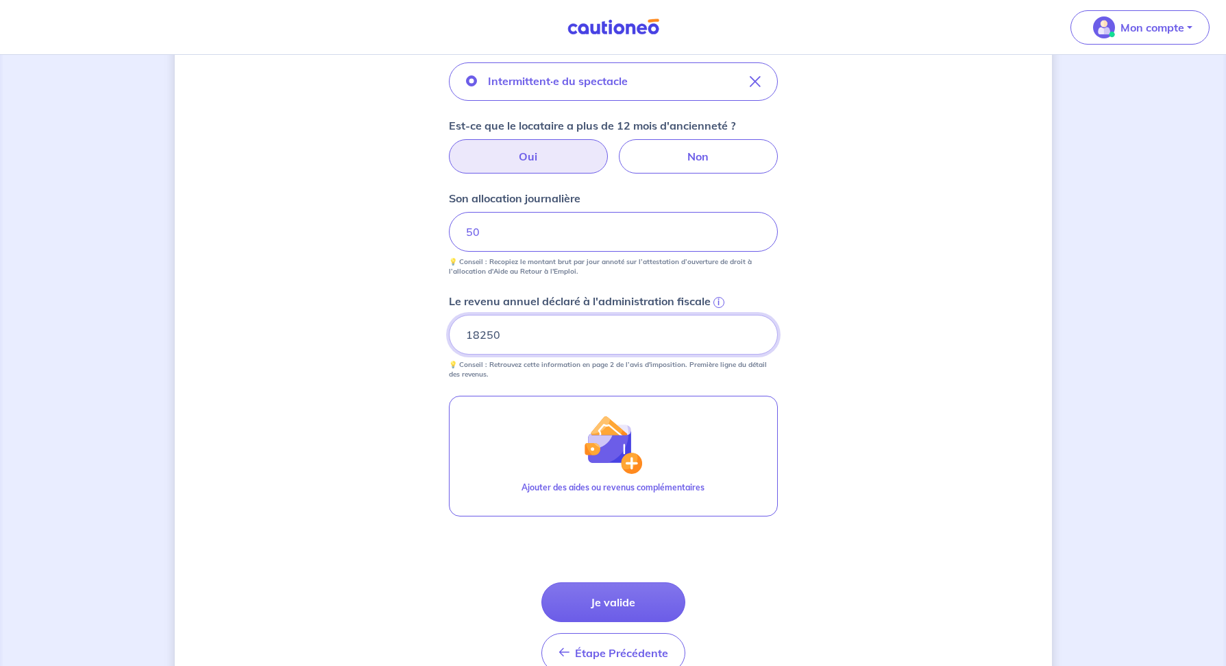
scroll to position [485, 0]
type input "18250"
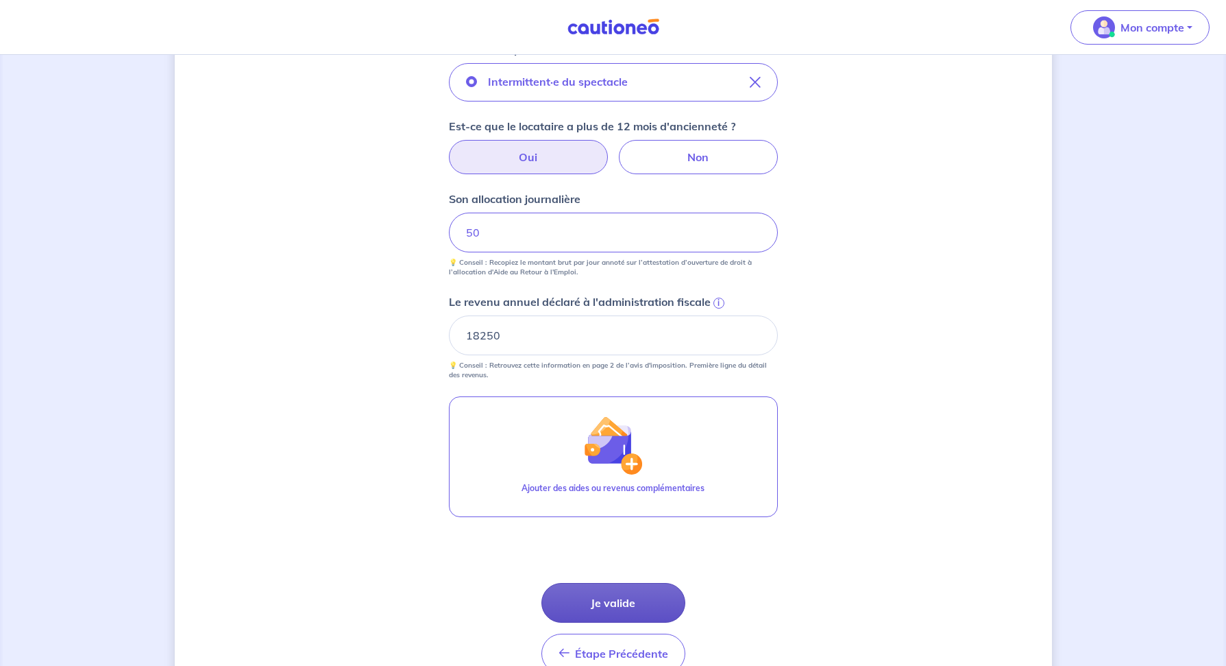
click at [596, 608] on button "Je valide" at bounding box center [614, 603] width 144 height 40
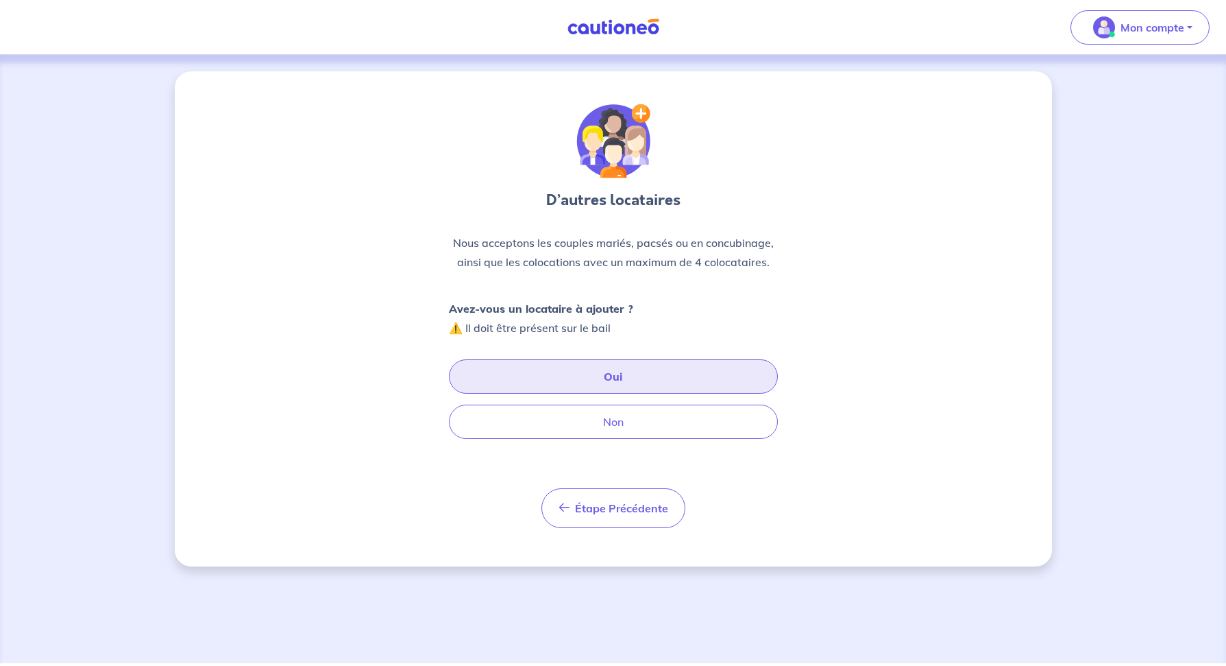
click at [610, 380] on button "Oui" at bounding box center [613, 376] width 329 height 34
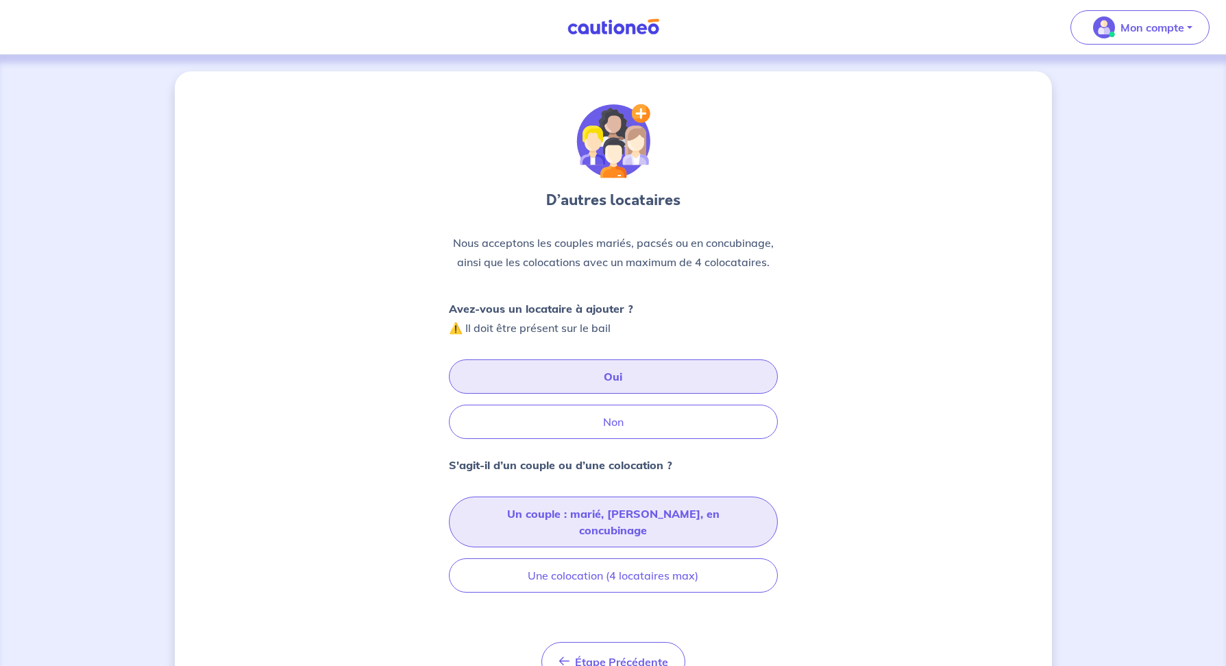
click at [624, 511] on button "Un couple : marié, pacsé, en concubinage" at bounding box center [613, 521] width 329 height 51
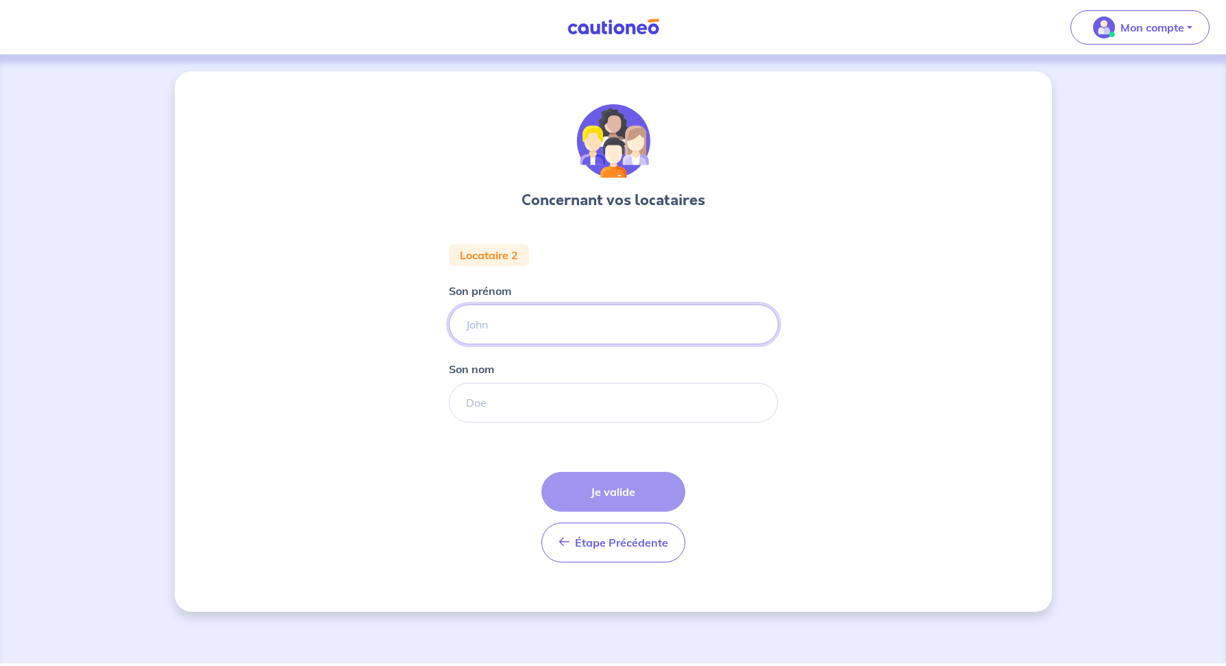
click at [507, 330] on input "Son prénom" at bounding box center [614, 324] width 330 height 40
type input "Johanna"
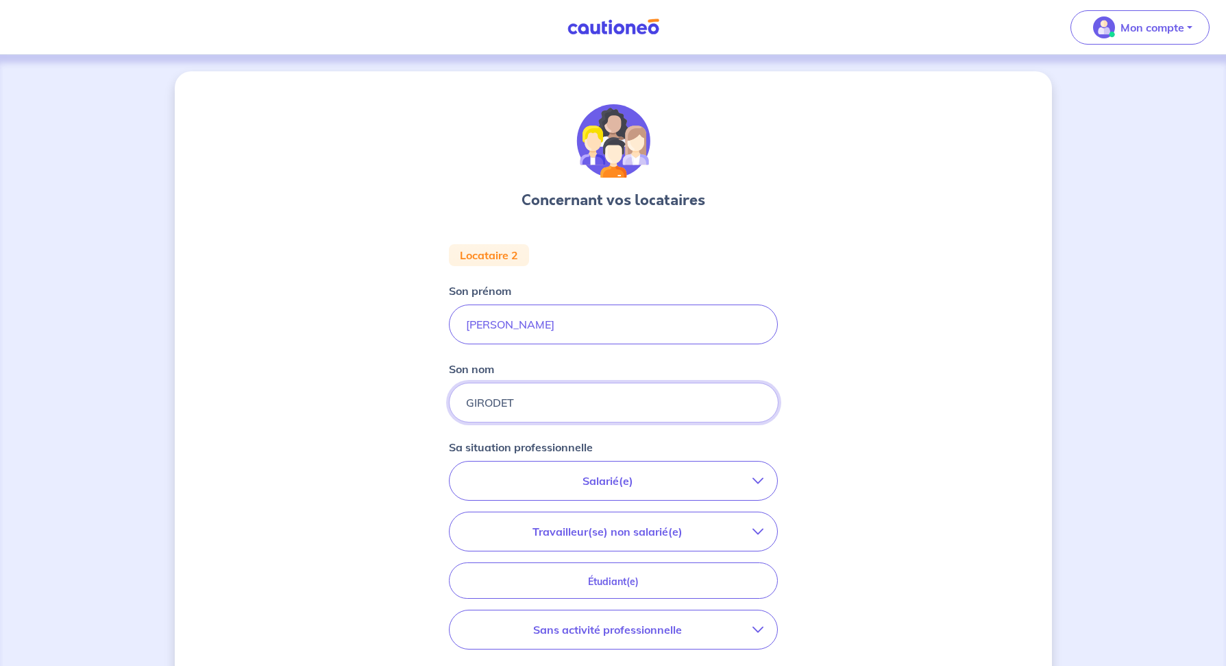
type input "GIRODET"
click at [743, 485] on p "Salarié(e)" at bounding box center [607, 480] width 289 height 16
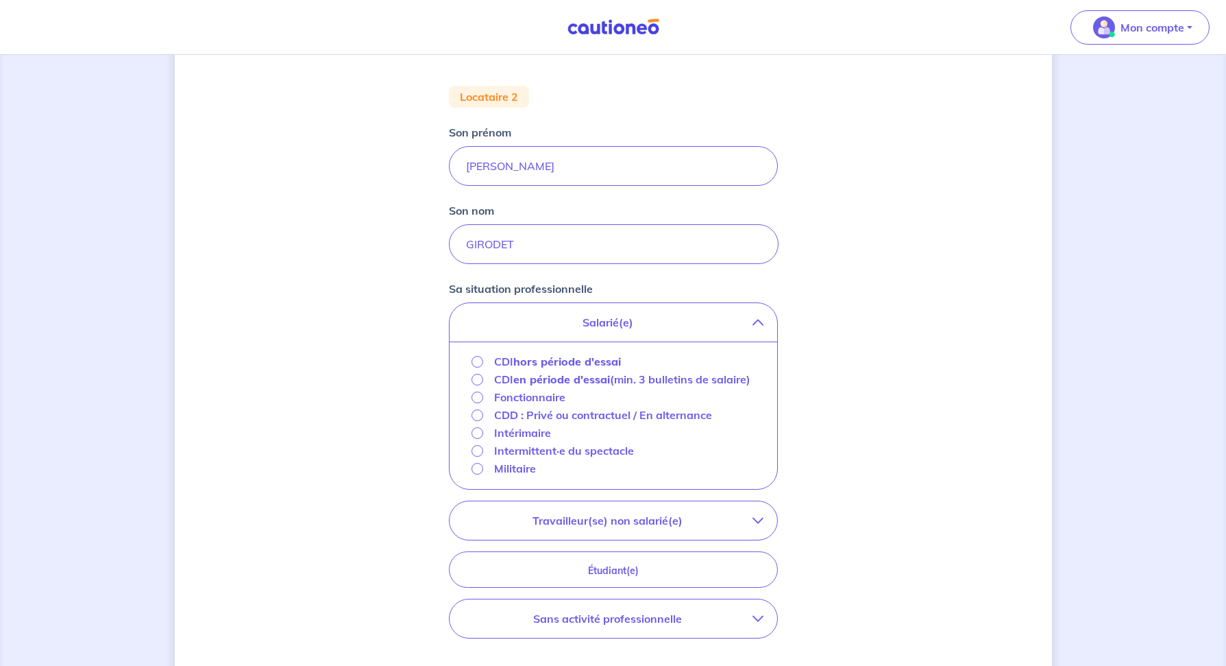
scroll to position [192, 0]
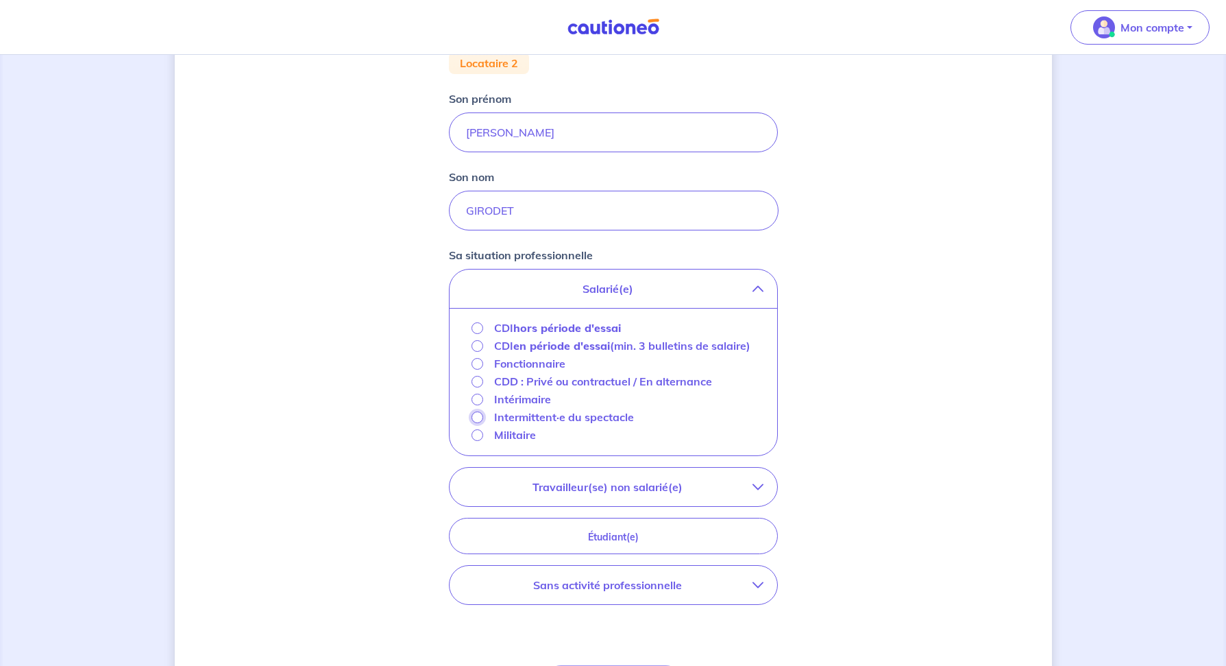
click at [474, 423] on input "Intermittent·e du spectacle" at bounding box center [478, 417] width 12 height 12
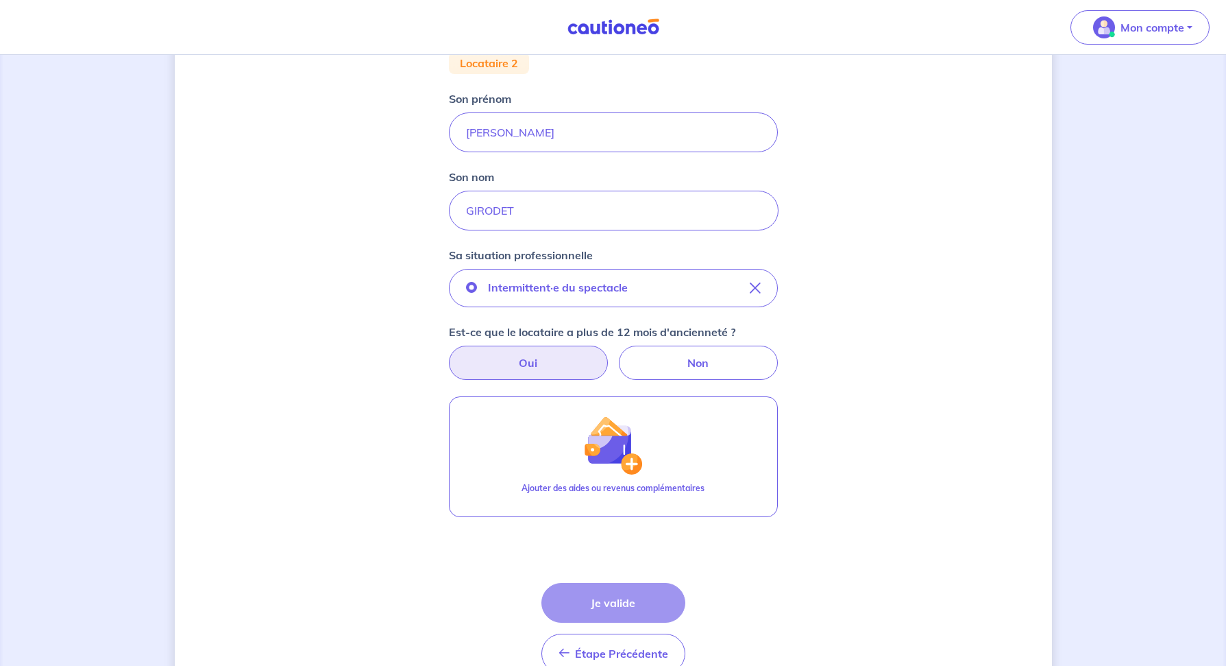
click at [530, 361] on label "Oui" at bounding box center [528, 362] width 159 height 34
click at [609, 354] on input "Oui" at bounding box center [613, 349] width 9 height 9
radio input "true"
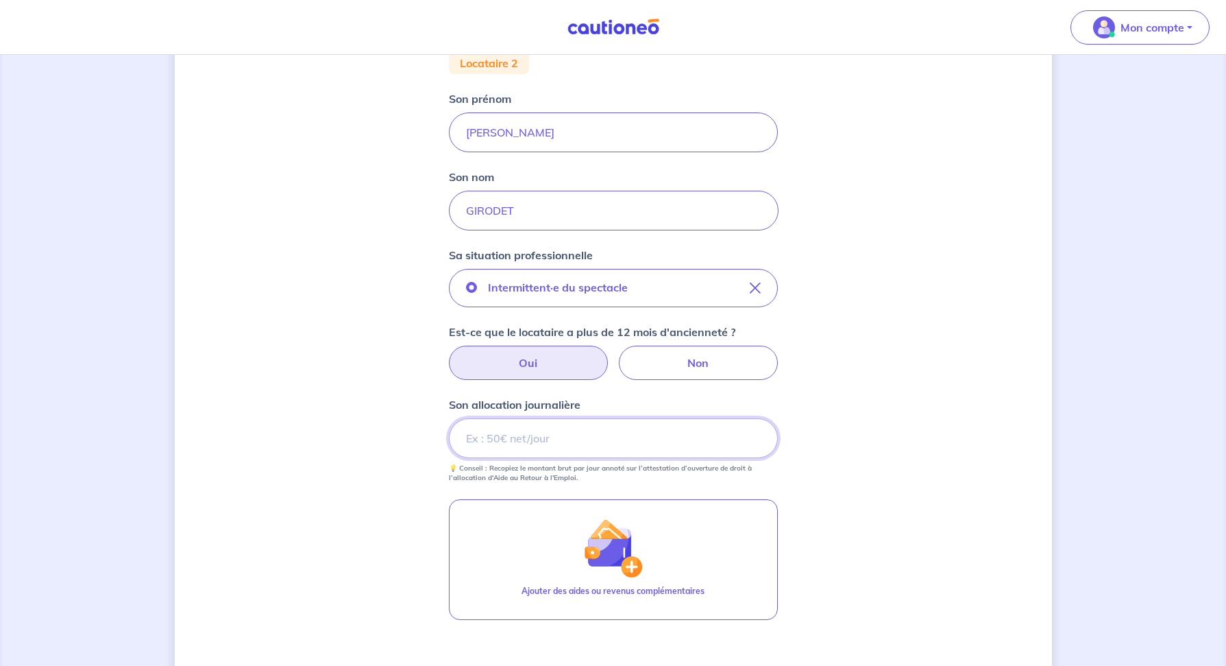
click at [517, 437] on input "Son allocation journalière" at bounding box center [613, 438] width 329 height 40
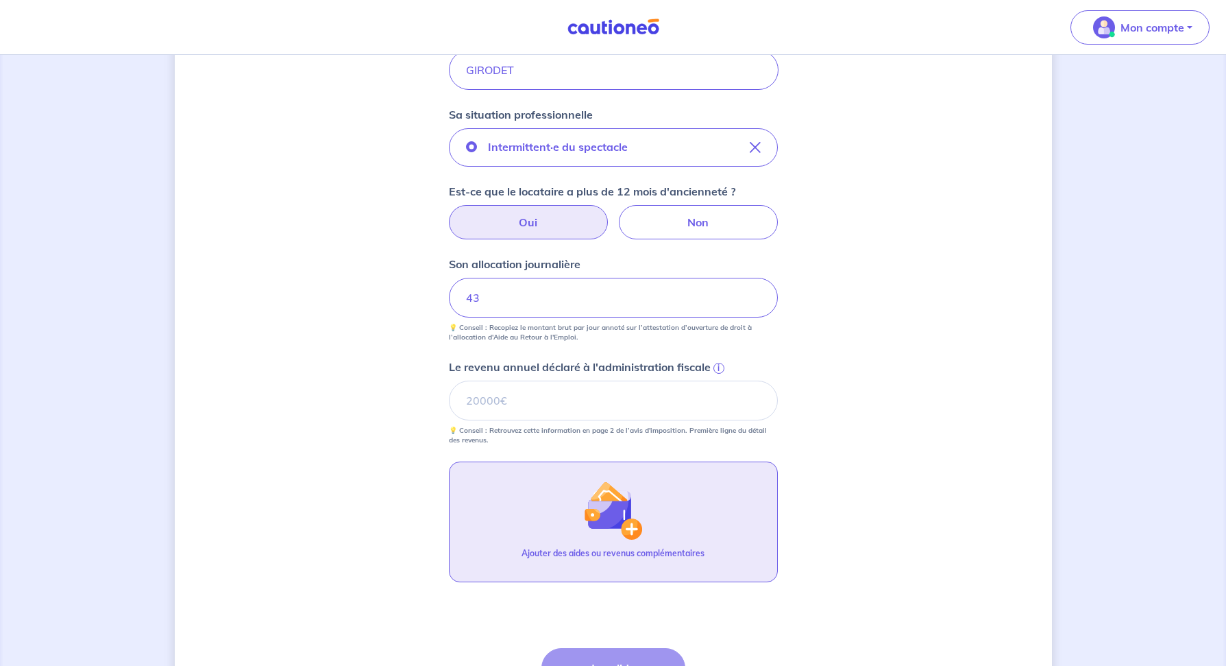
scroll to position [347, 0]
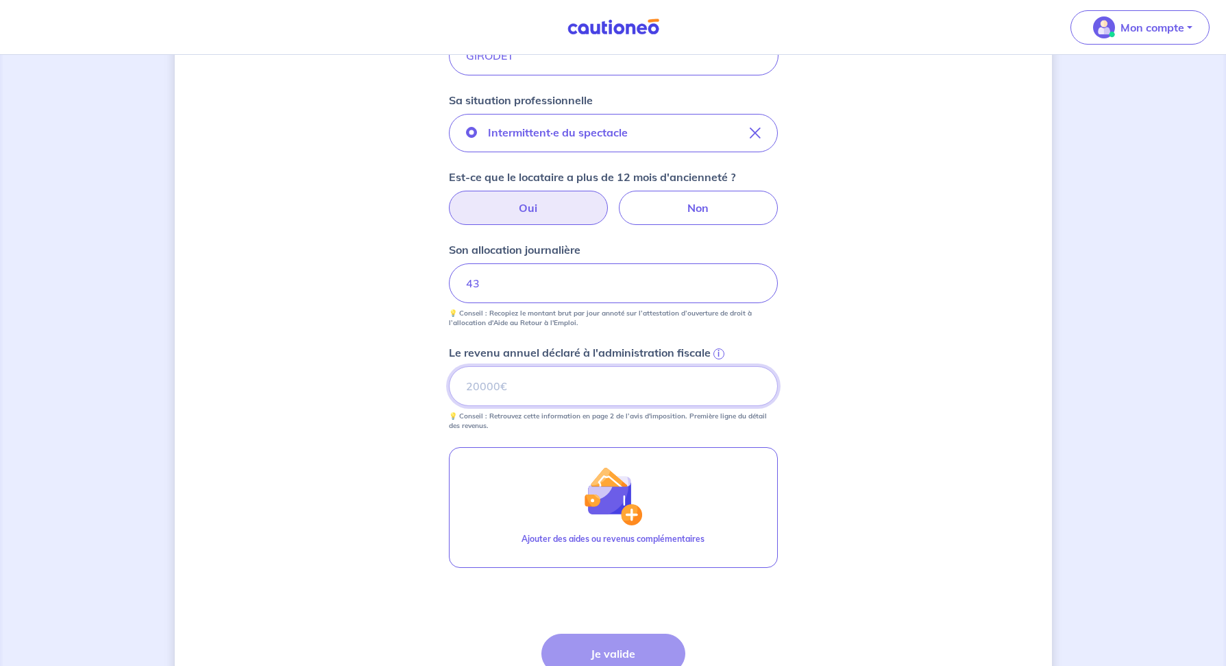
click at [511, 385] on input "Le revenu annuel déclaré à l'administration fiscale i" at bounding box center [613, 386] width 329 height 40
type input "6273"
click at [607, 648] on button "Je valide" at bounding box center [614, 653] width 144 height 40
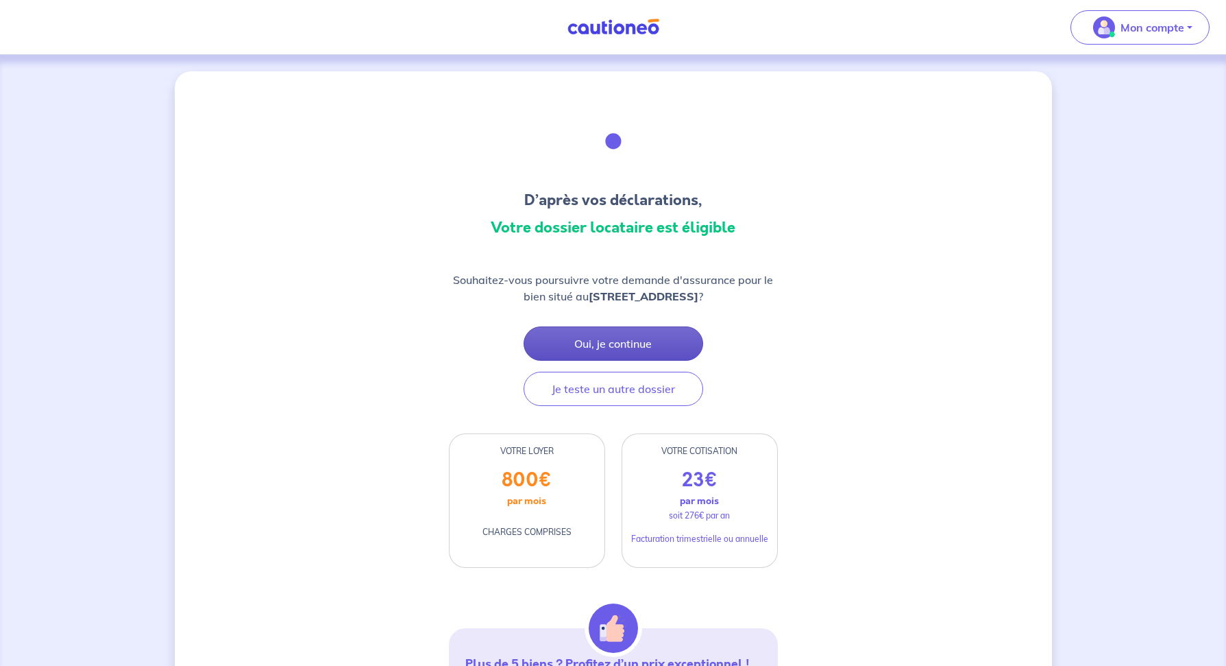
click at [605, 339] on button "Oui, je continue" at bounding box center [614, 343] width 180 height 34
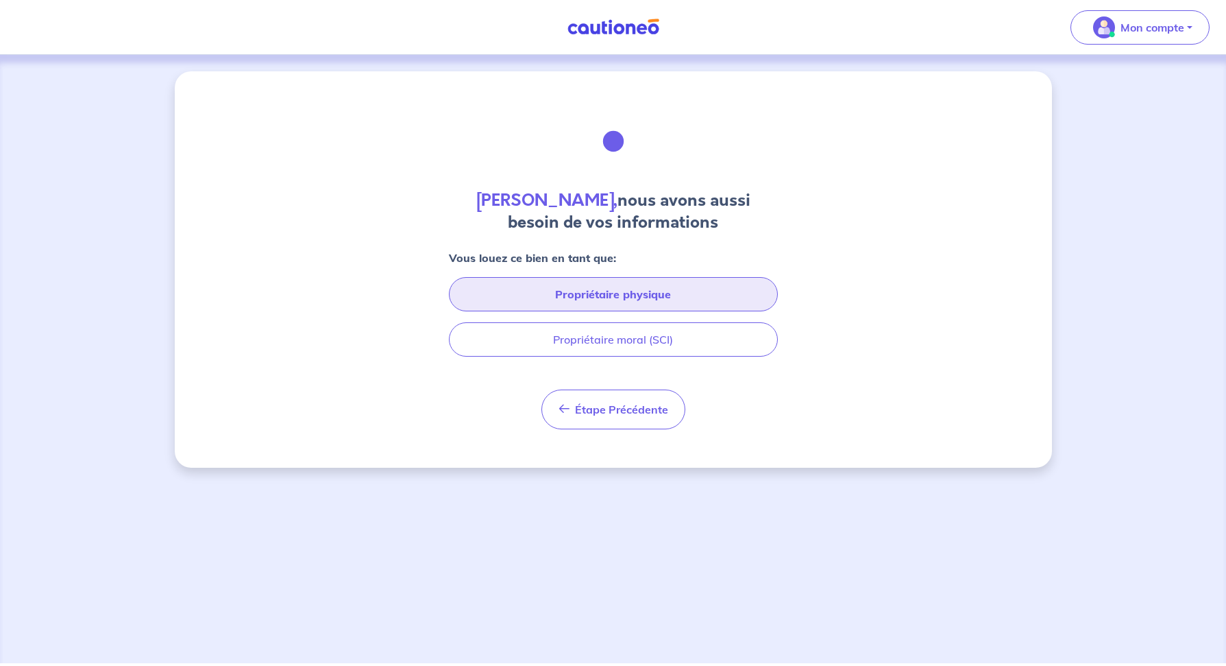
click at [614, 293] on button "Propriétaire physique" at bounding box center [613, 294] width 329 height 34
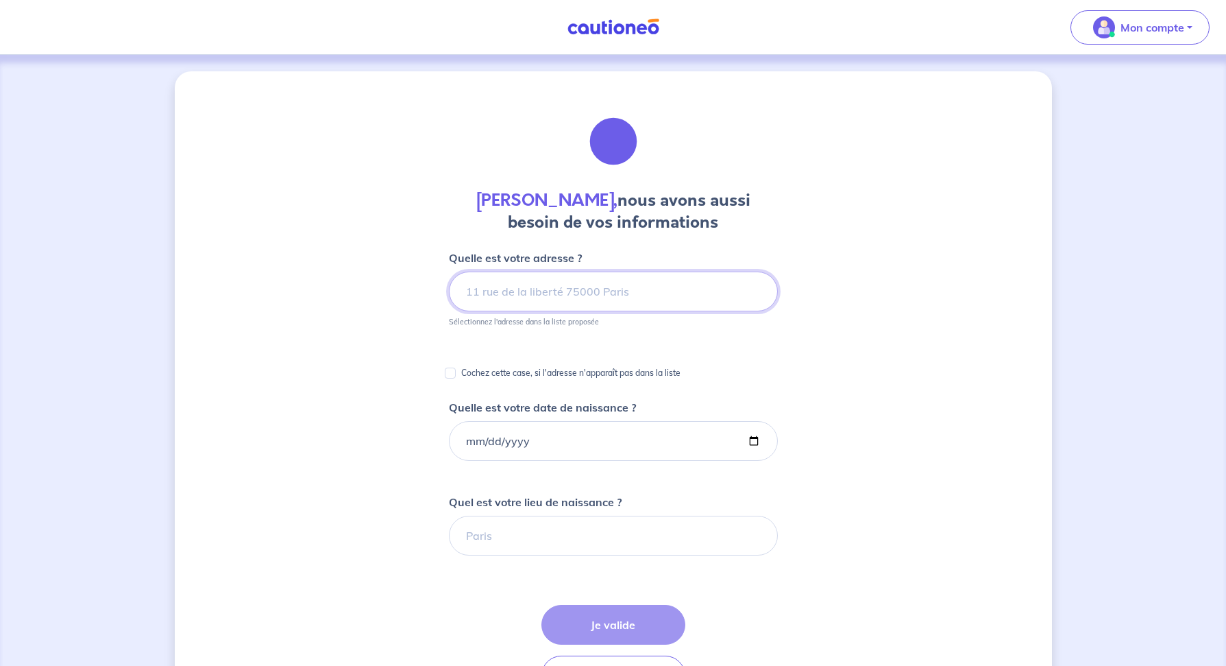
click at [587, 293] on input at bounding box center [613, 291] width 329 height 40
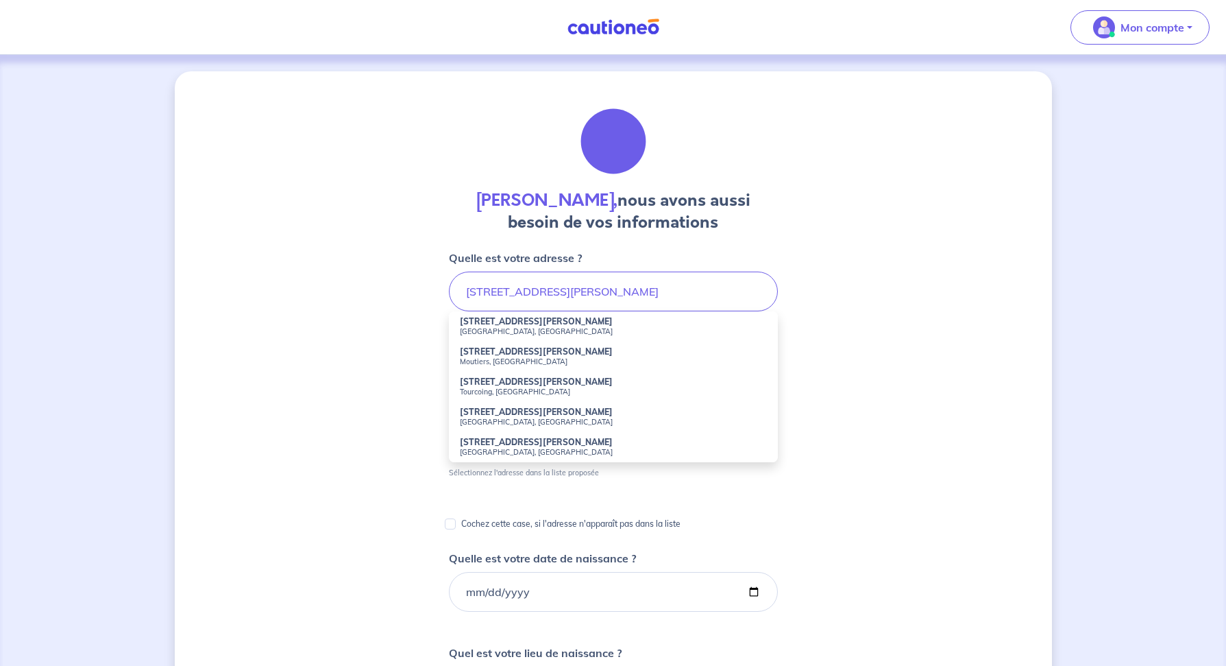
click at [585, 326] on li "18 Rue du General Mangin Asnières-sur-Seine, France" at bounding box center [613, 326] width 329 height 30
type input "[STREET_ADDRESS]"
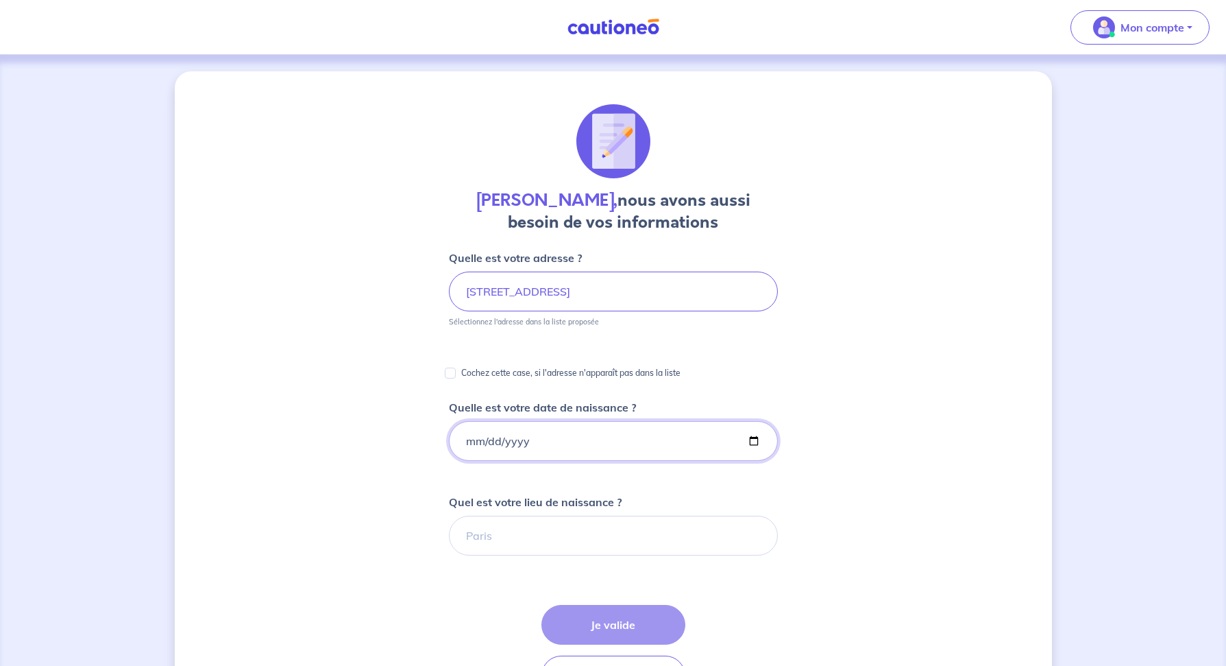
click at [545, 441] on input "Quelle est votre date de naissance ?" at bounding box center [613, 441] width 329 height 40
type input "[DATE]"
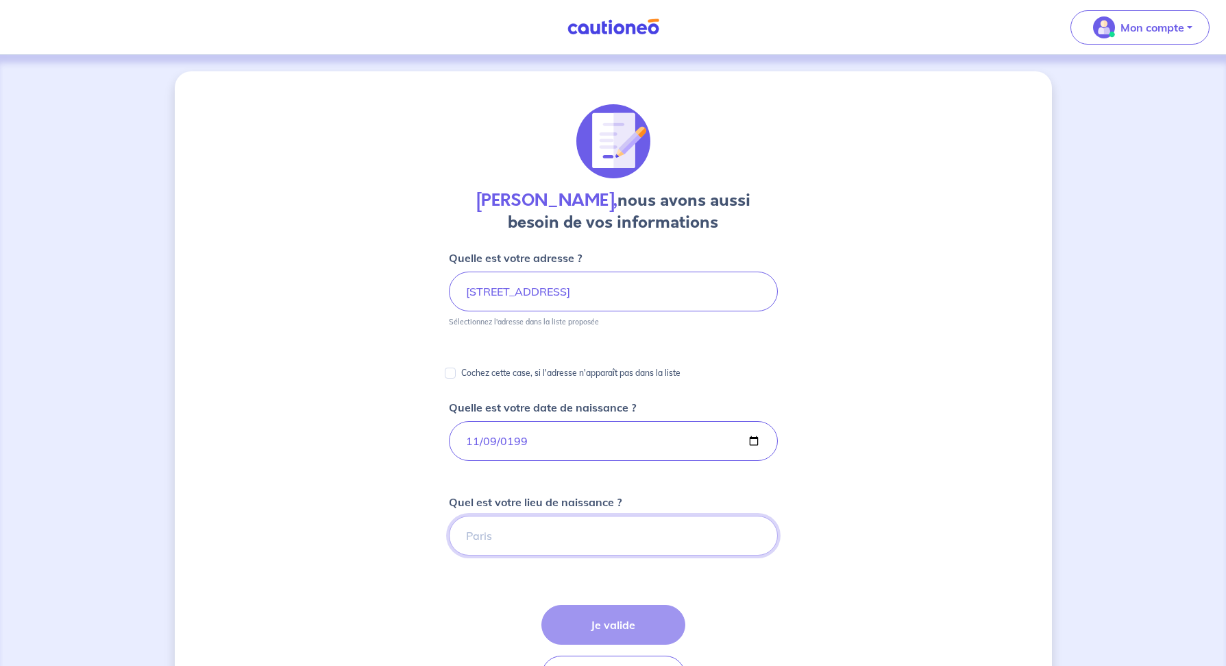
click at [500, 533] on input "Quel est votre lieu de naissance ?" at bounding box center [613, 535] width 329 height 40
type input "El Biar Algerie"
click at [605, 622] on button "Je valide" at bounding box center [614, 625] width 144 height 40
